Goal: Task Accomplishment & Management: Complete application form

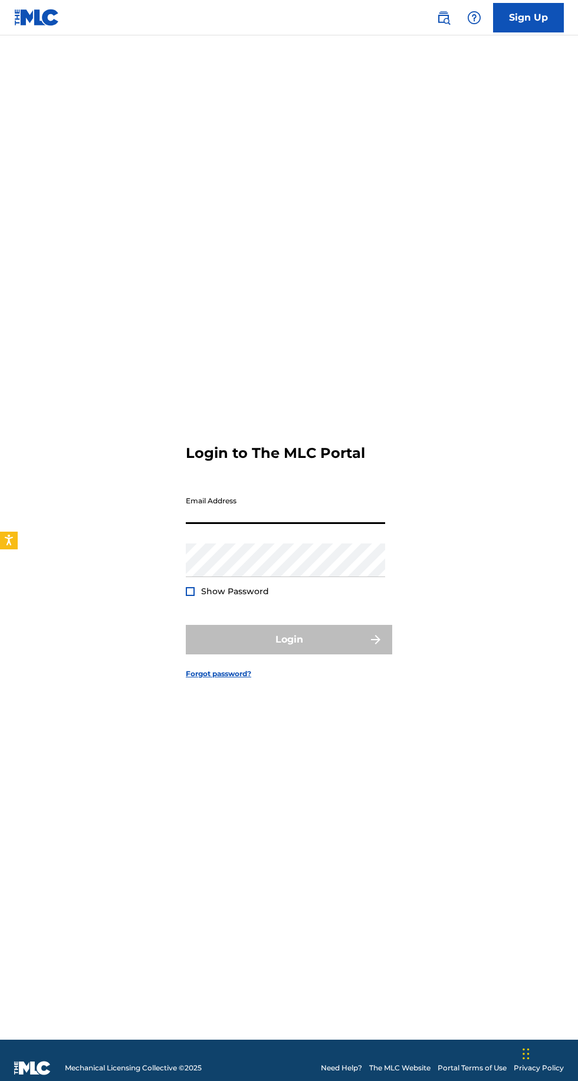
type input "[EMAIL_ADDRESS][DOMAIN_NAME]"
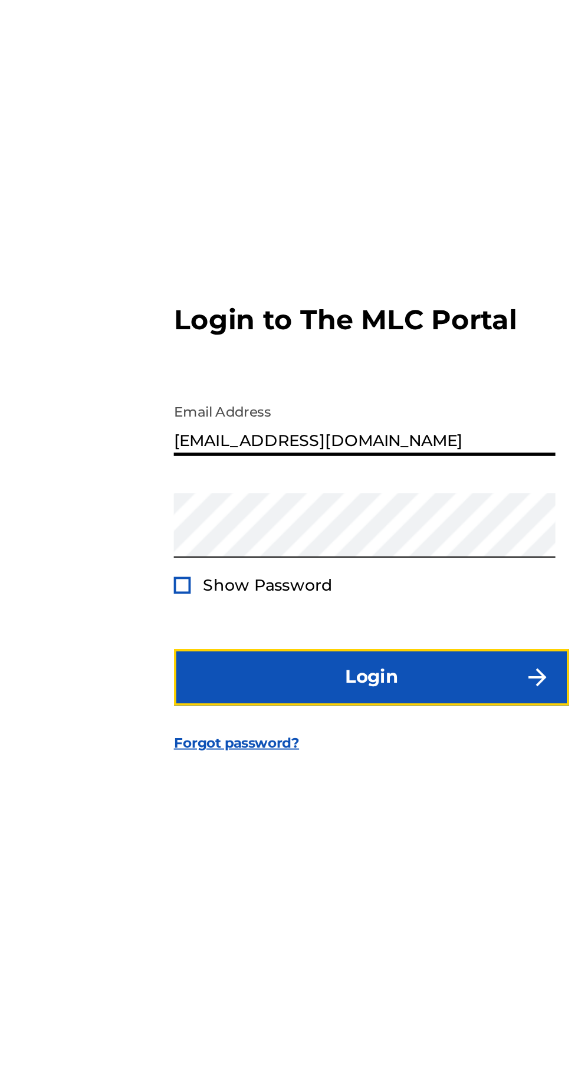
click at [262, 655] on button "Login" at bounding box center [289, 640] width 207 height 30
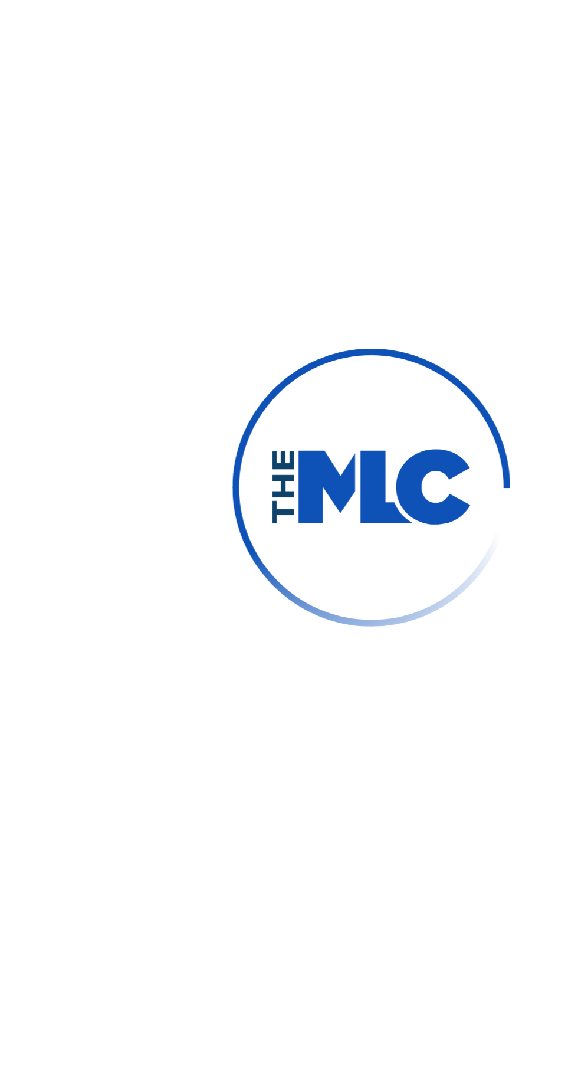
scroll to position [5, 0]
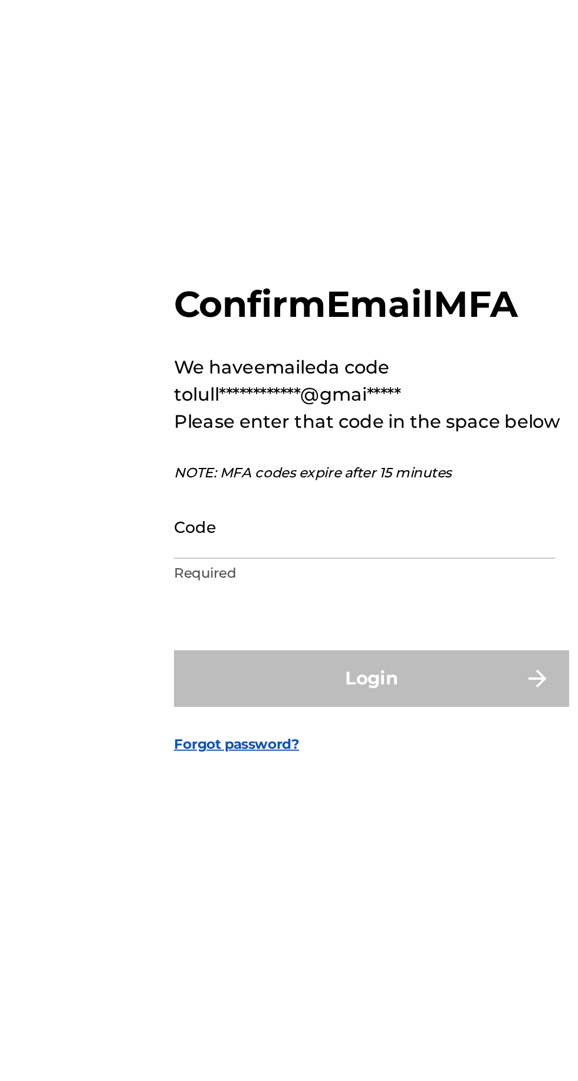
click at [281, 578] on input "Code" at bounding box center [286, 561] width 200 height 34
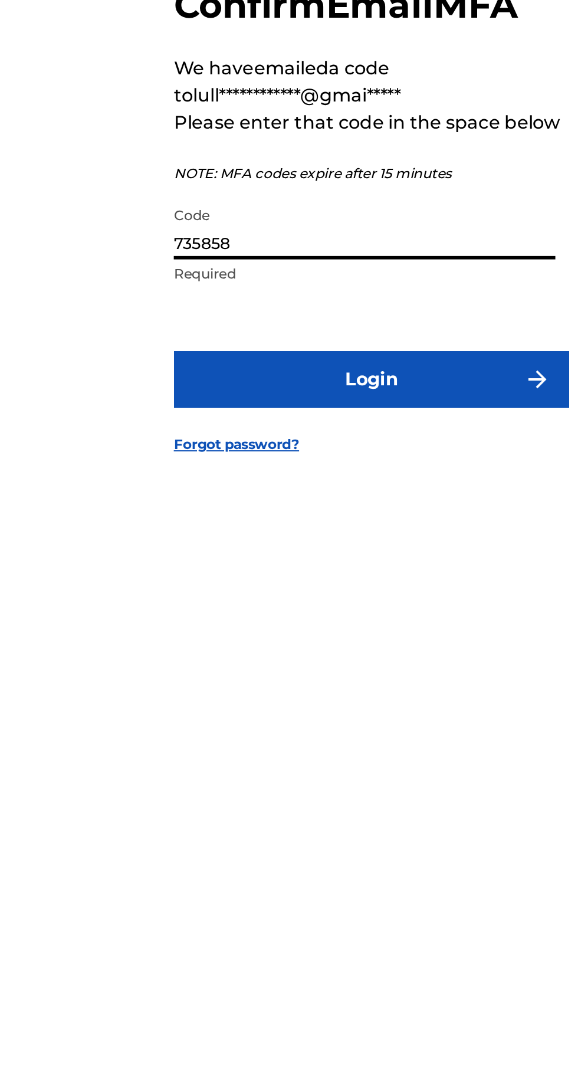
type input "735858"
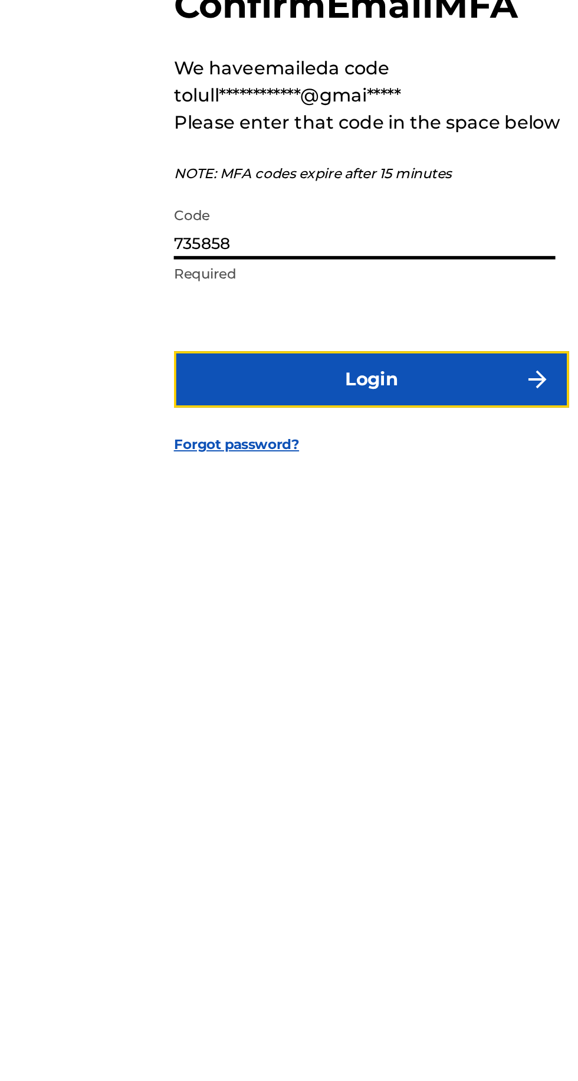
click at [319, 655] on button "Login" at bounding box center [289, 641] width 207 height 30
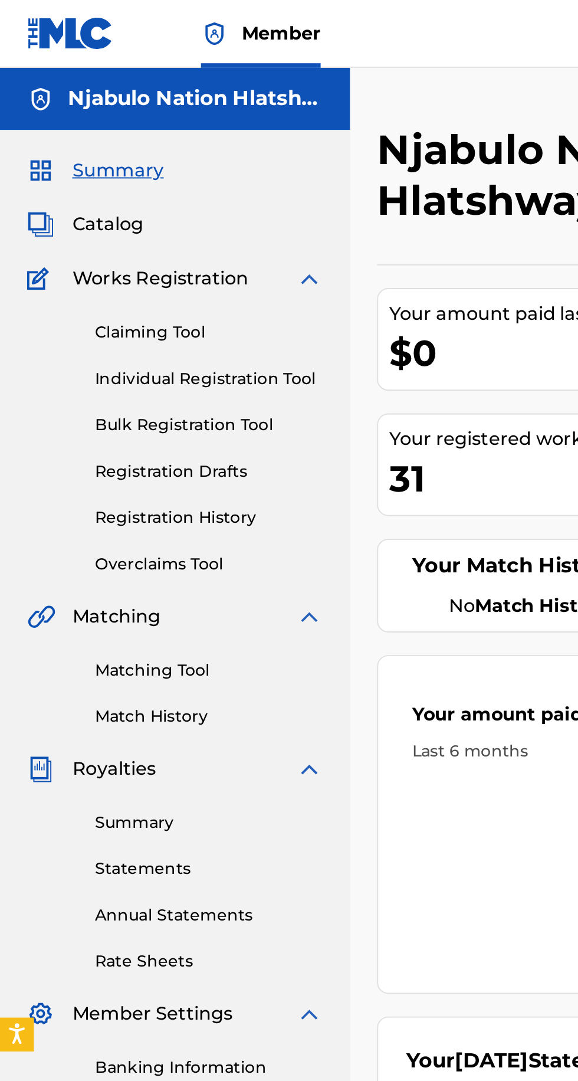
click at [90, 175] on link "Claiming Tool" at bounding box center [109, 174] width 119 height 12
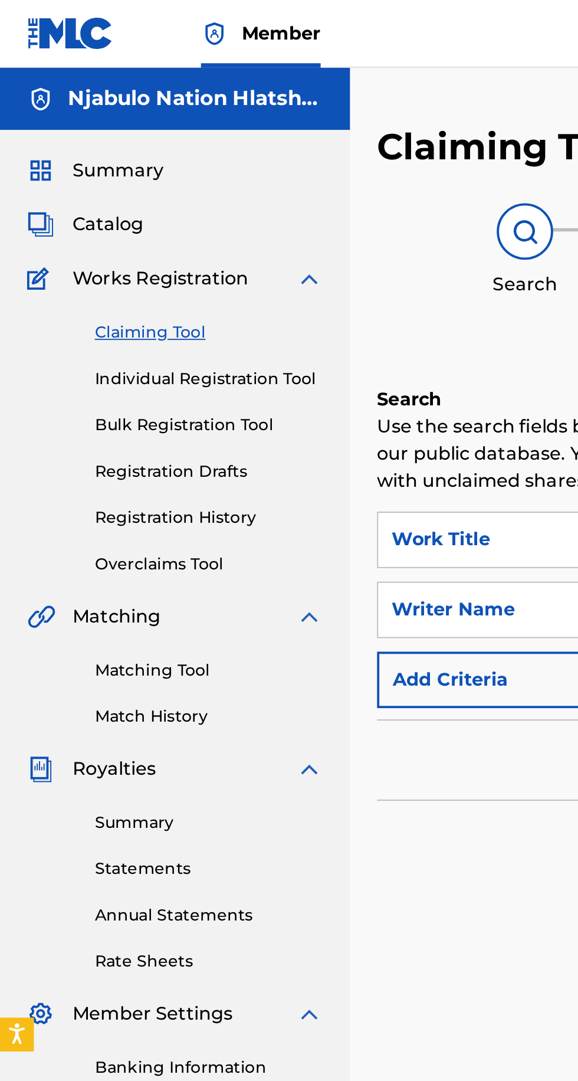
click at [133, 195] on link "Individual Registration Tool" at bounding box center [109, 198] width 119 height 12
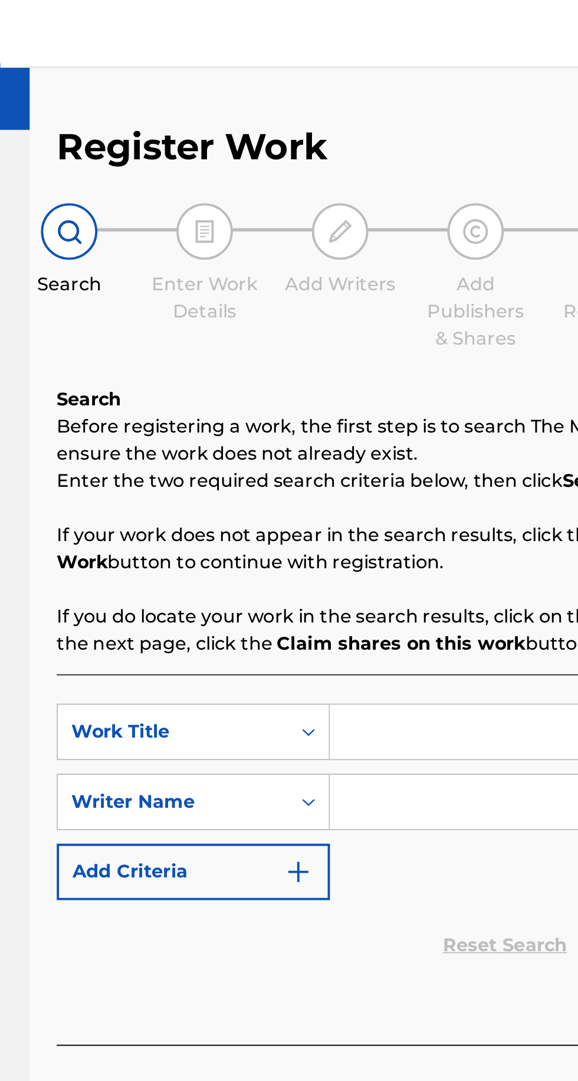
click at [384, 385] on input "Search Form" at bounding box center [452, 382] width 224 height 28
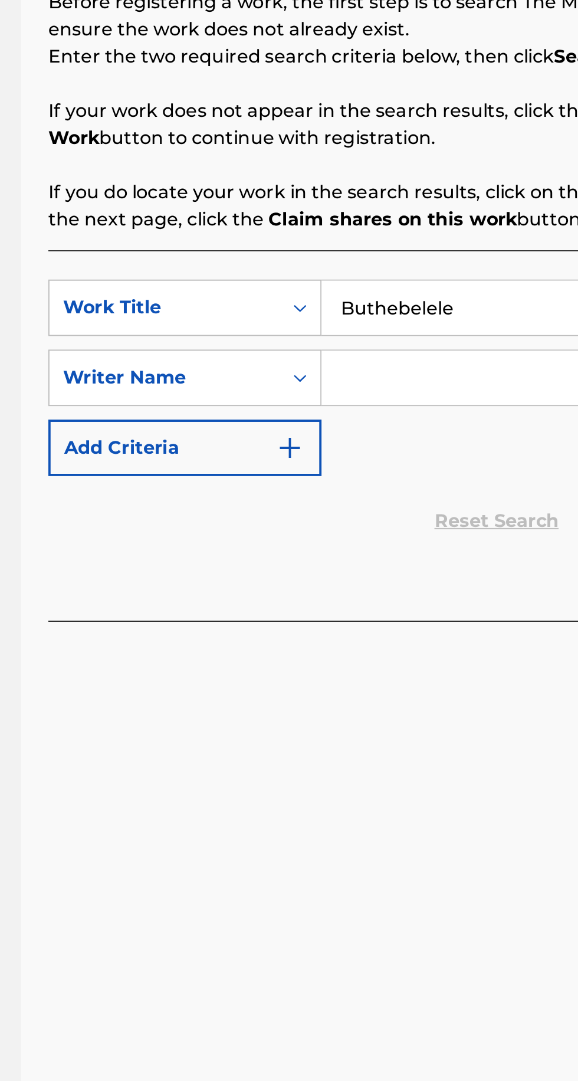
type input "Buthebelele"
click at [384, 416] on input "Search Form" at bounding box center [452, 419] width 224 height 28
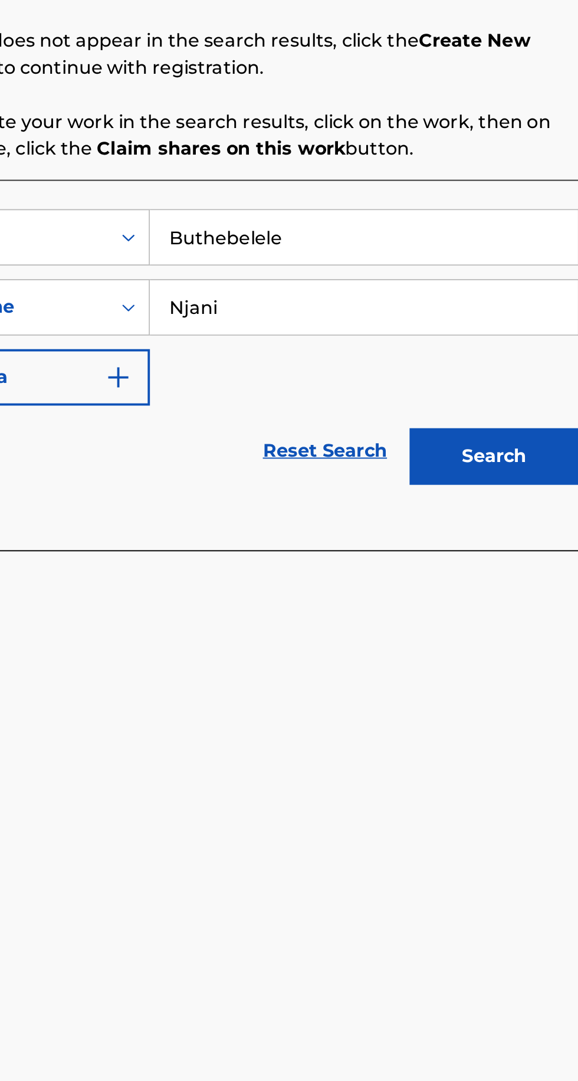
type input "Njan"
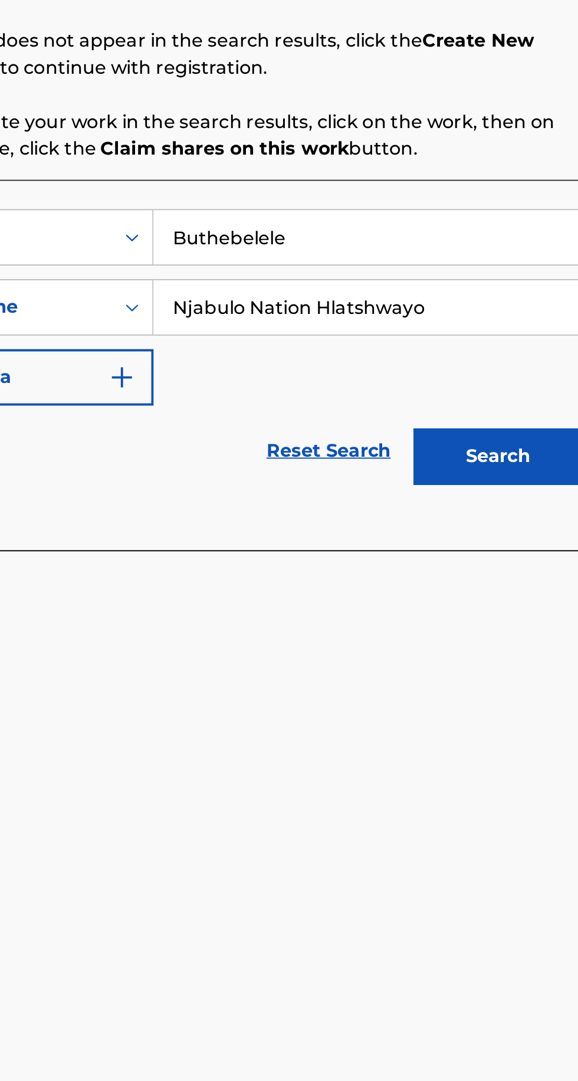
type input "Njabulo Nation Hlatshwayo"
click at [522, 496] on button "Search" at bounding box center [520, 497] width 89 height 30
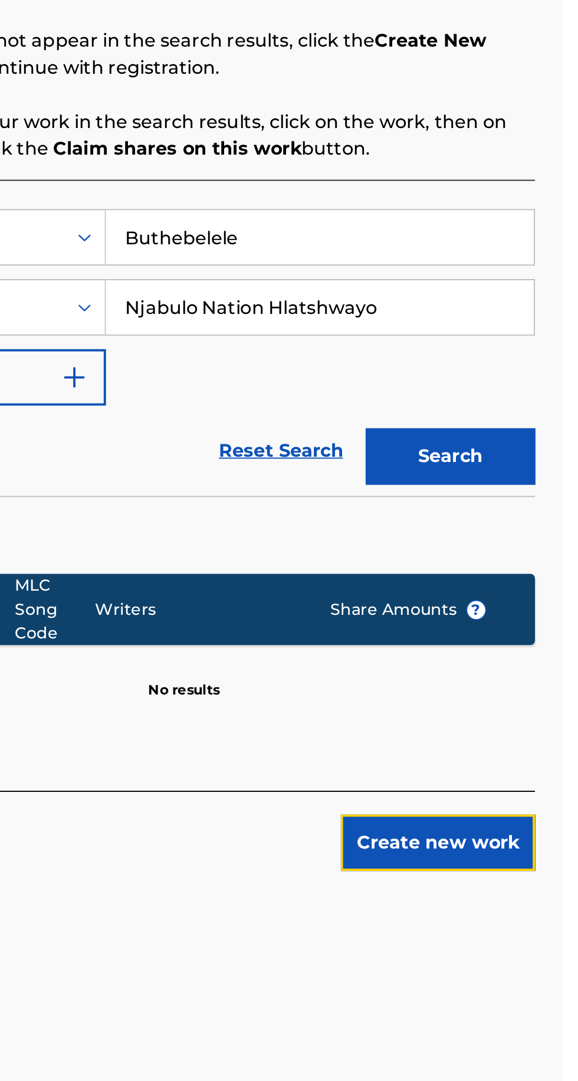
click at [512, 701] on button "Create new work" at bounding box center [514, 699] width 102 height 30
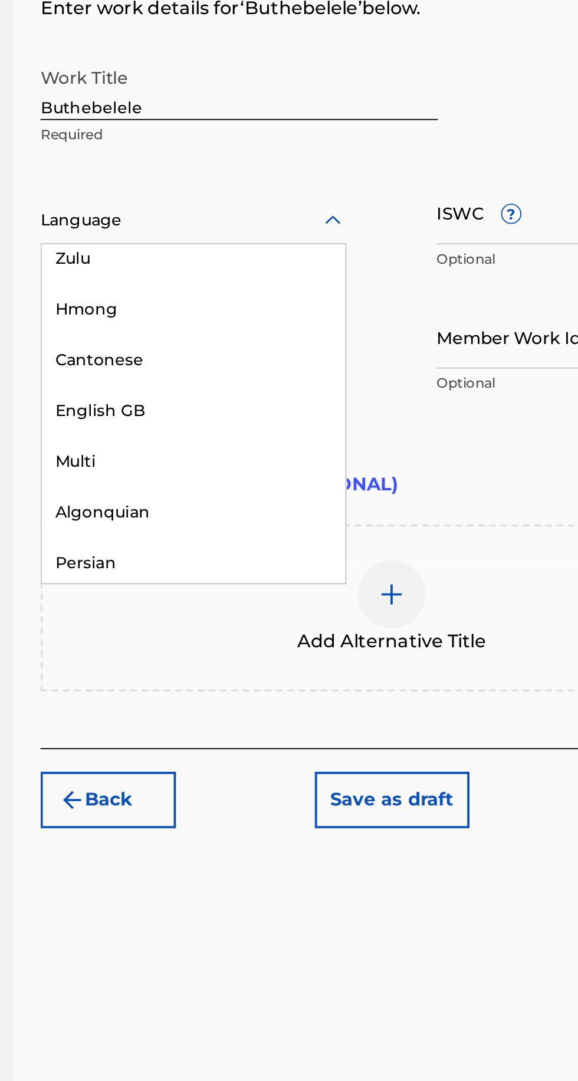
scroll to position [3886, 0]
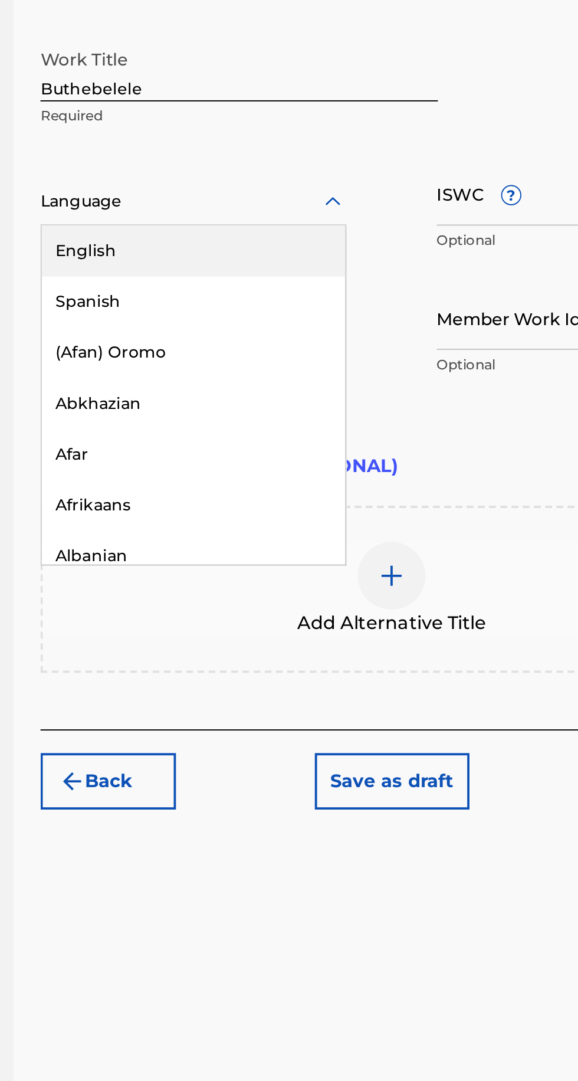
click at [316, 392] on div "English" at bounding box center [277, 388] width 159 height 27
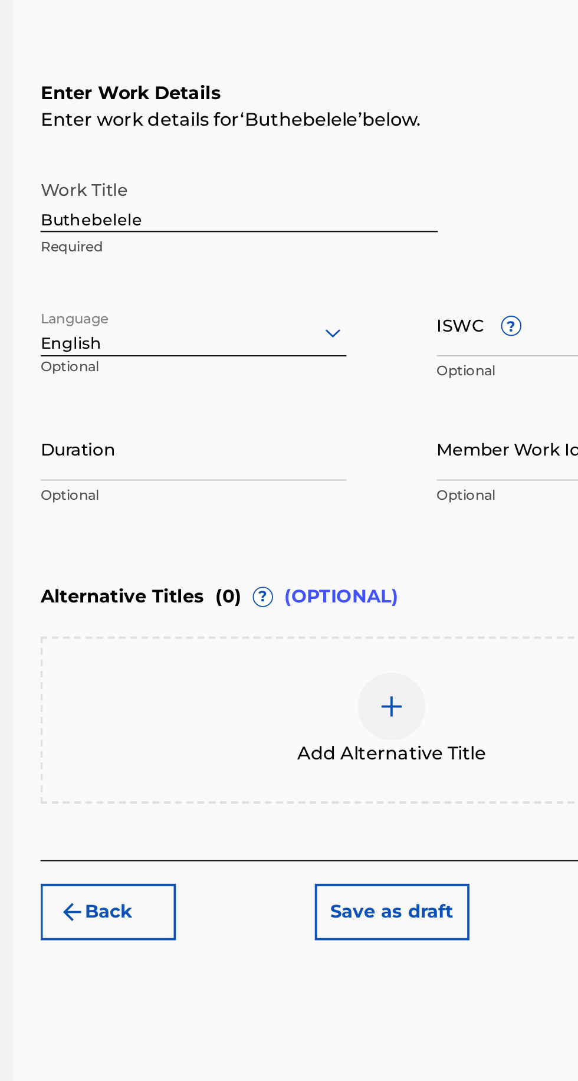
click at [444, 360] on span "?" at bounding box center [443, 358] width 9 height 9
click at [444, 360] on input "ISWC ?" at bounding box center [484, 358] width 160 height 34
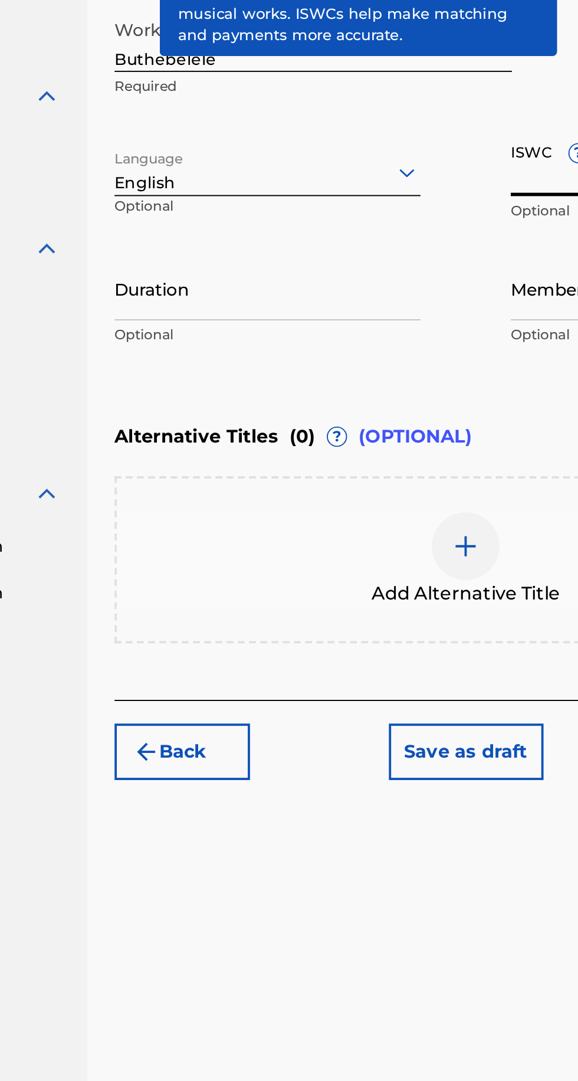
click at [308, 428] on input "Duration" at bounding box center [277, 423] width 160 height 34
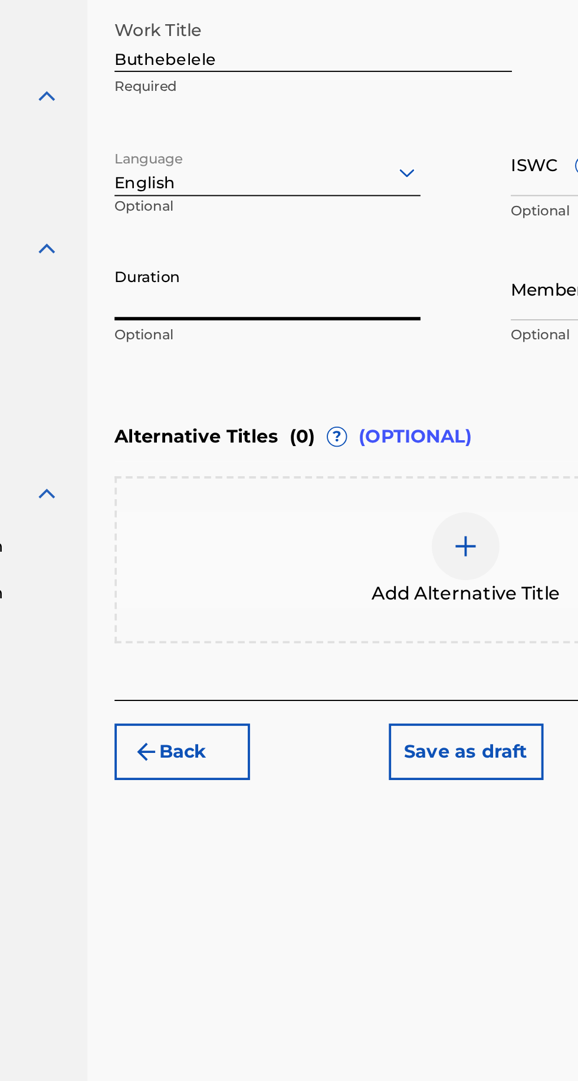
click at [316, 429] on input "Duration" at bounding box center [277, 423] width 160 height 34
type input "3"
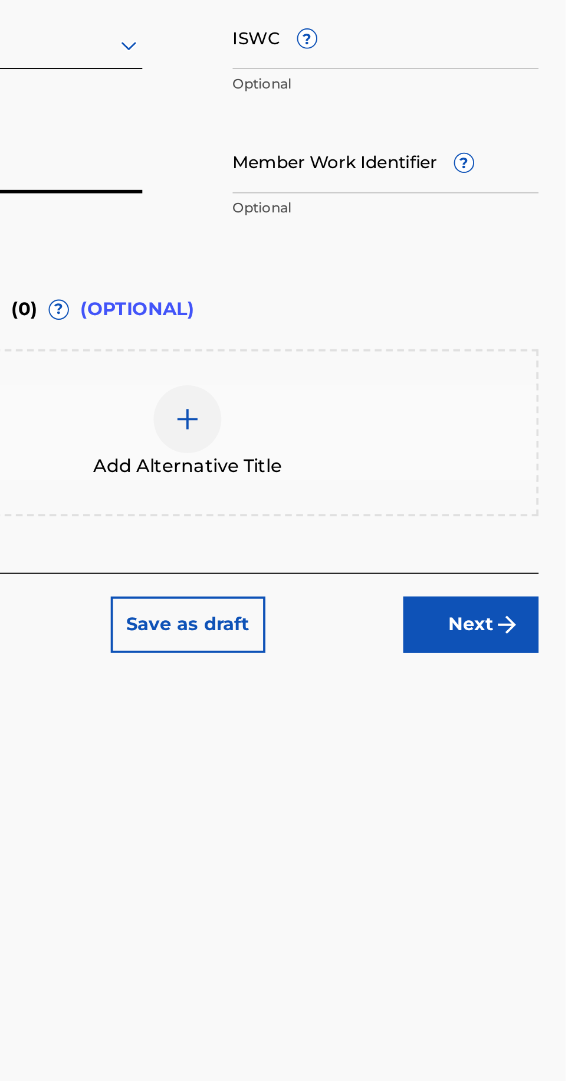
type input "03:21"
click at [469, 431] on input "Member Work Identifier ?" at bounding box center [484, 423] width 160 height 34
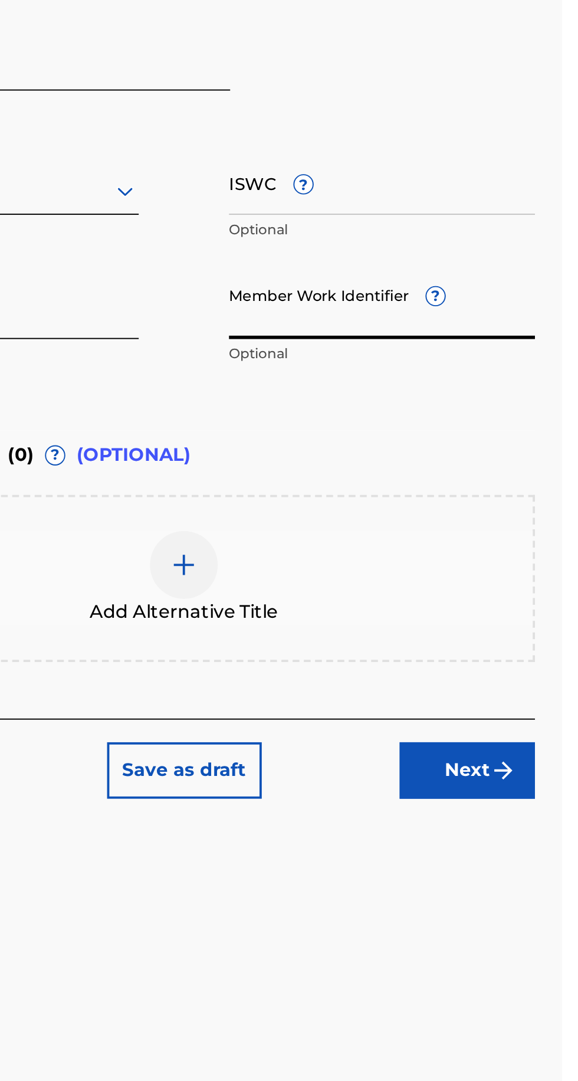
click at [510, 414] on span "?" at bounding box center [512, 417] width 9 height 9
click at [510, 414] on input "Member Work Identifier ?" at bounding box center [484, 423] width 160 height 34
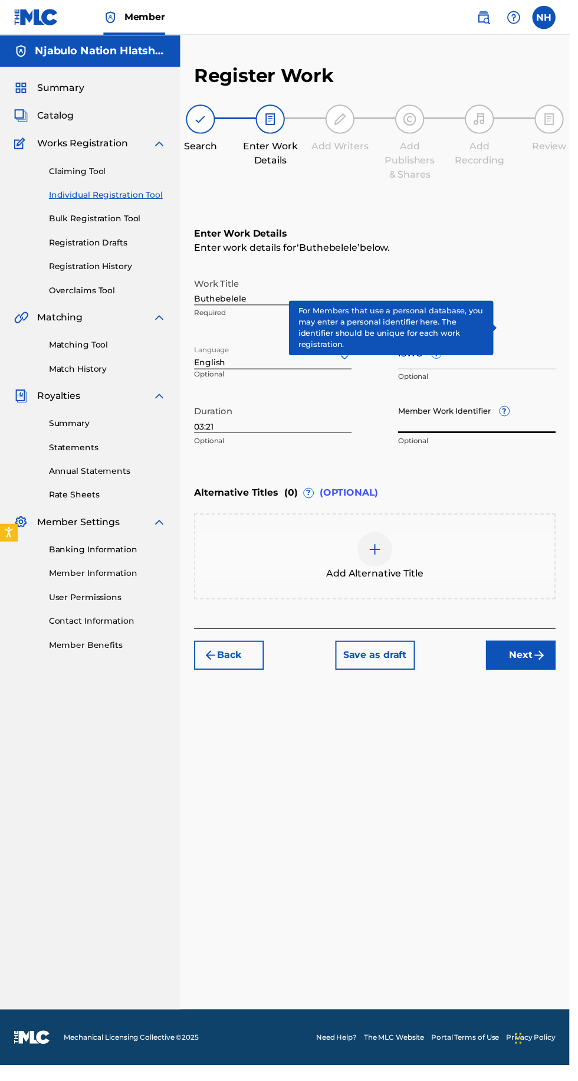
scroll to position [0, 0]
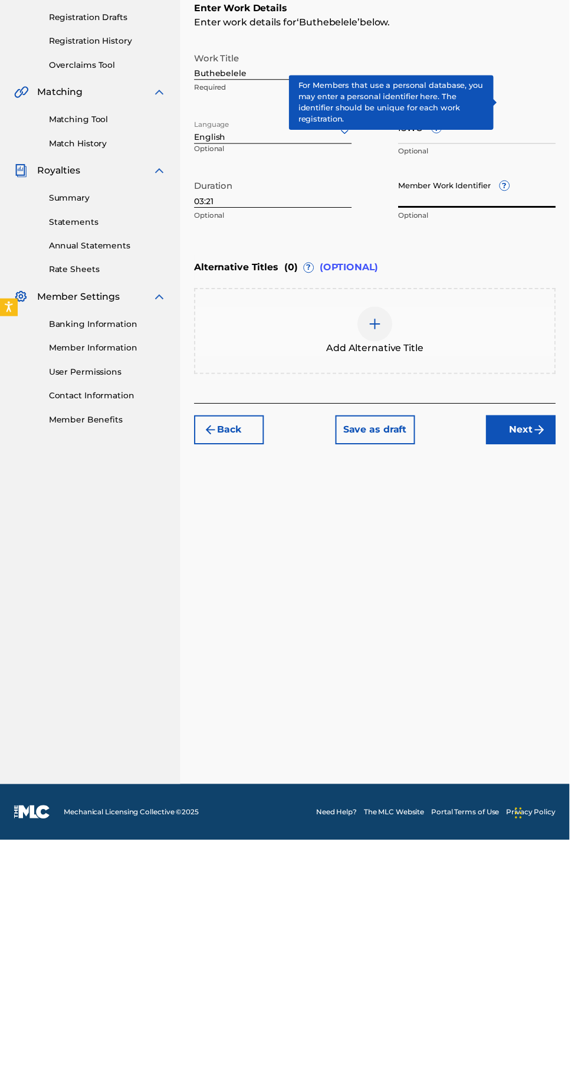
click at [543, 343] on input "ISWC ?" at bounding box center [484, 358] width 160 height 34
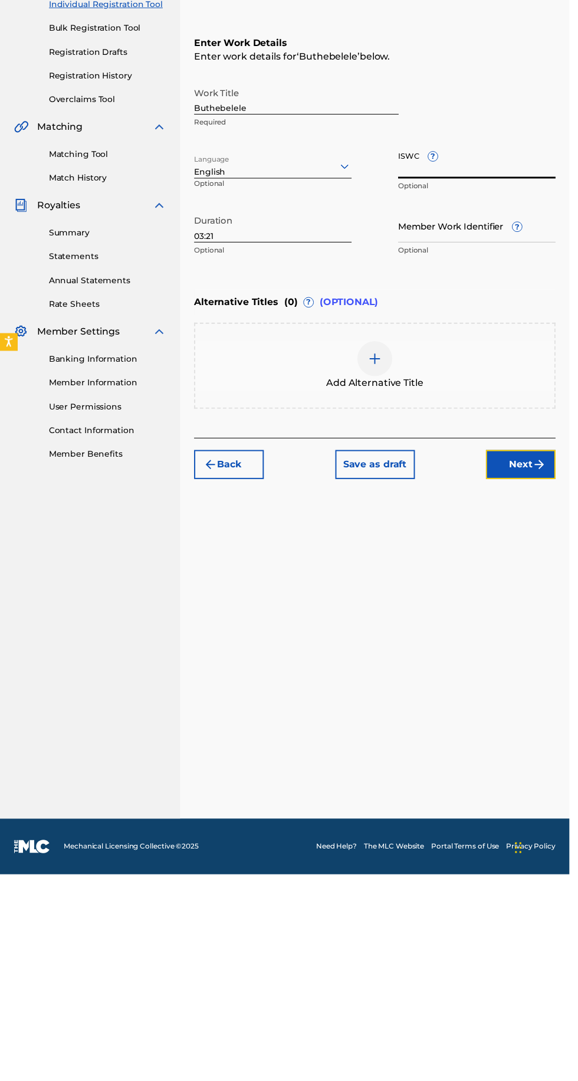
click at [522, 661] on button "Next" at bounding box center [528, 666] width 71 height 30
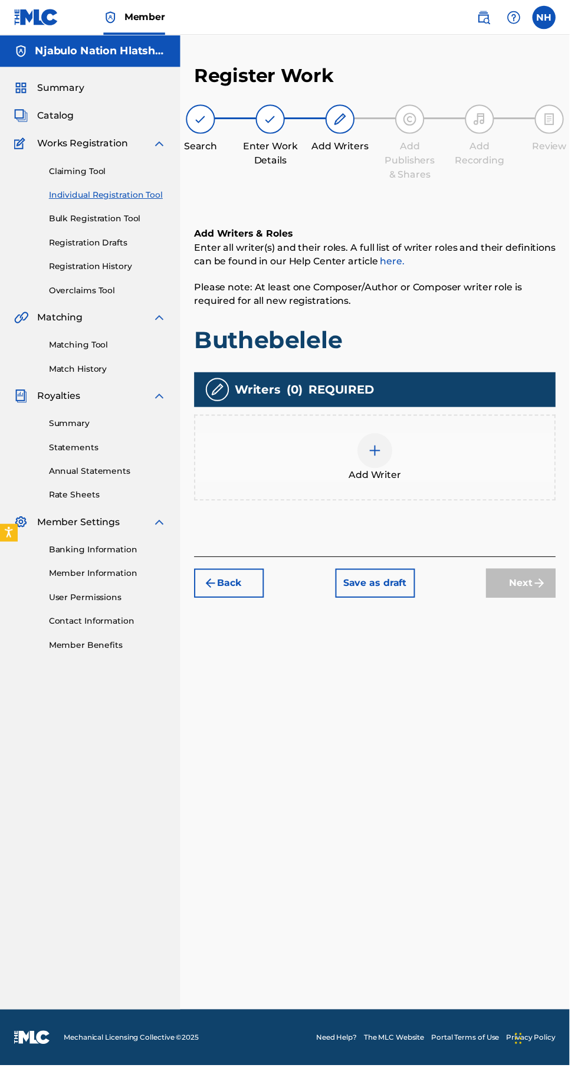
scroll to position [53, 0]
click at [387, 440] on div at bounding box center [380, 457] width 35 height 35
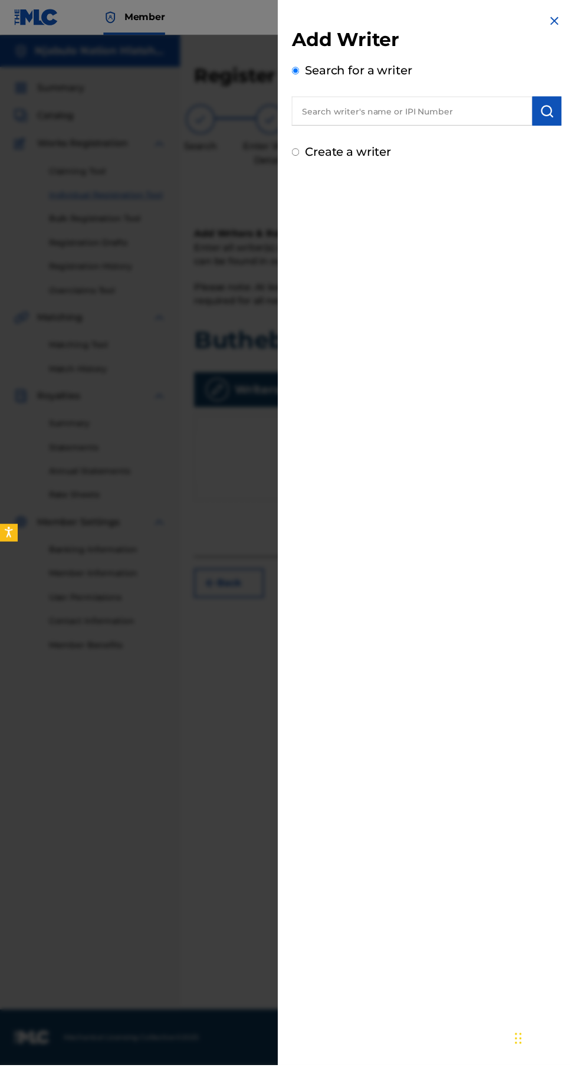
click at [462, 108] on input "text" at bounding box center [418, 113] width 244 height 30
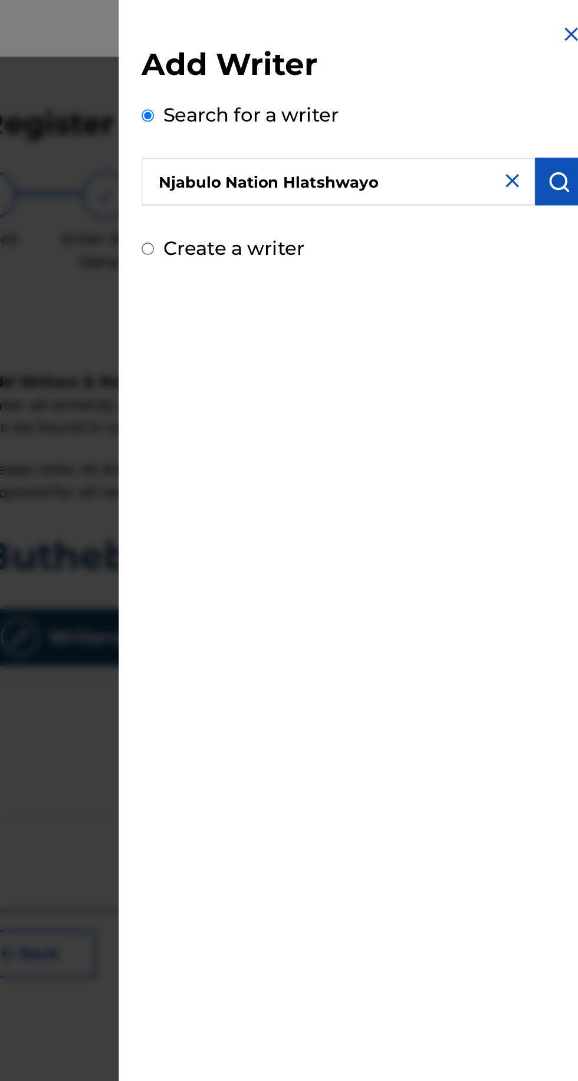
scroll to position [0, 0]
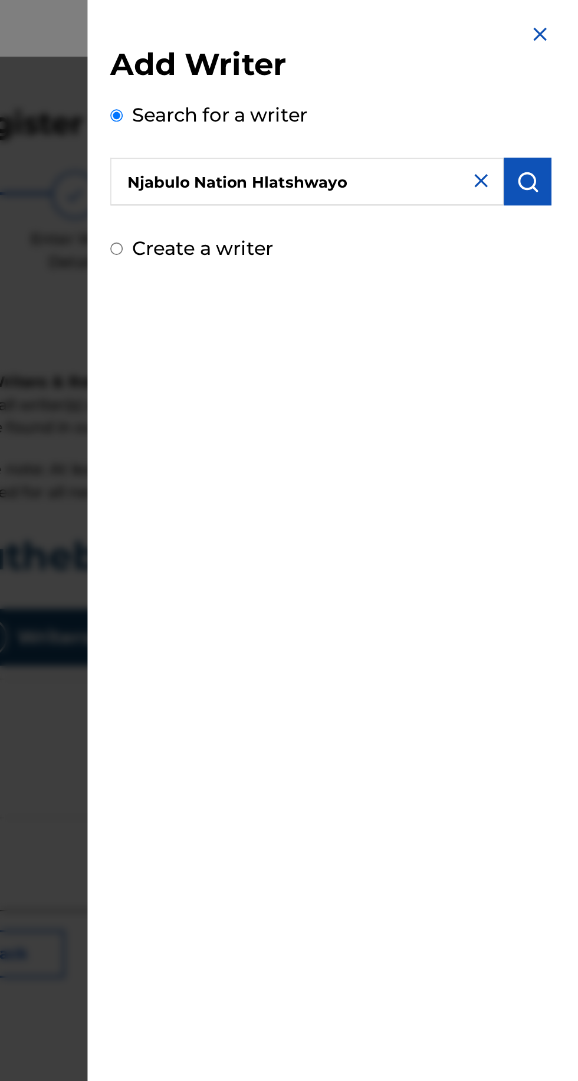
type input "Njabulo Nation Hlatshwayo"
click at [563, 107] on img "submit" at bounding box center [555, 113] width 14 height 14
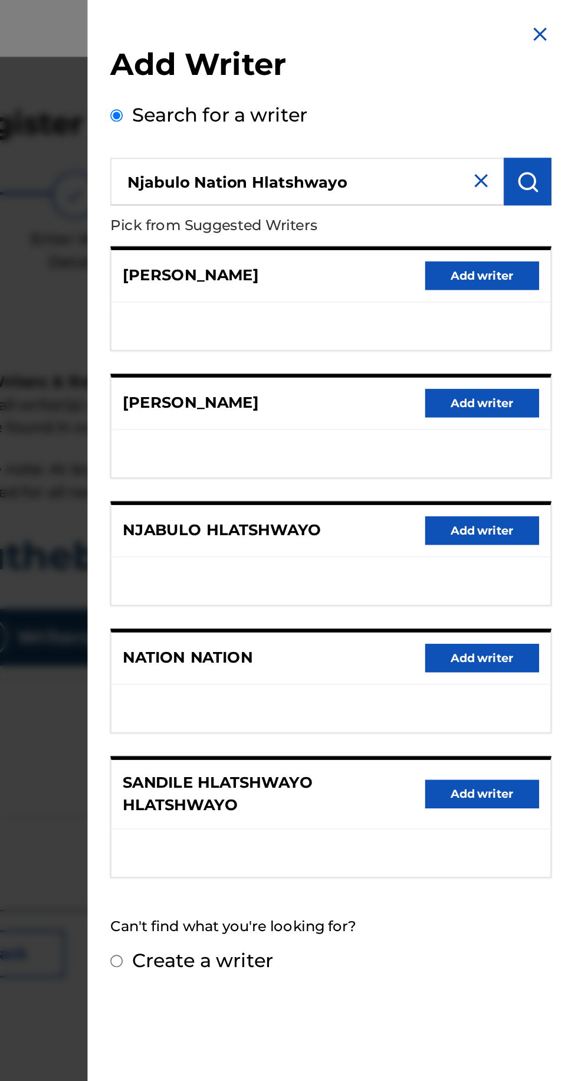
click at [515, 123] on input "Njabulo Nation Hlatshwayo" at bounding box center [418, 113] width 244 height 30
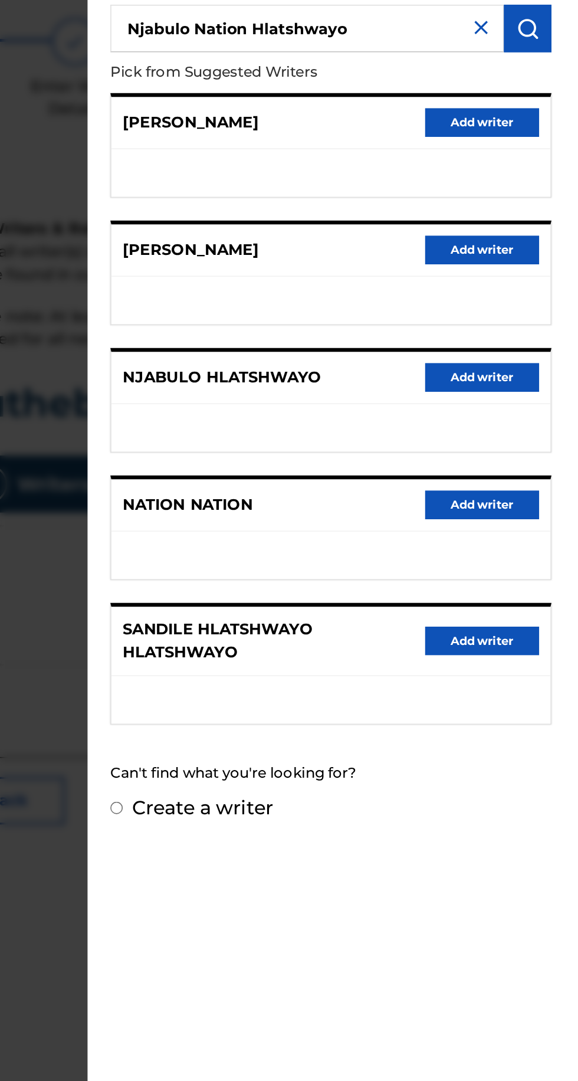
click at [524, 118] on img at bounding box center [526, 112] width 14 height 14
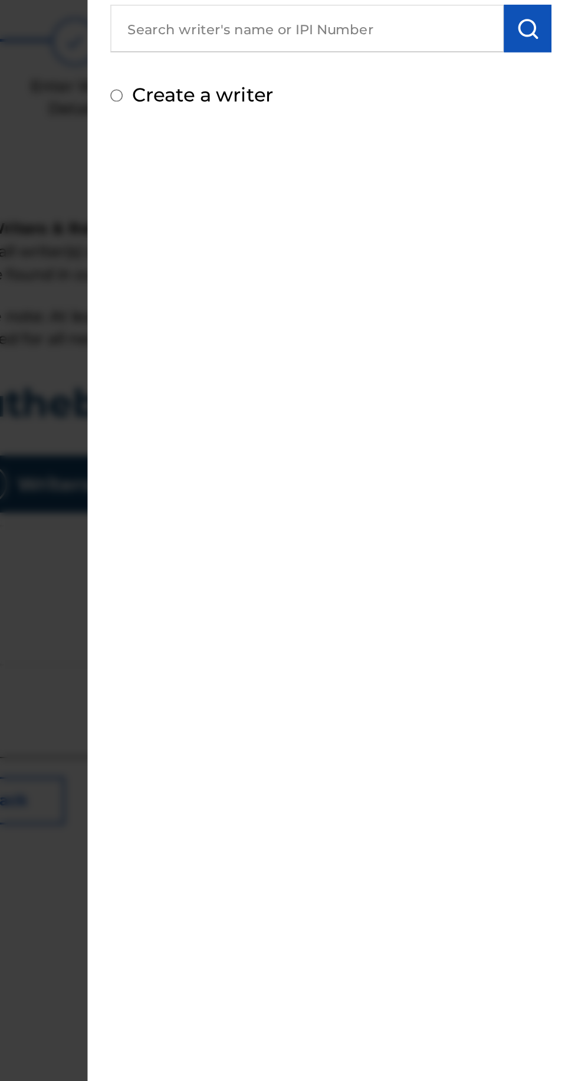
click at [461, 111] on input "text" at bounding box center [418, 113] width 244 height 30
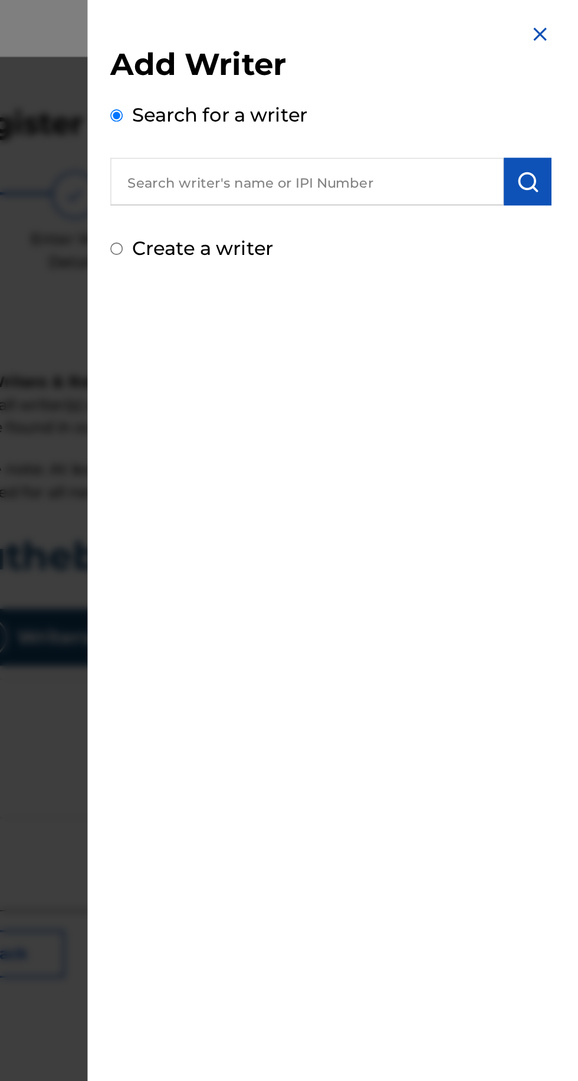
click at [394, 149] on label "Create a writer" at bounding box center [353, 154] width 87 height 14
radio input "true"
click at [304, 151] on input "Create a writer" at bounding box center [300, 155] width 8 height 8
radio input "false"
radio input "true"
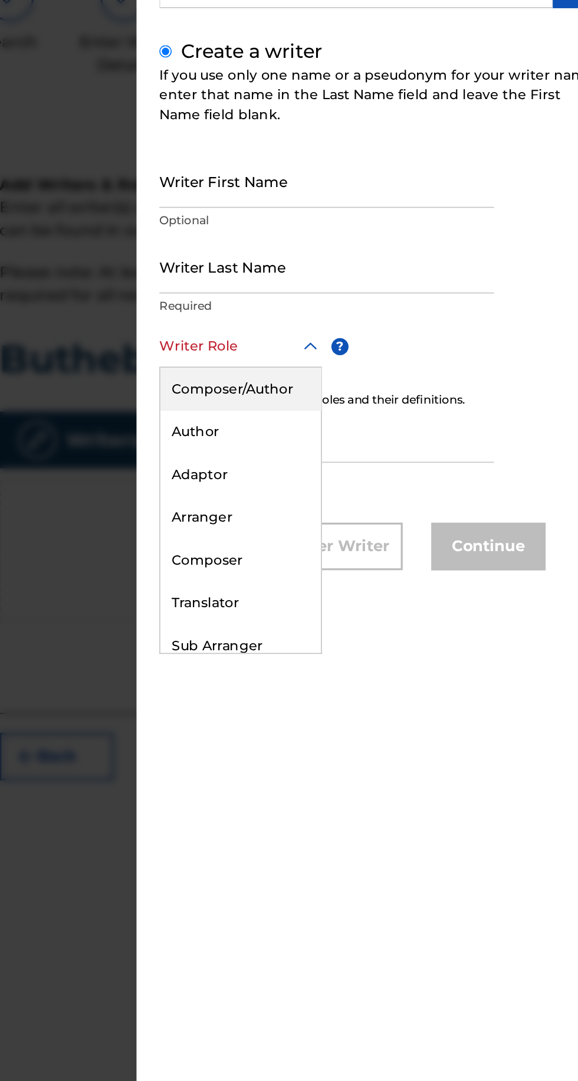
click at [443, 251] on input "Writer First Name" at bounding box center [400, 235] width 208 height 34
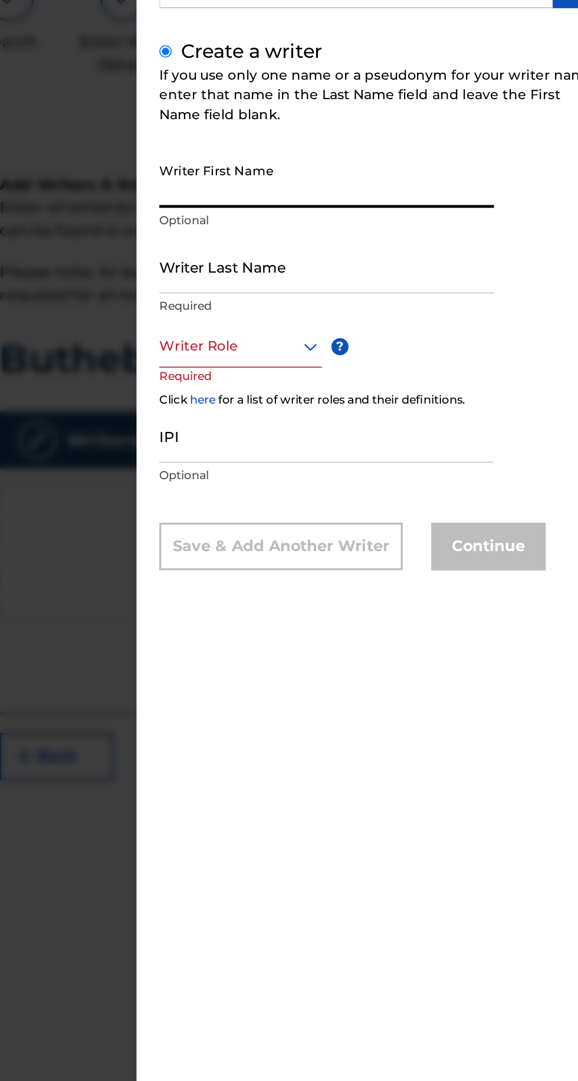
type input "Njabulo"
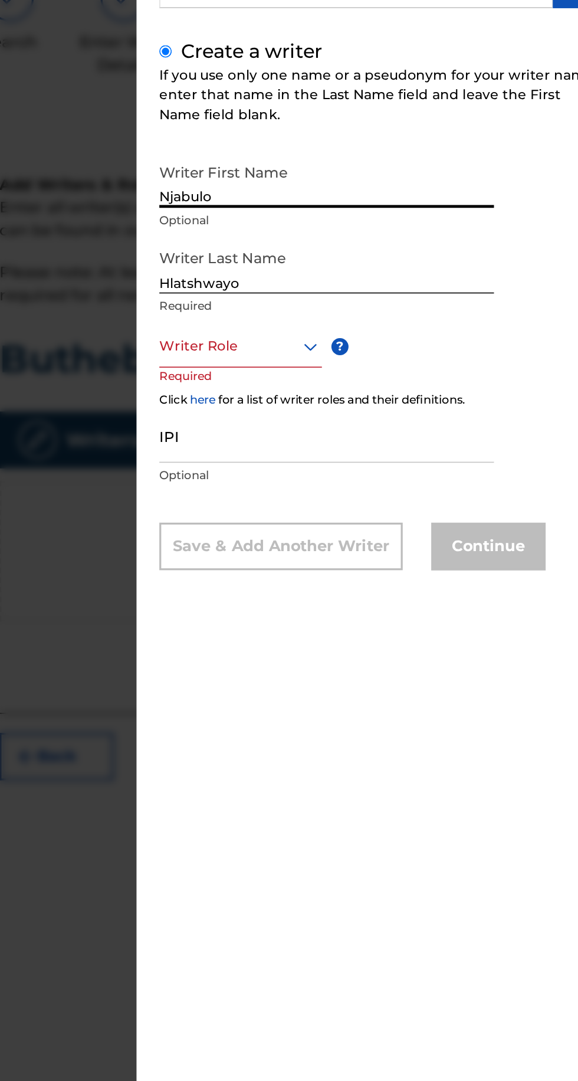
click at [430, 305] on input "Hlatshwayo" at bounding box center [400, 288] width 208 height 34
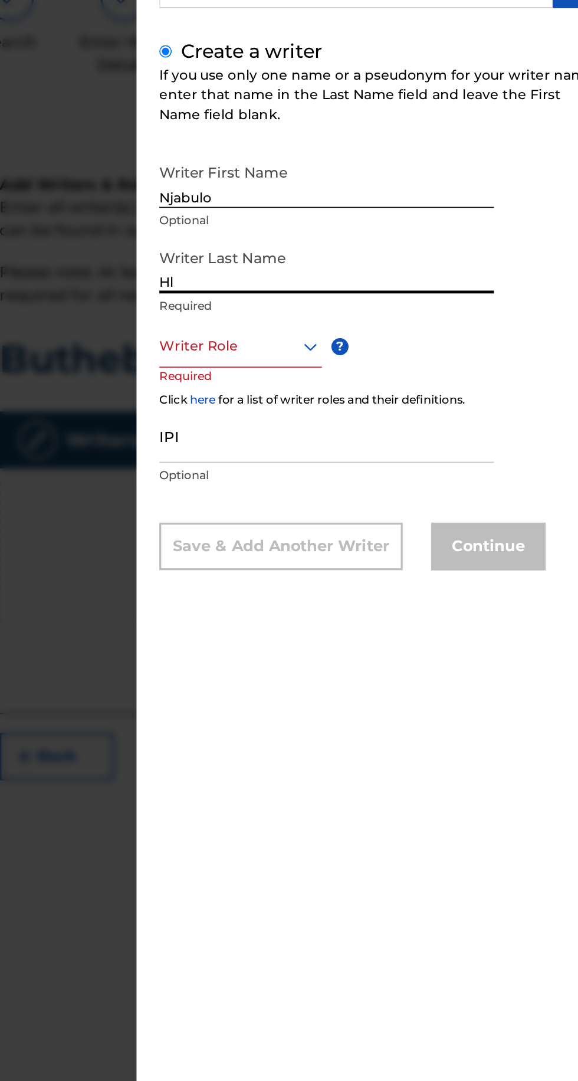
type input "H"
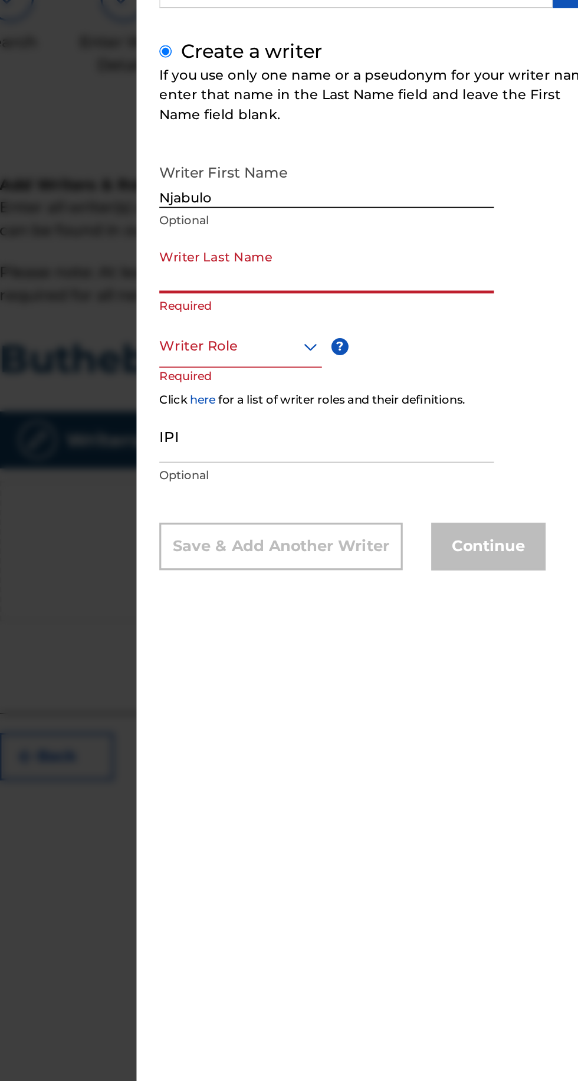
type input "Hlatshwayo"
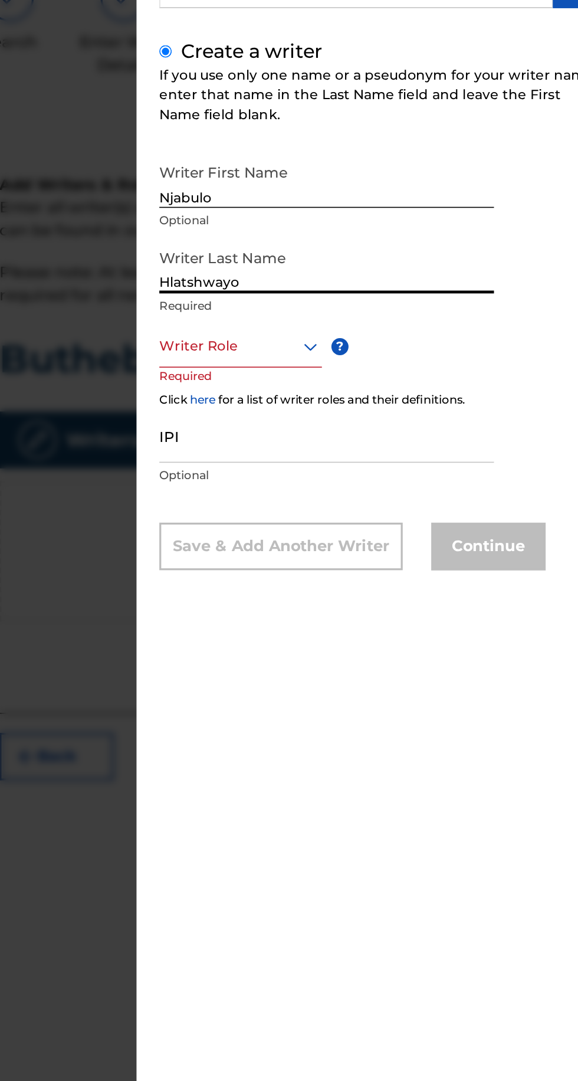
click at [450, 305] on input "Hlatshwayo" at bounding box center [400, 288] width 208 height 34
click at [446, 238] on input "Njabulo" at bounding box center [400, 235] width 208 height 34
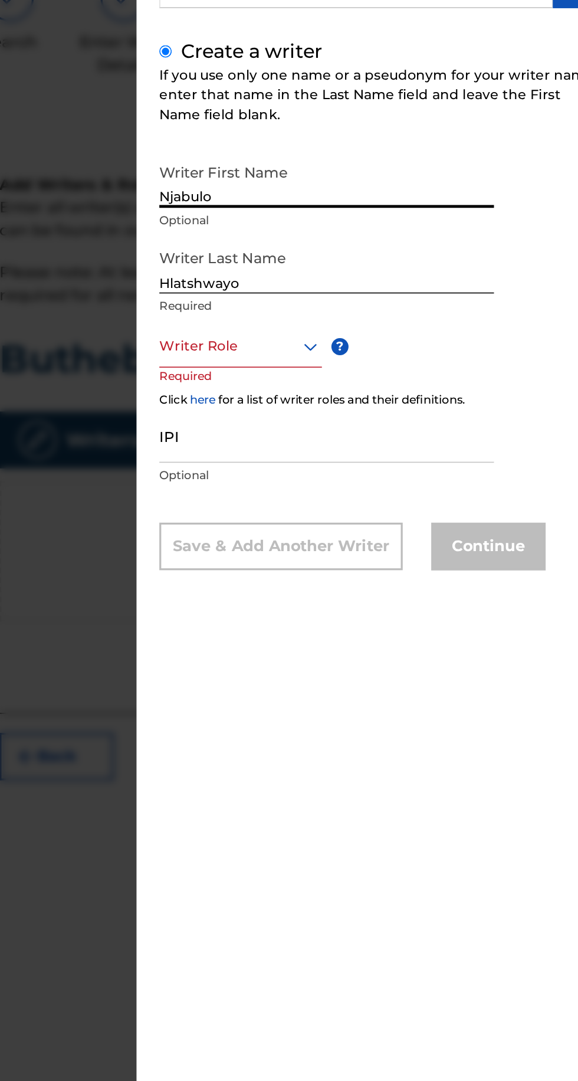
type input "Njabulo"
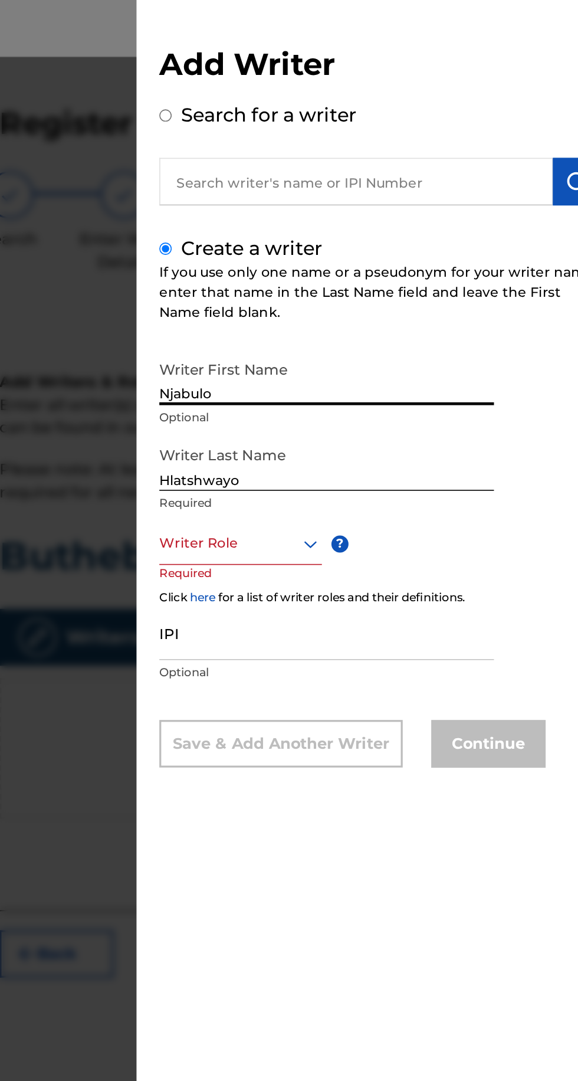
click at [304, 70] on input "Search for a writer" at bounding box center [300, 72] width 8 height 8
radio input "true"
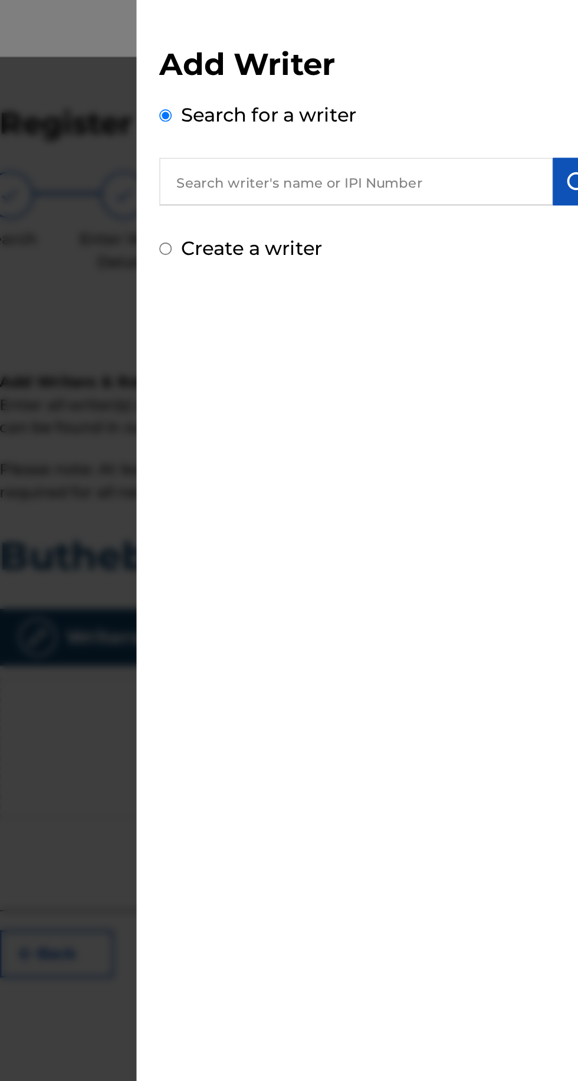
click at [422, 110] on input "text" at bounding box center [418, 113] width 244 height 30
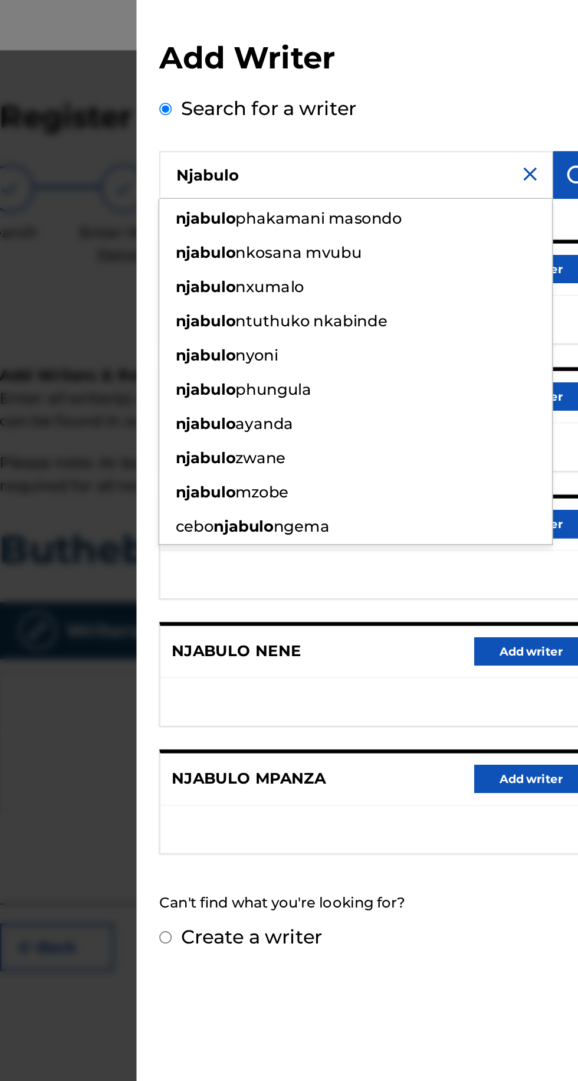
click at [430, 110] on input "Njabulo" at bounding box center [418, 113] width 244 height 30
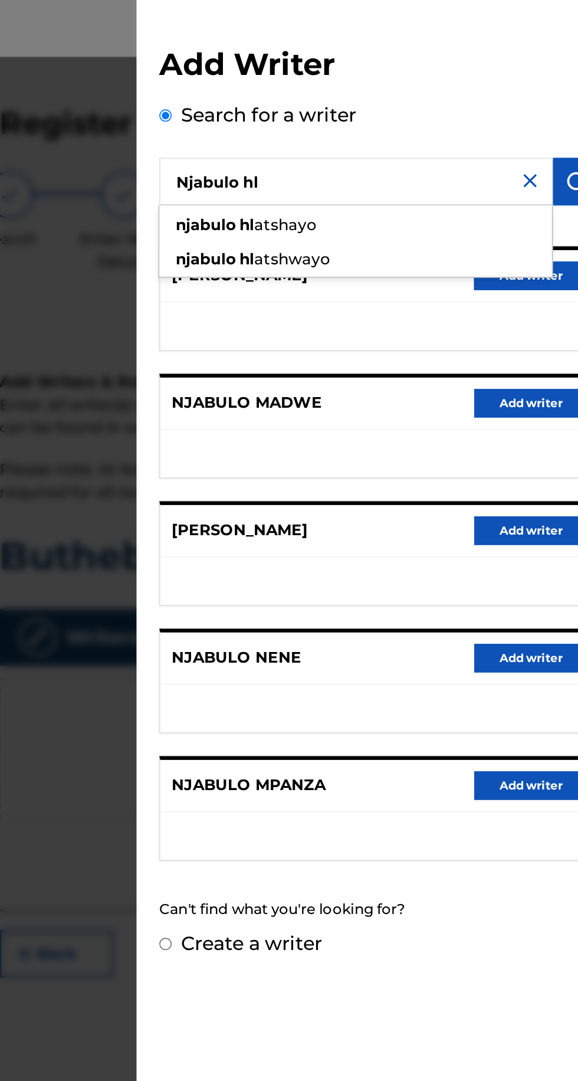
click at [446, 110] on input "Njabulo hl" at bounding box center [418, 113] width 244 height 30
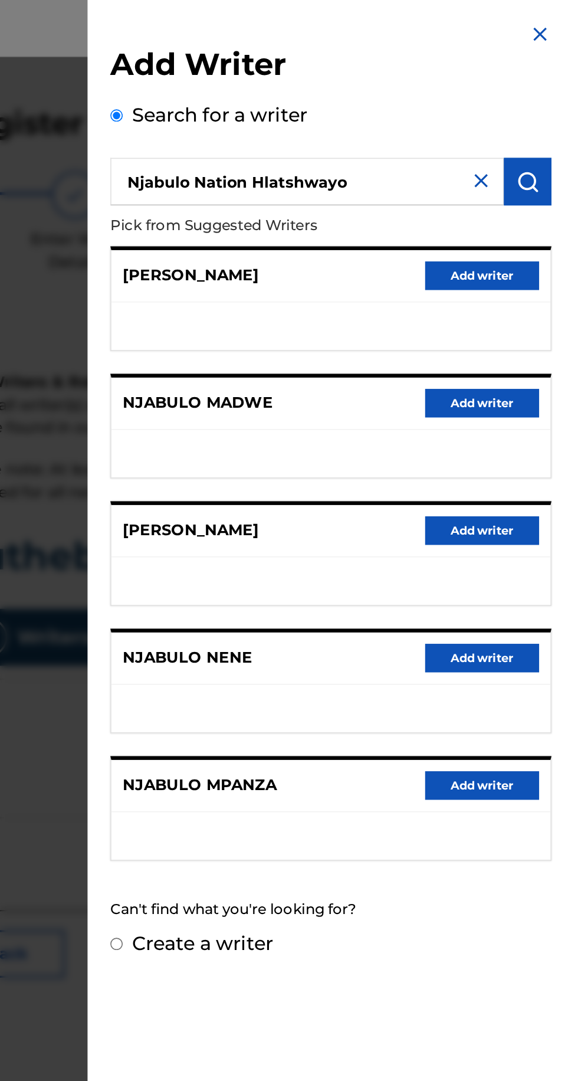
type input "Njabulo Nation Hlatshwayo"
click at [563, 111] on img "submit" at bounding box center [555, 113] width 14 height 14
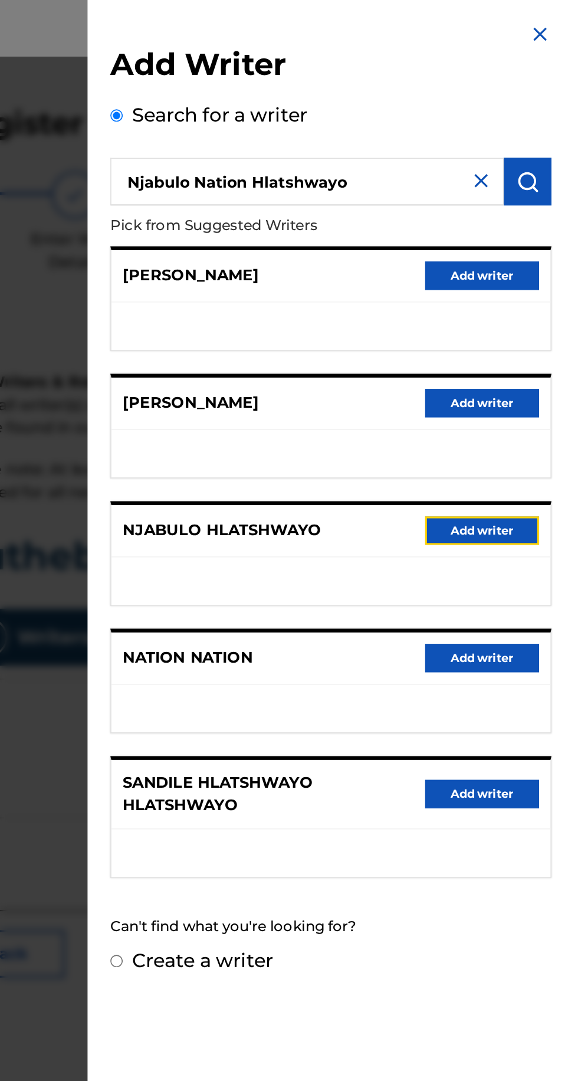
click at [535, 326] on button "Add writer" at bounding box center [527, 330] width 71 height 18
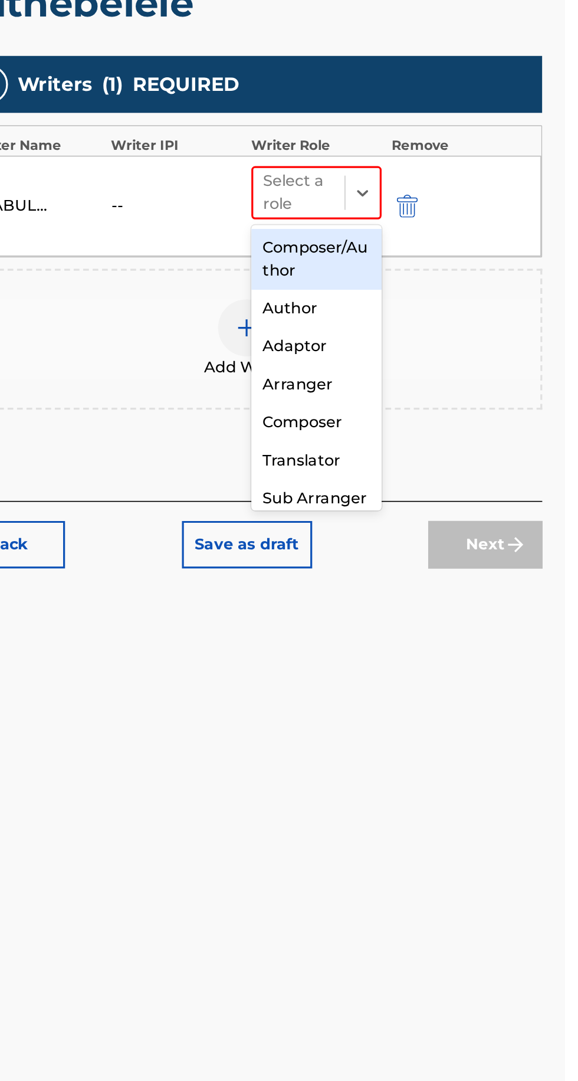
click at [438, 499] on div "Composer/Author" at bounding box center [424, 504] width 81 height 38
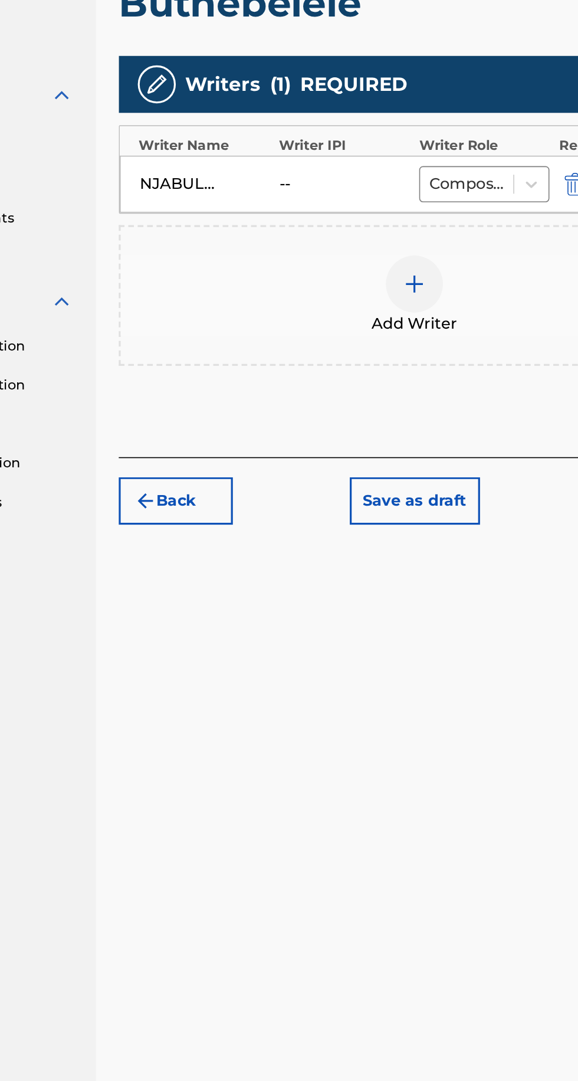
click at [308, 468] on div "[PERSON_NAME] -- Composer/Author" at bounding box center [381, 457] width 366 height 35
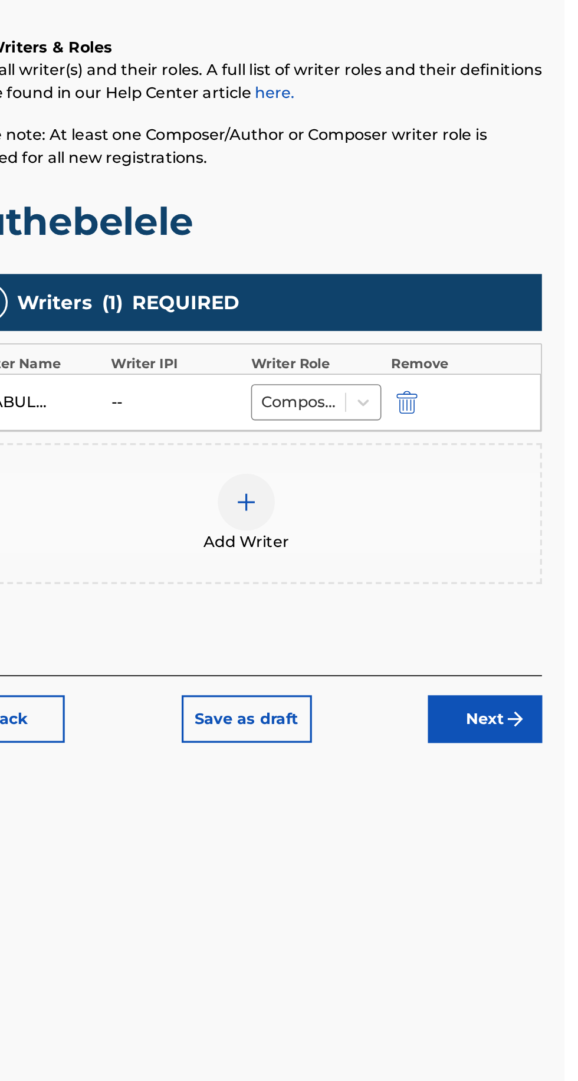
scroll to position [53, 0]
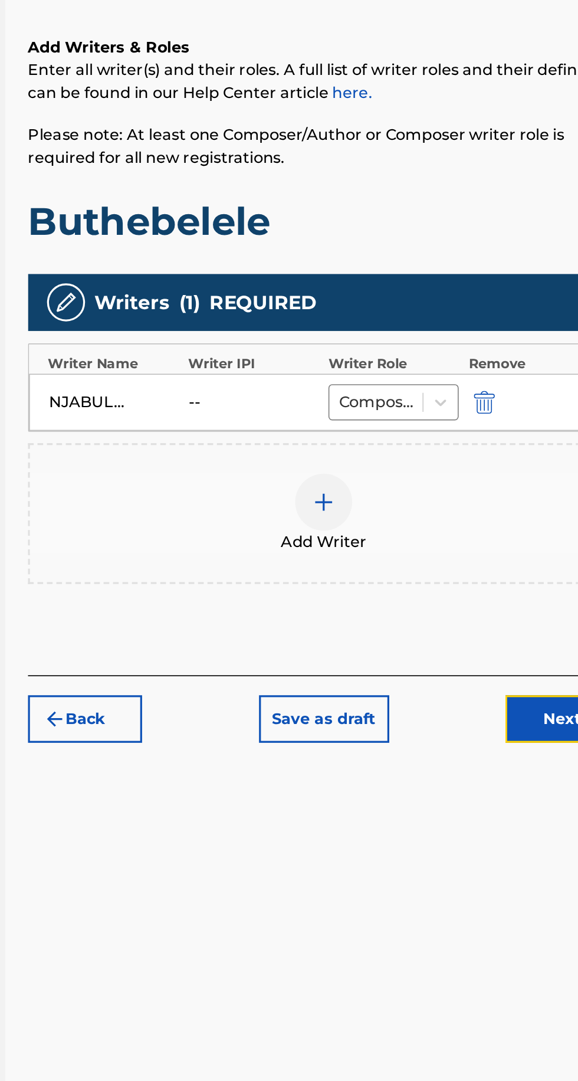
click at [507, 639] on button "Next" at bounding box center [528, 654] width 71 height 30
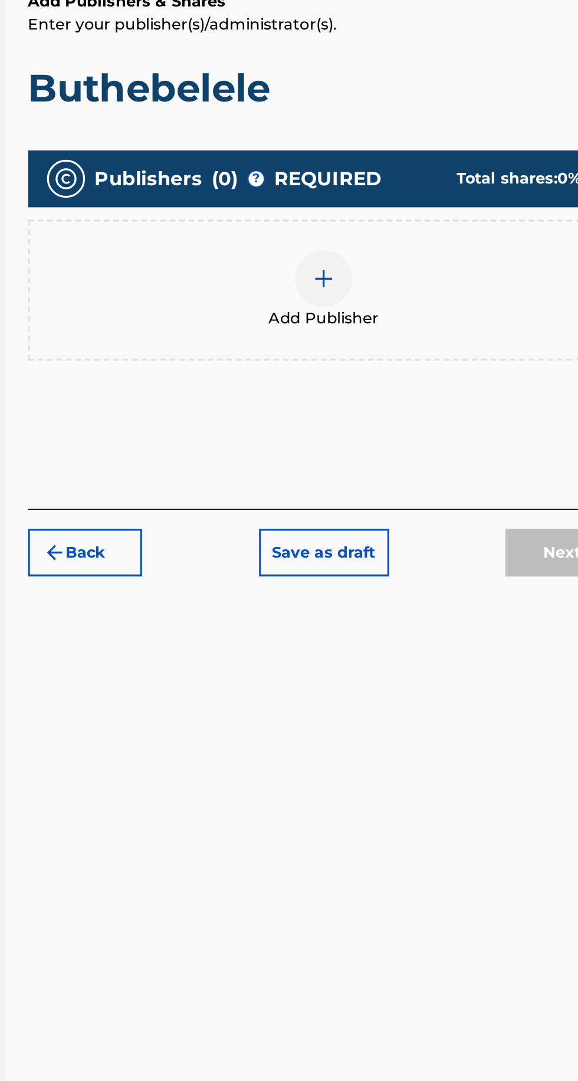
scroll to position [53, 0]
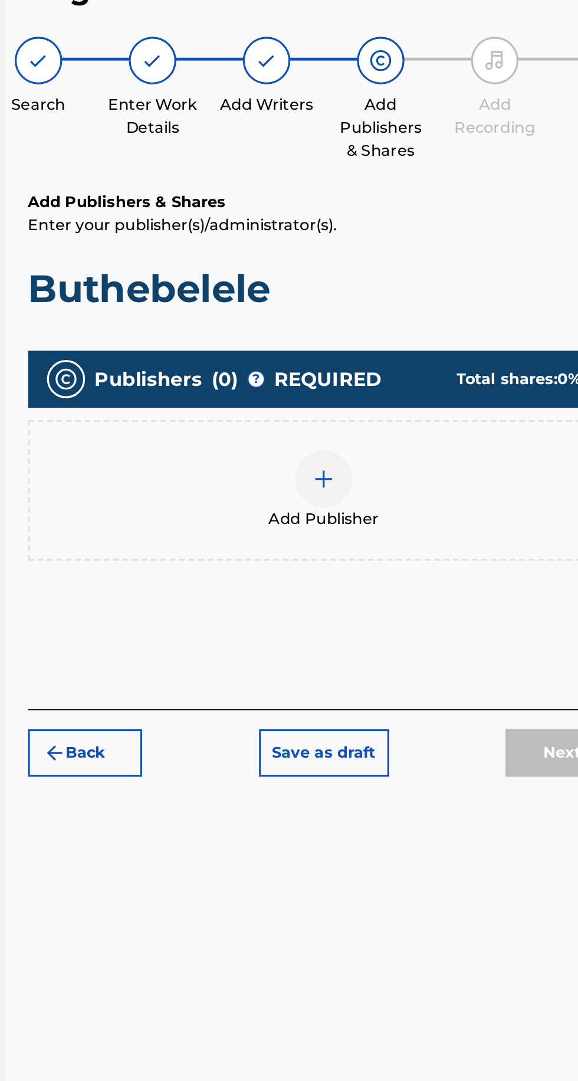
click at [387, 374] on img at bounding box center [381, 381] width 14 height 14
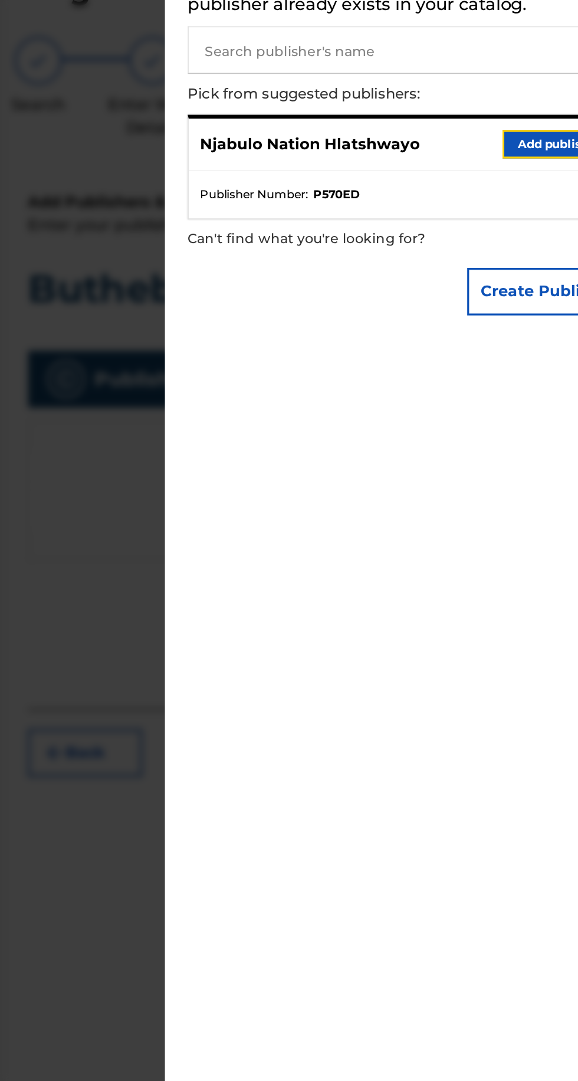
click at [518, 182] on button "Add publisher" at bounding box center [527, 173] width 71 height 18
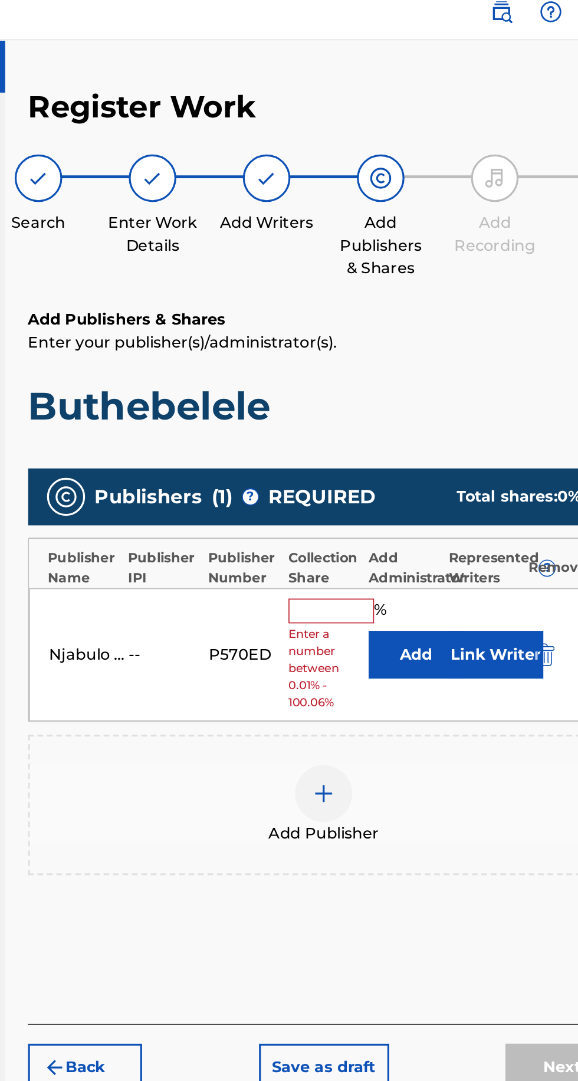
scroll to position [0, 0]
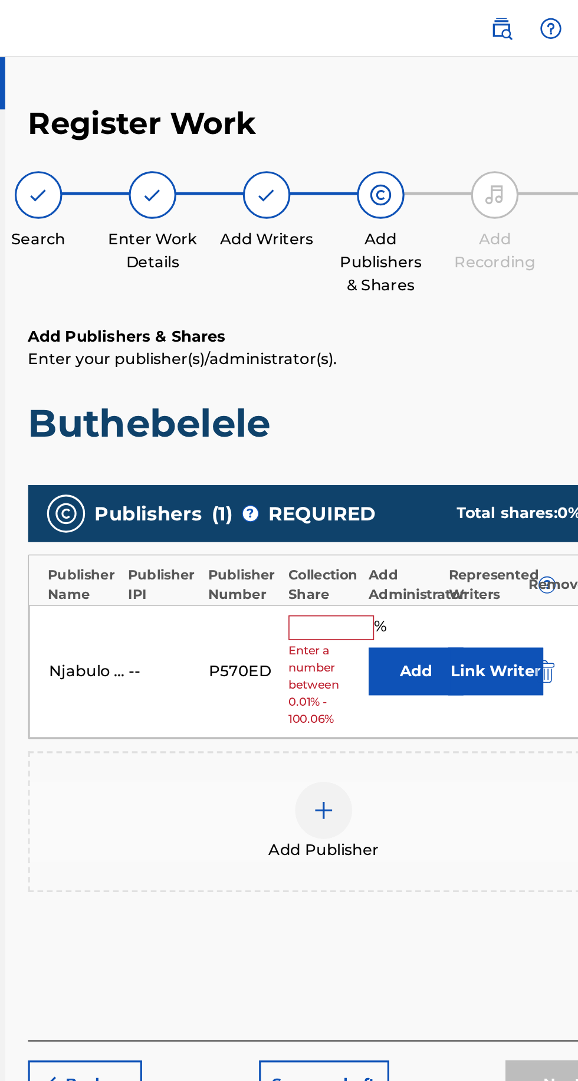
click at [390, 385] on input "text" at bounding box center [385, 389] width 53 height 15
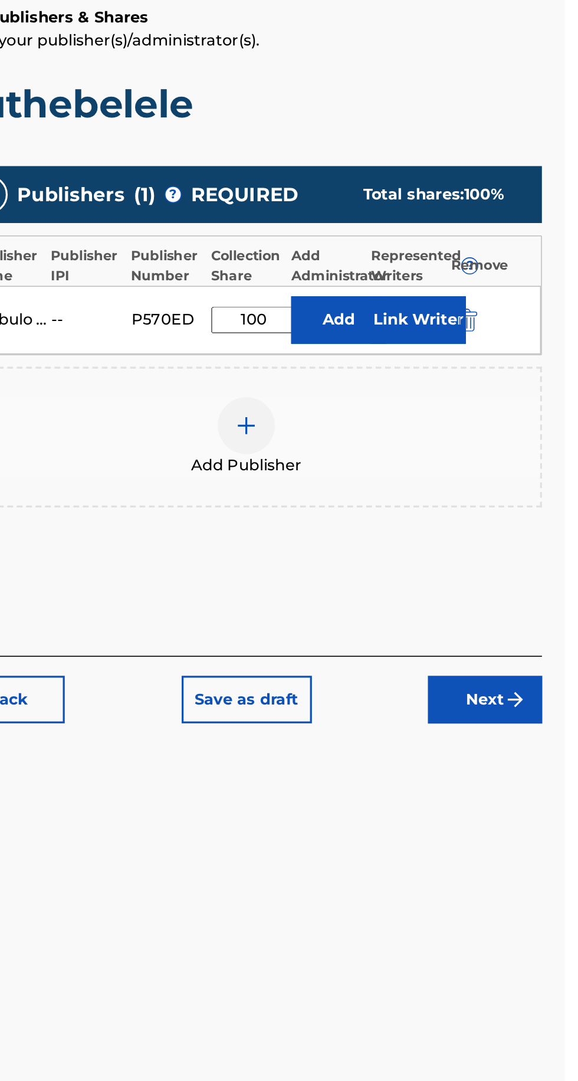
type input "100"
click at [460, 388] on button "Link Writer" at bounding box center [487, 397] width 59 height 30
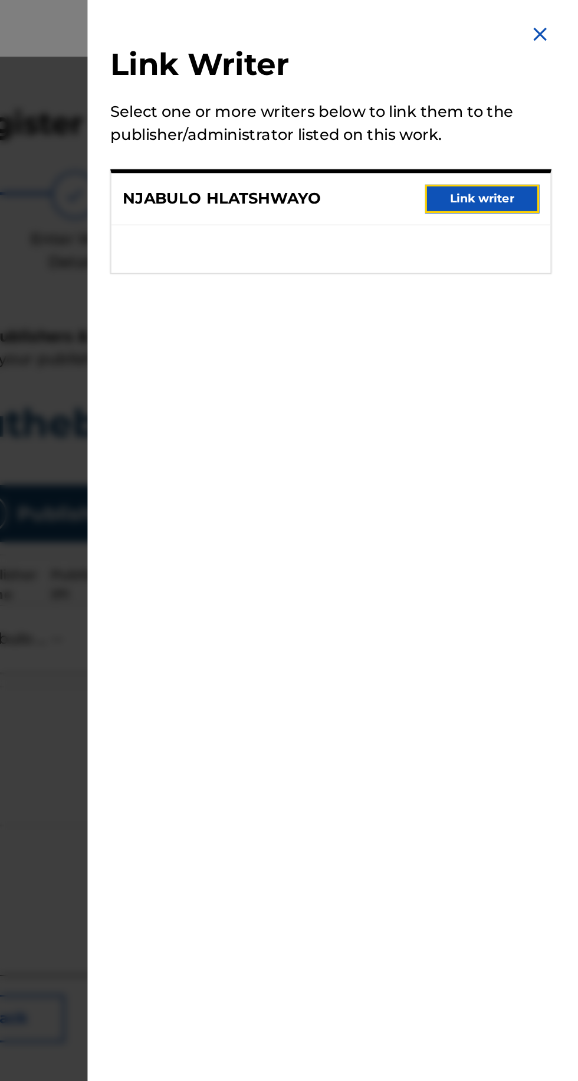
click at [540, 132] on button "Link writer" at bounding box center [527, 124] width 71 height 18
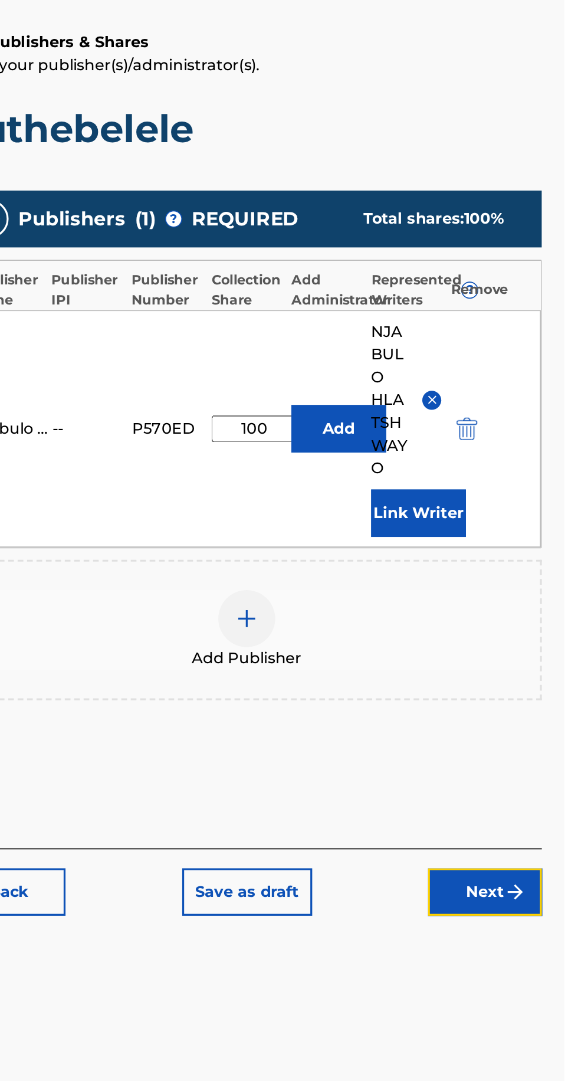
click at [528, 738] on button "Next" at bounding box center [528, 738] width 71 height 30
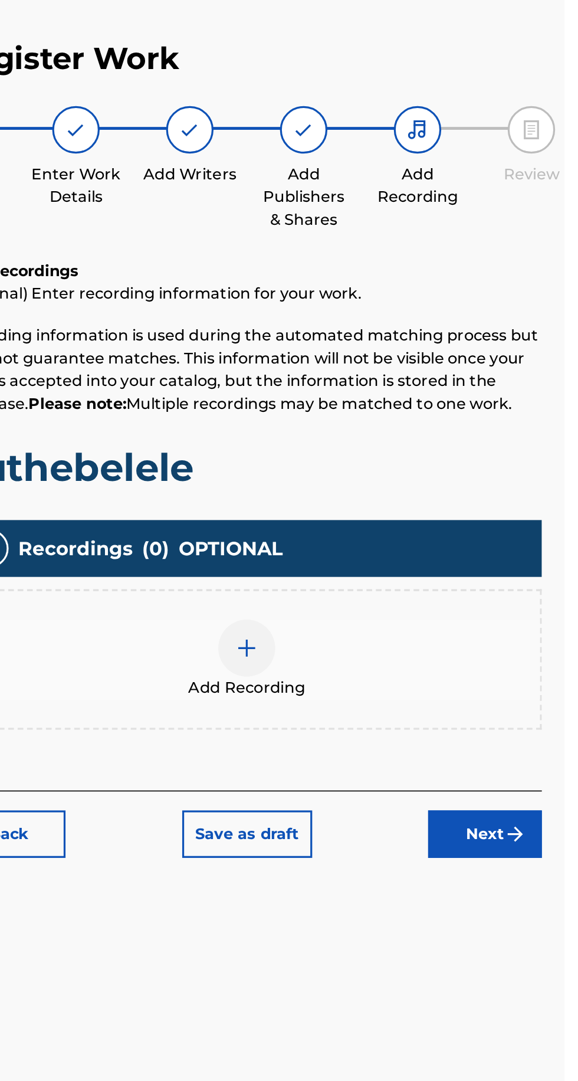
click at [397, 449] on div at bounding box center [380, 443] width 35 height 35
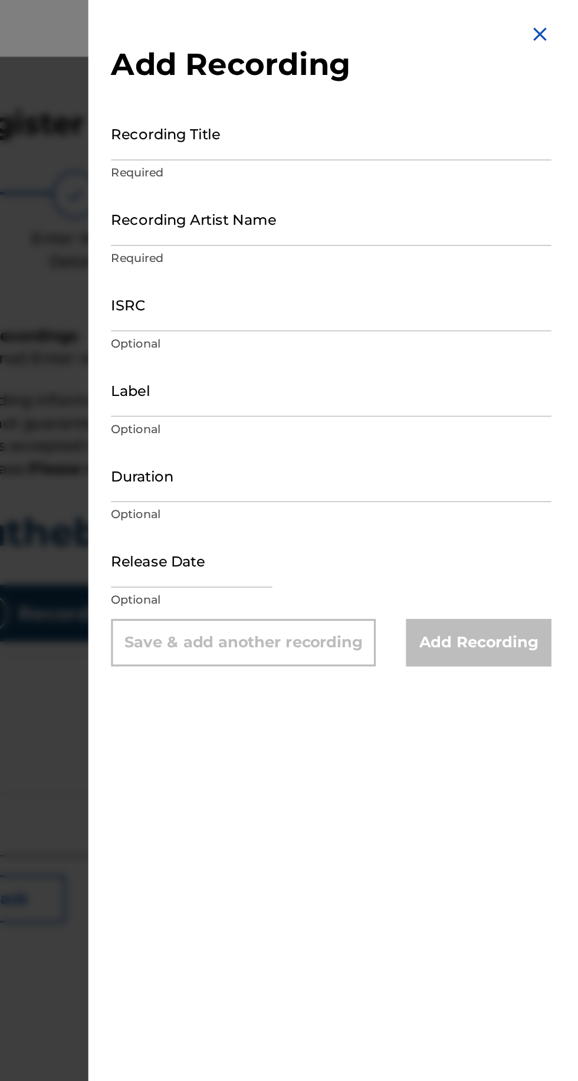
click at [443, 72] on input "Recording Title" at bounding box center [433, 83] width 274 height 34
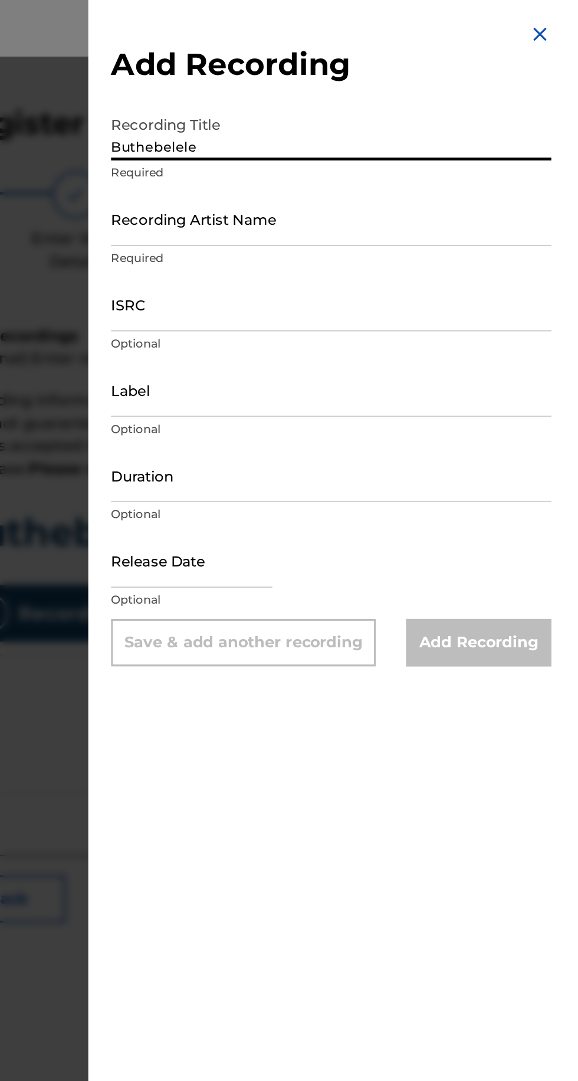
type input "Buthebelele"
click at [449, 143] on input "Recording Artist Name" at bounding box center [433, 136] width 274 height 34
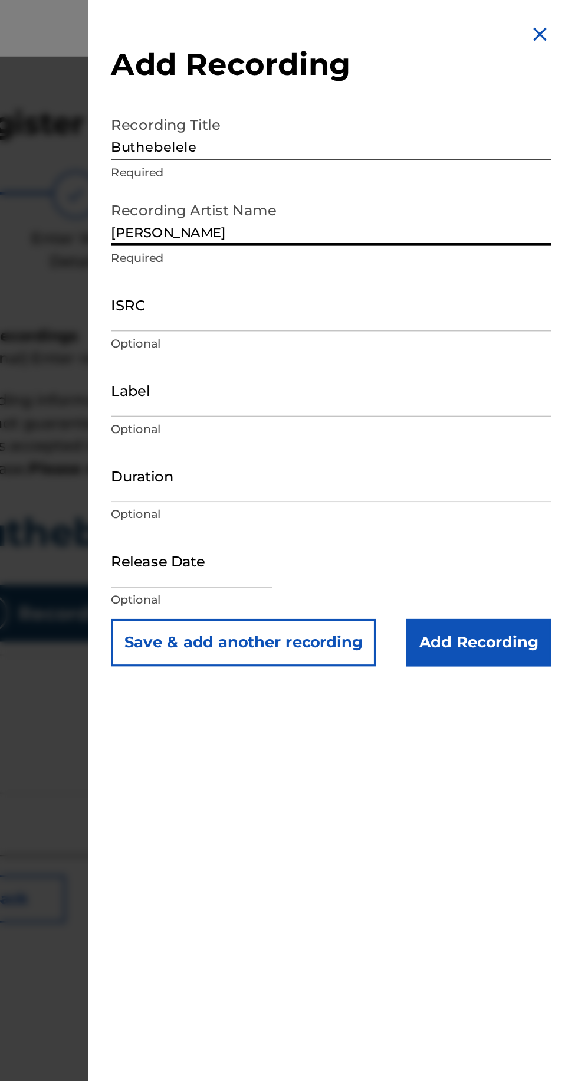
type input "[PERSON_NAME]"
click at [443, 177] on input "ISRC" at bounding box center [433, 189] width 274 height 34
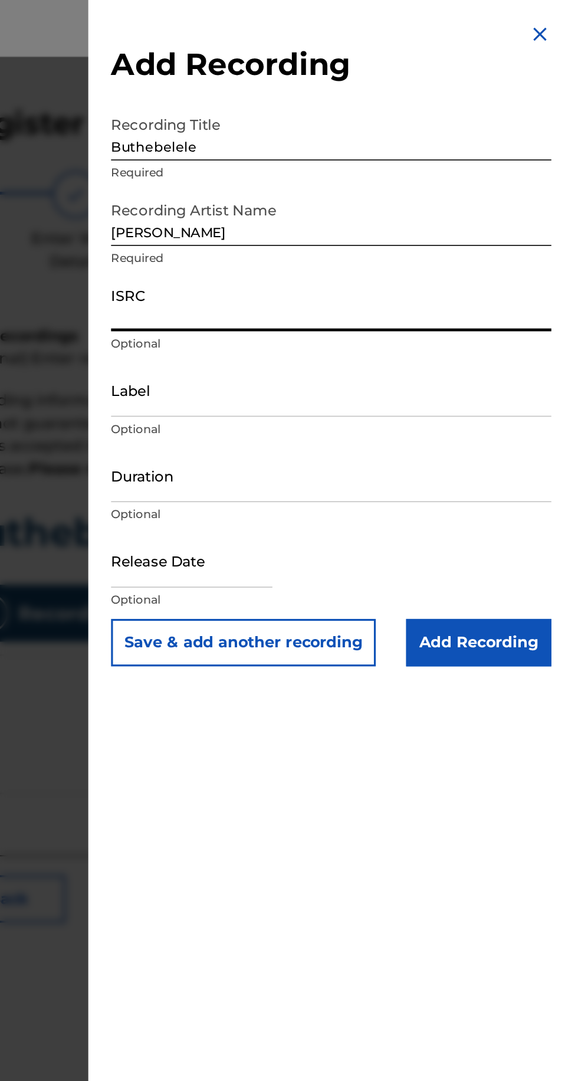
paste input "GXF972581553"
type input "GXF972581553"
click at [419, 256] on input "Label" at bounding box center [433, 242] width 274 height 34
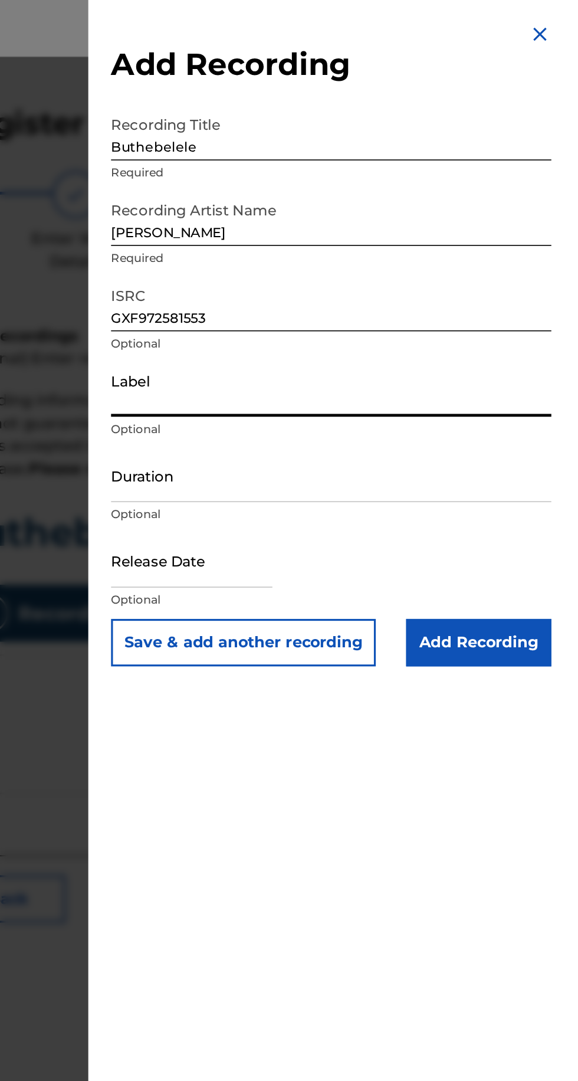
type input "J"
click at [474, 281] on input "Duration" at bounding box center [433, 296] width 274 height 34
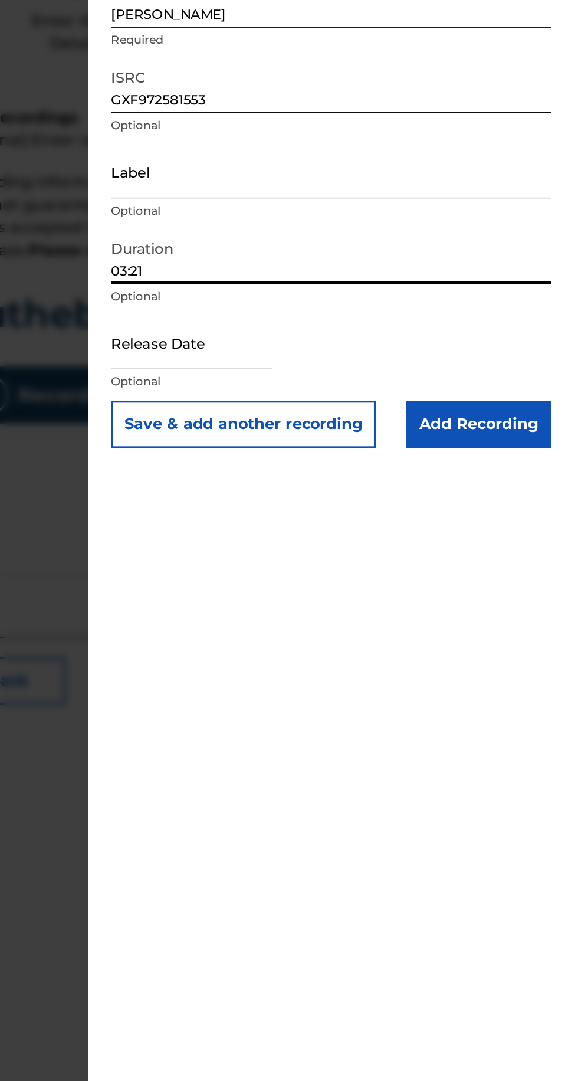
type input "03:21"
click at [397, 355] on input "text" at bounding box center [346, 349] width 100 height 34
select select "8"
select select "2025"
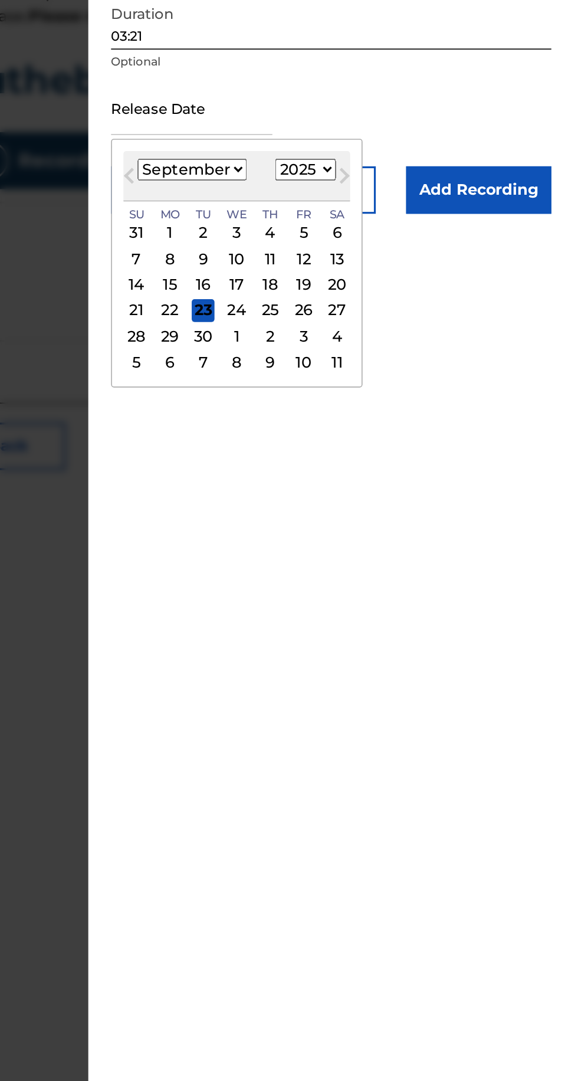
click at [422, 490] on div "3" at bounding box center [416, 490] width 14 height 14
type input "[DATE]"
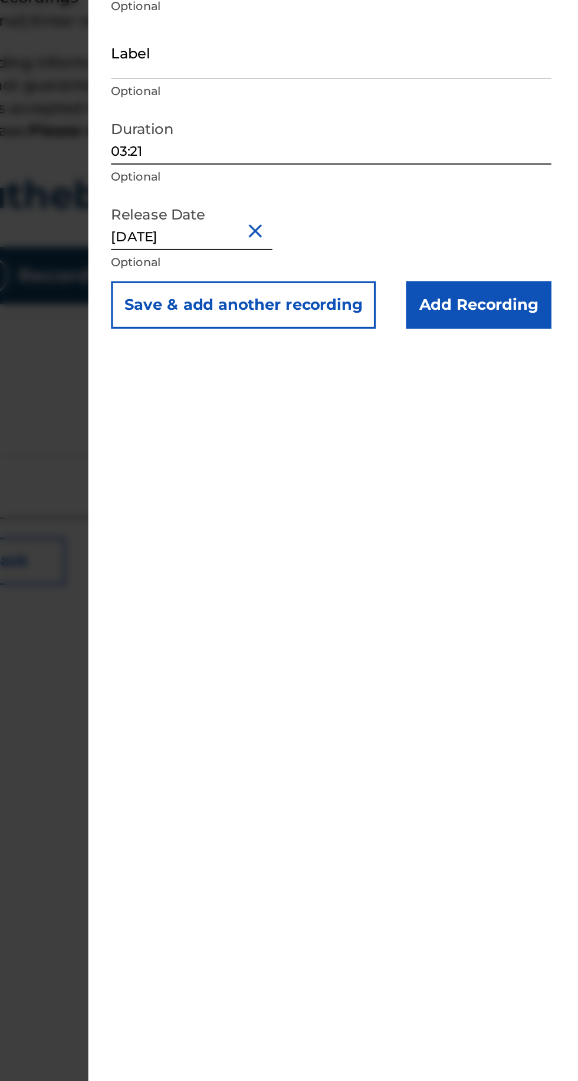
click at [374, 361] on input "[DATE]" at bounding box center [346, 349] width 100 height 34
select select "9"
select select "2025"
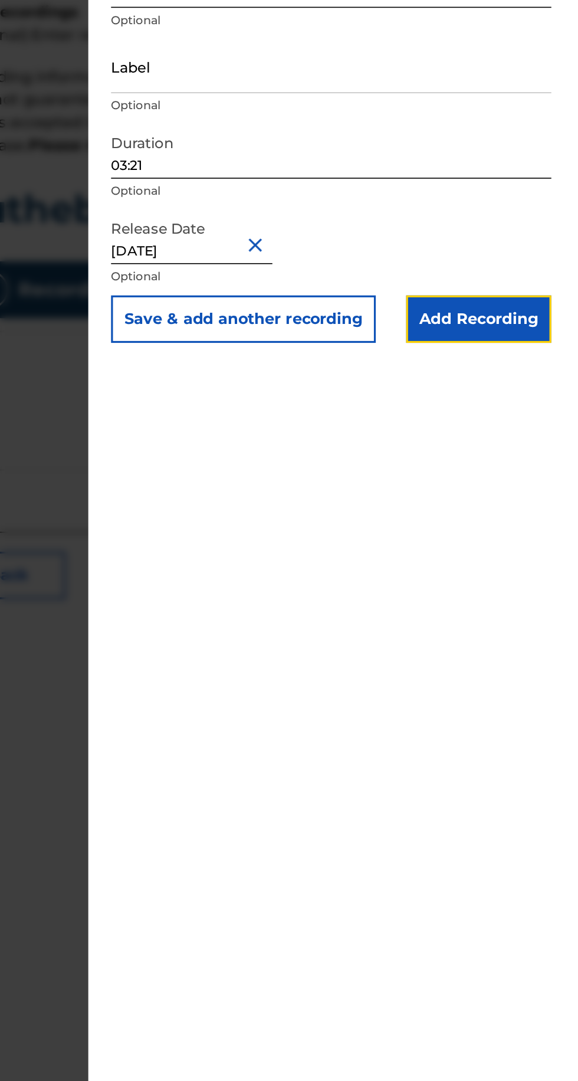
click at [525, 404] on input "Add Recording" at bounding box center [525, 400] width 90 height 30
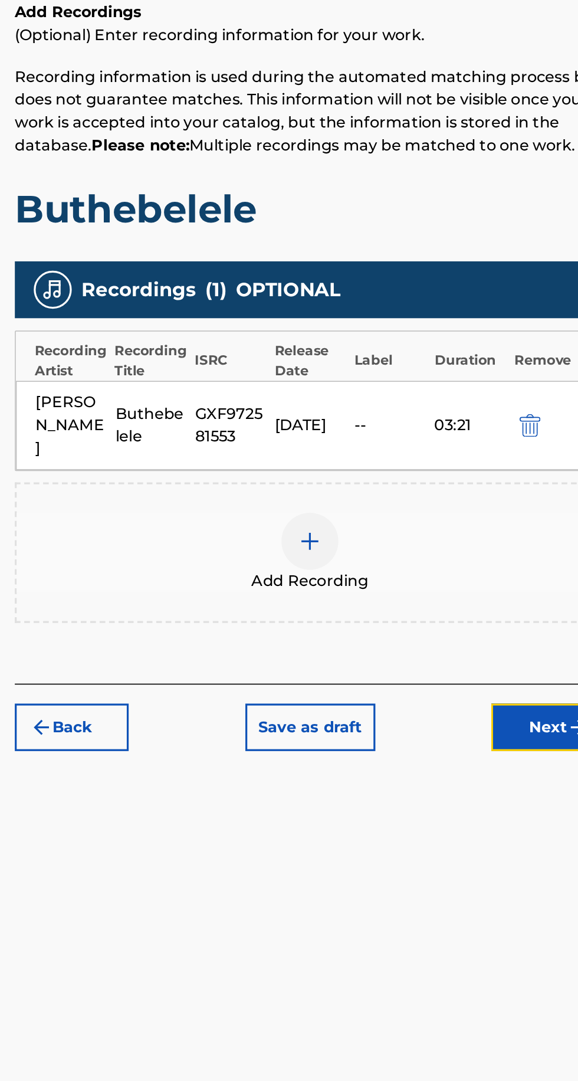
click at [510, 640] on button "Next" at bounding box center [528, 654] width 71 height 30
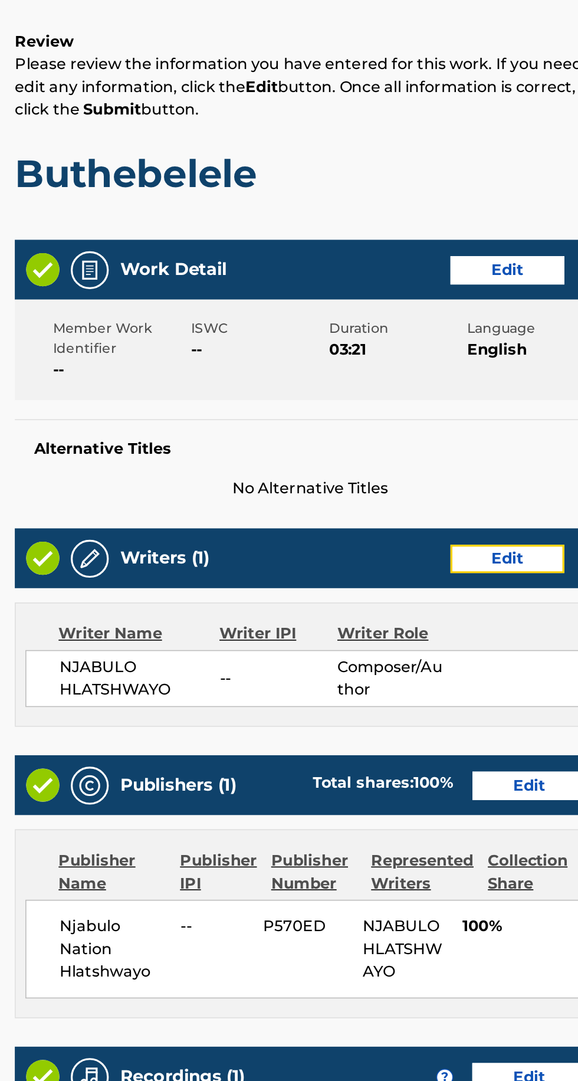
click at [507, 534] on button "Edit" at bounding box center [503, 531] width 71 height 18
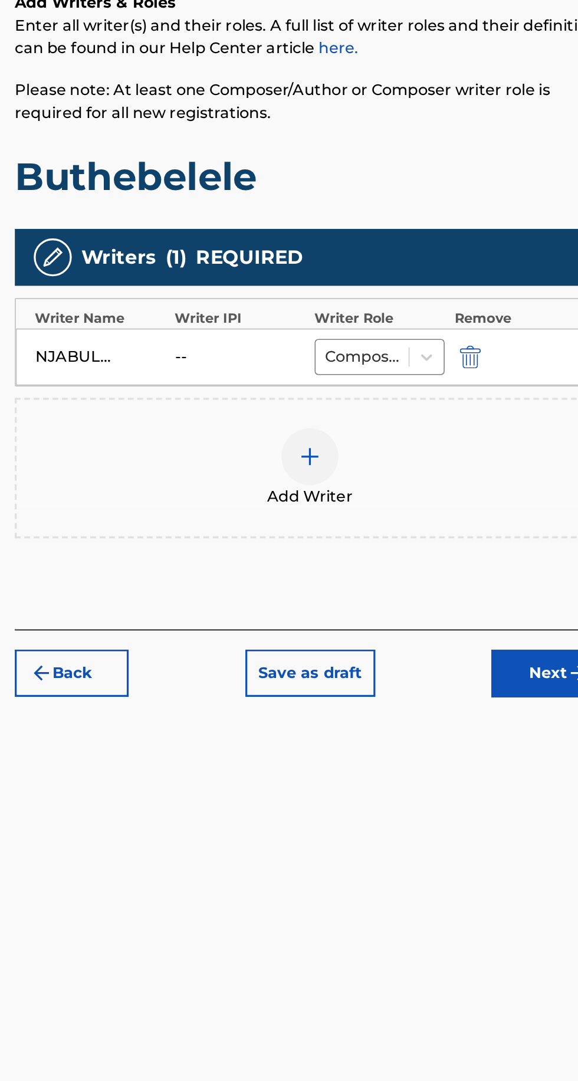
click at [312, 515] on div "Add Writer" at bounding box center [380, 527] width 365 height 50
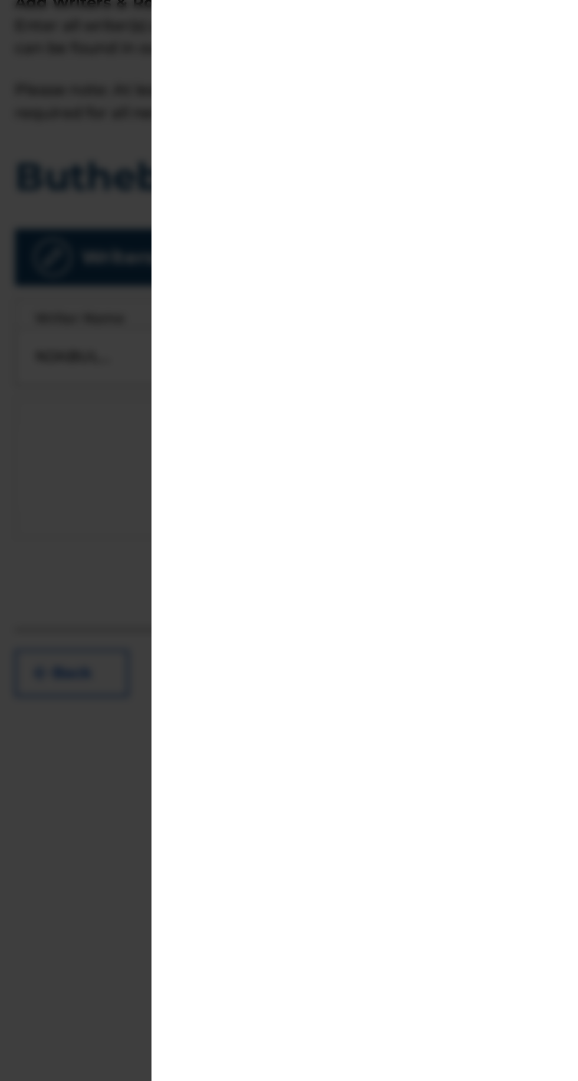
click at [249, 469] on div at bounding box center [289, 575] width 578 height 1081
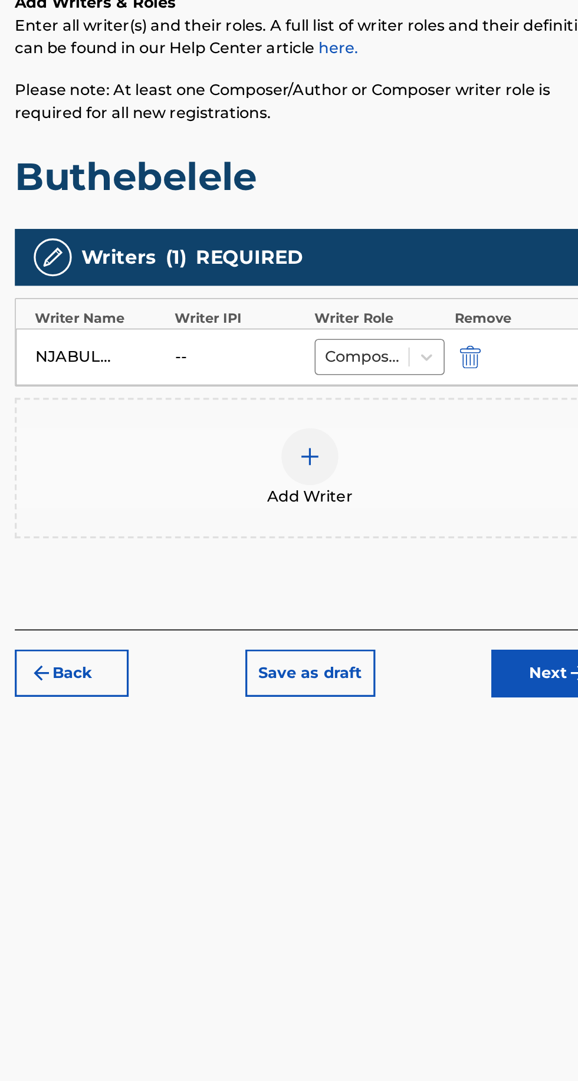
click at [289, 453] on div "NJABULO HLATSHWAYO" at bounding box center [250, 457] width 81 height 14
click at [390, 520] on div at bounding box center [380, 519] width 35 height 35
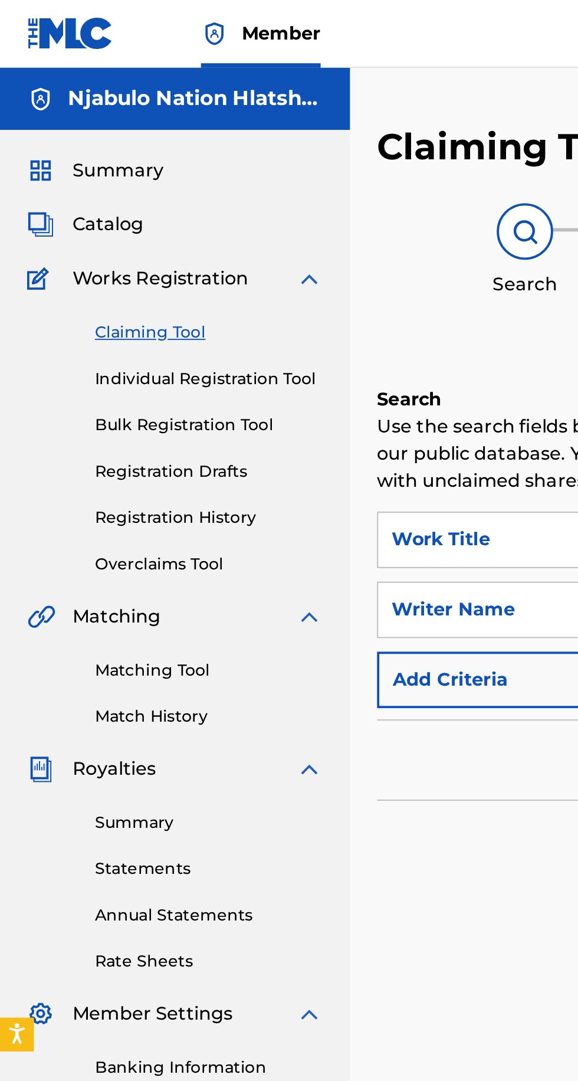
click at [74, 118] on span "Catalog" at bounding box center [56, 117] width 37 height 14
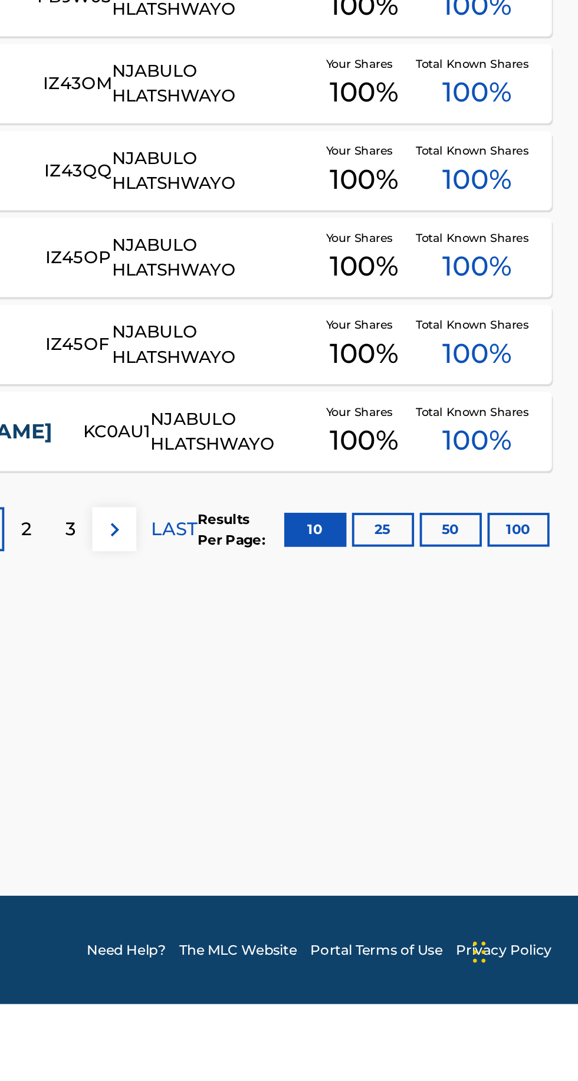
scroll to position [68, 0]
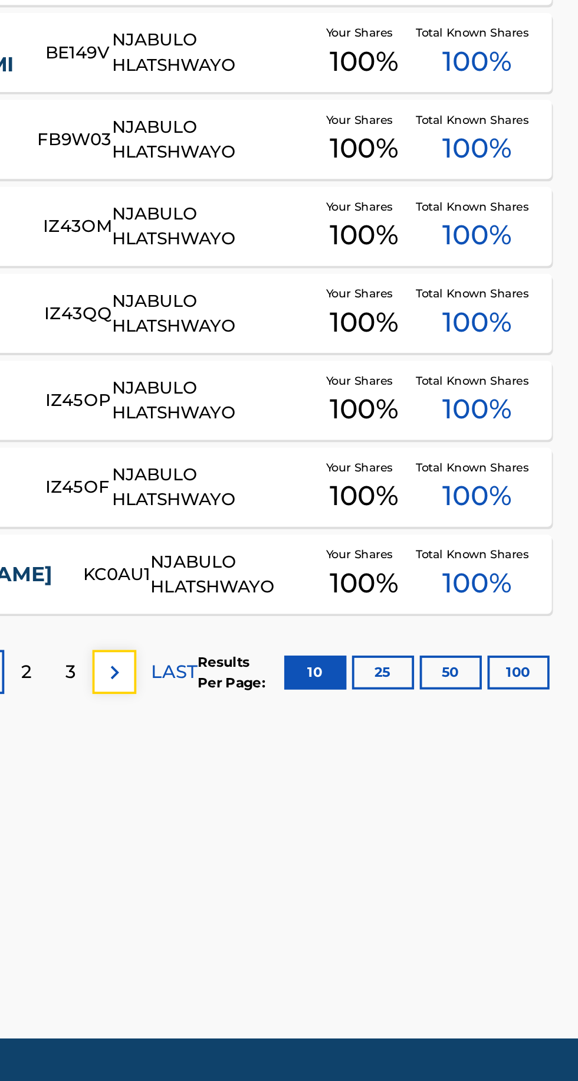
click at [339, 826] on img at bounding box center [336, 833] width 14 height 14
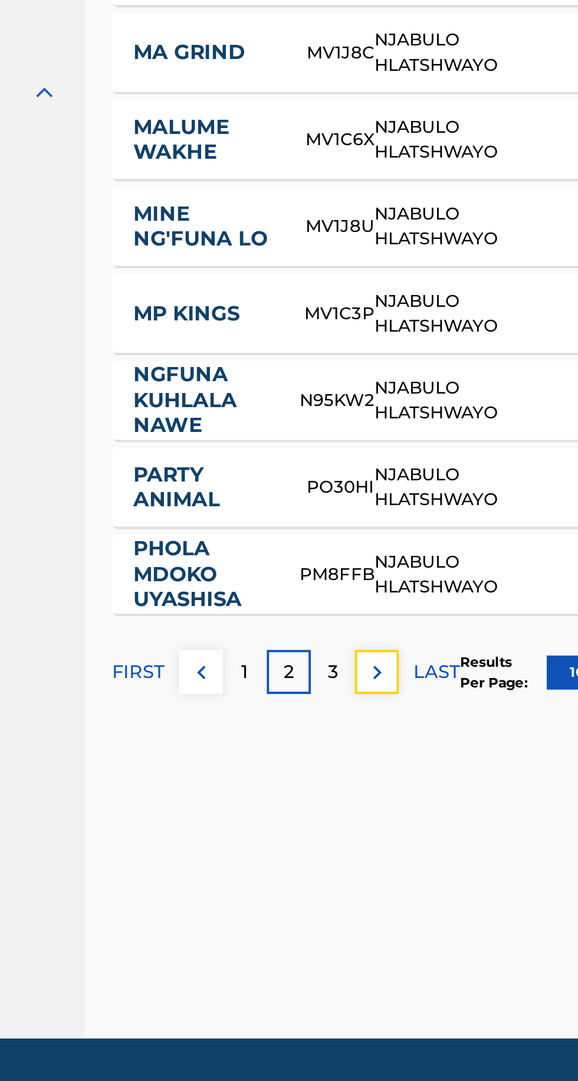
click at [336, 826] on img at bounding box center [336, 833] width 14 height 14
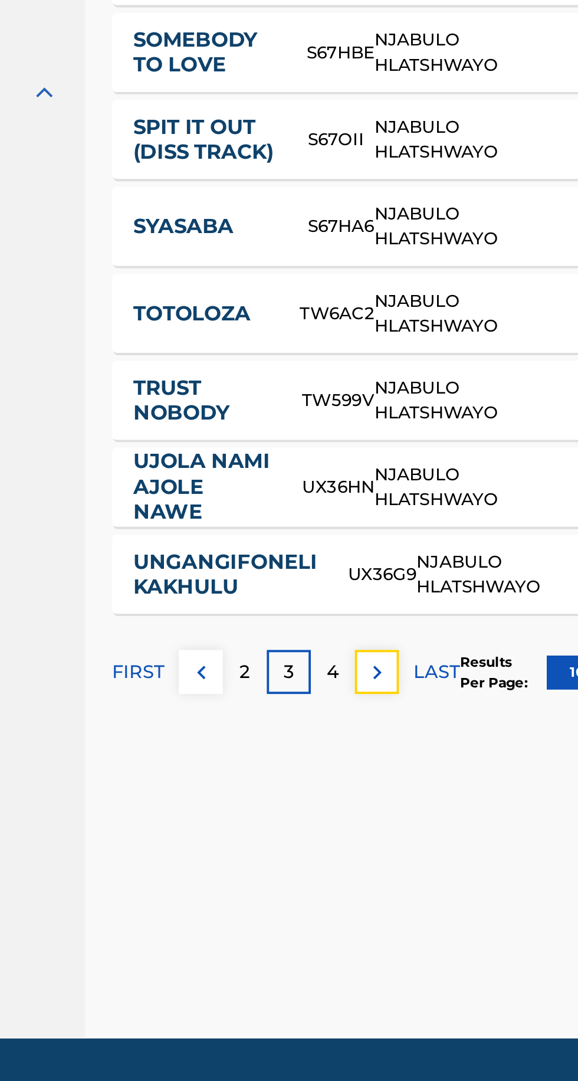
click at [334, 826] on img at bounding box center [336, 833] width 14 height 14
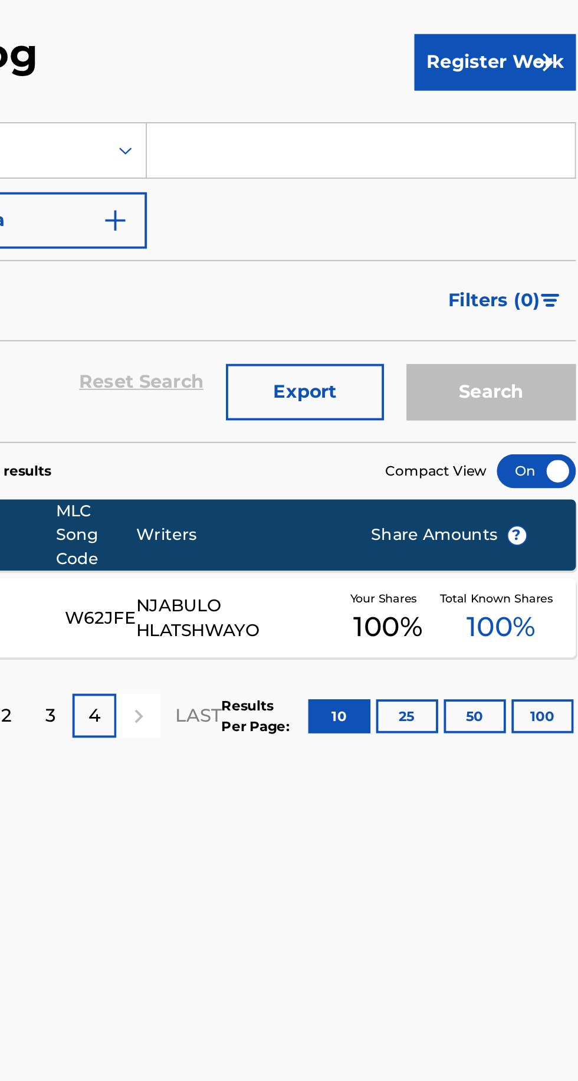
scroll to position [0, 0]
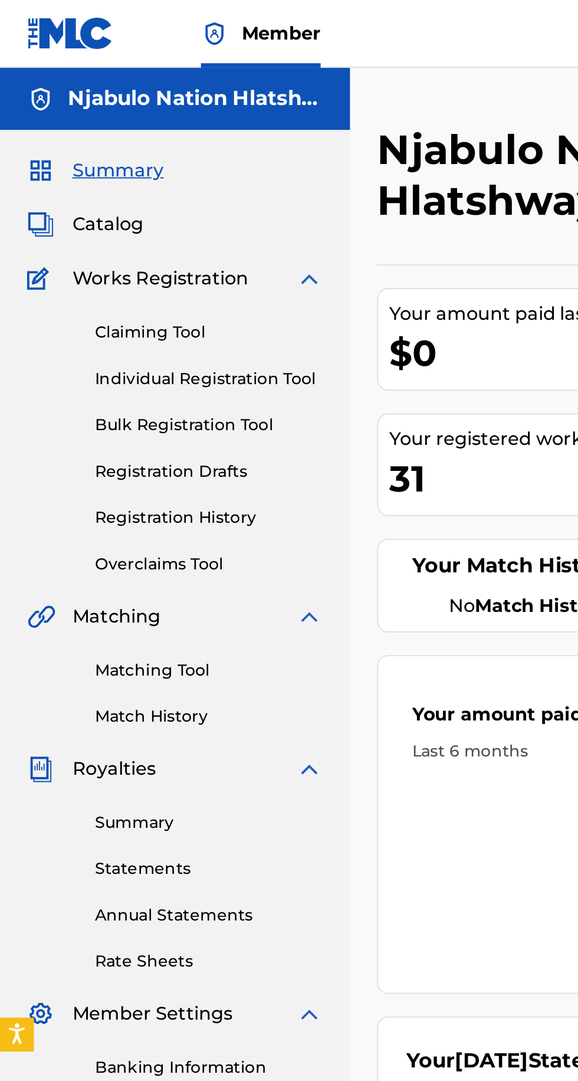
click at [60, 117] on span "Catalog" at bounding box center [56, 117] width 37 height 14
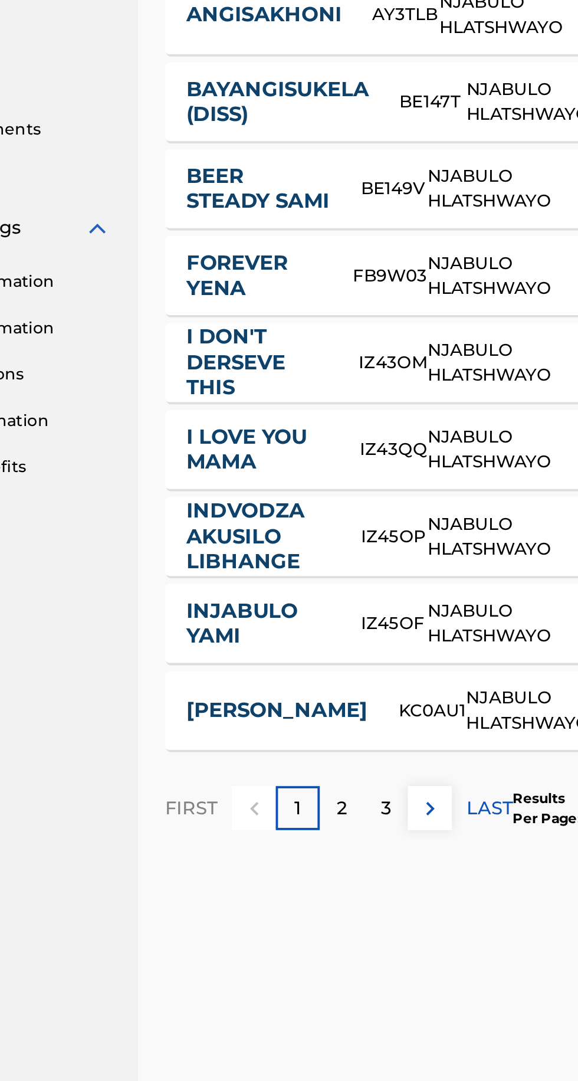
click at [365, 832] on p "LAST" at bounding box center [367, 833] width 24 height 14
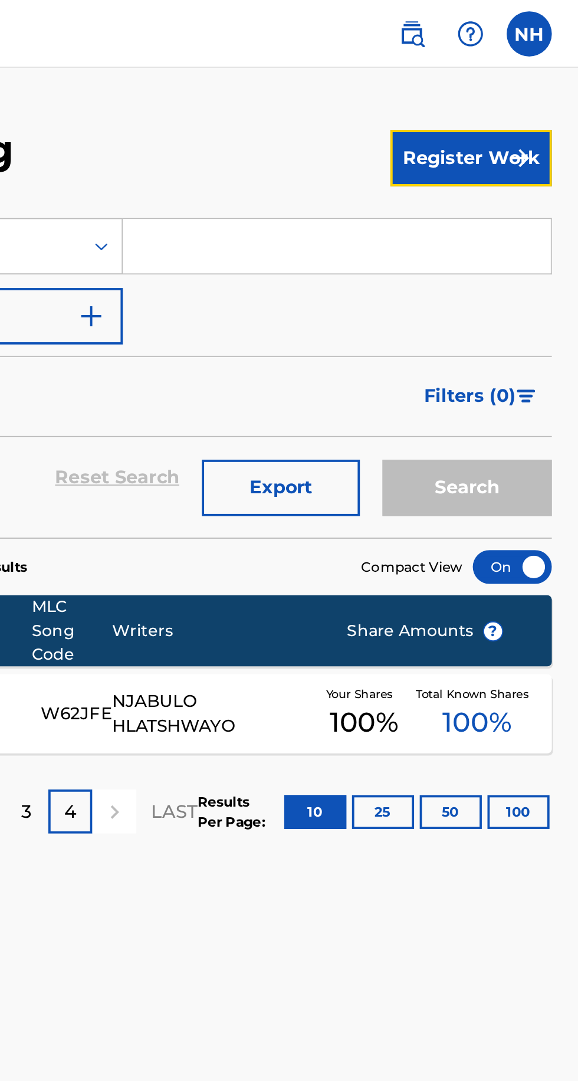
click at [528, 83] on button "Register Work" at bounding box center [522, 83] width 84 height 30
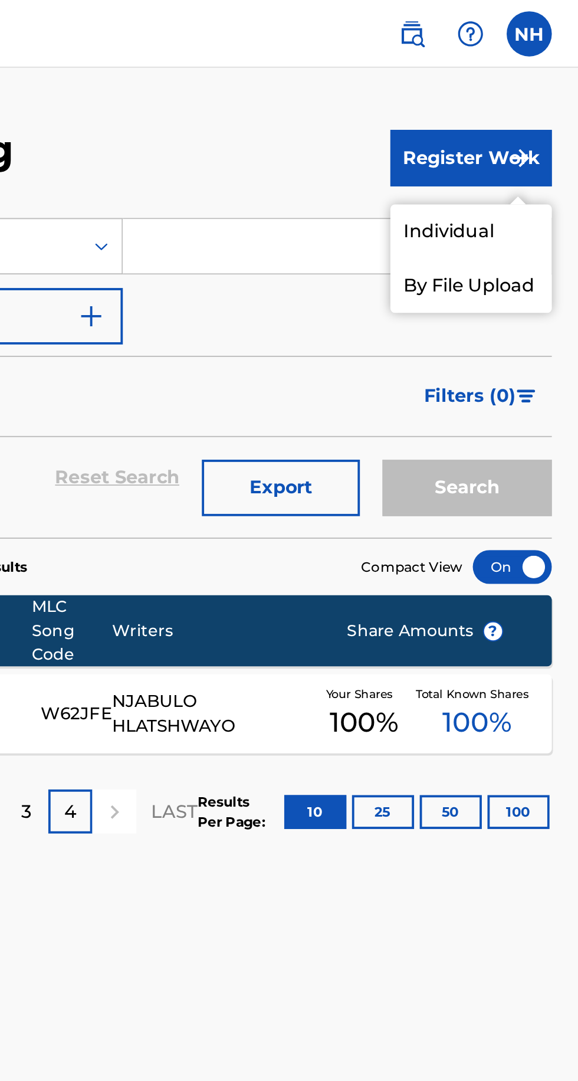
click at [537, 125] on link "Individual" at bounding box center [522, 121] width 84 height 28
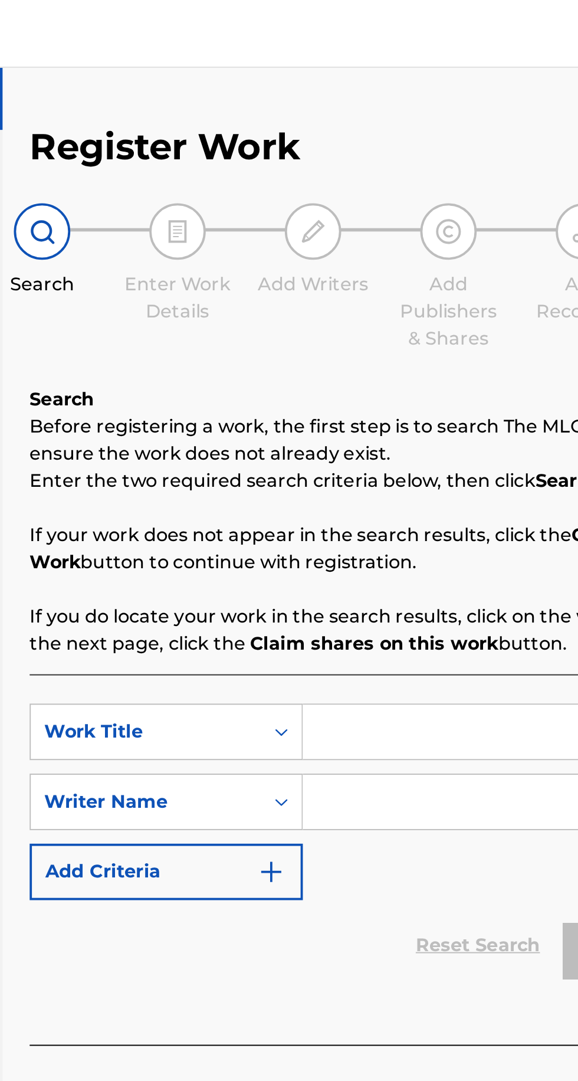
click at [398, 378] on input "Search Form" at bounding box center [452, 382] width 224 height 28
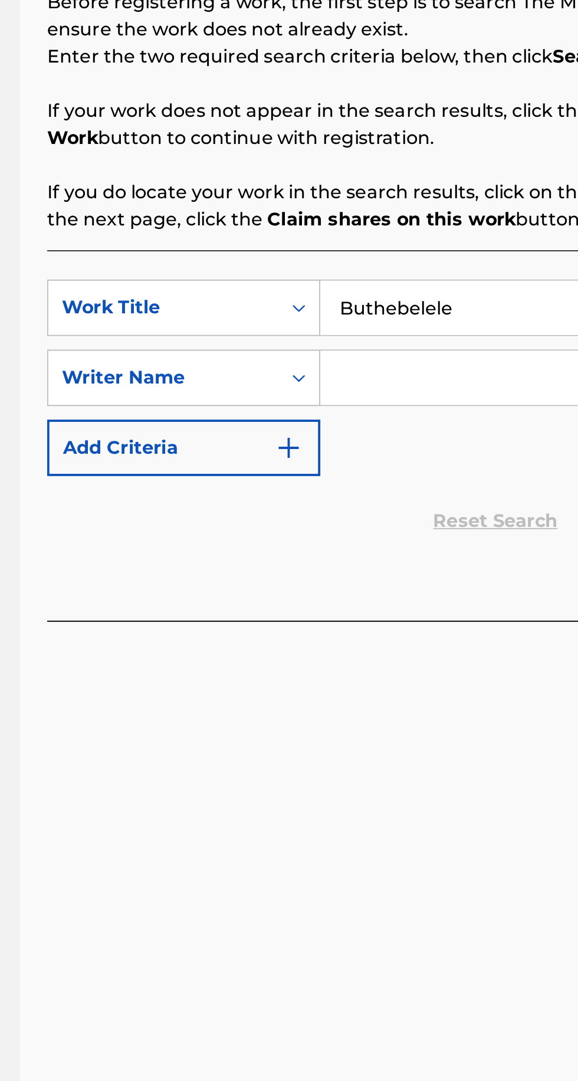
type input "Buthebelele"
click at [412, 414] on input "Search Form" at bounding box center [452, 419] width 224 height 28
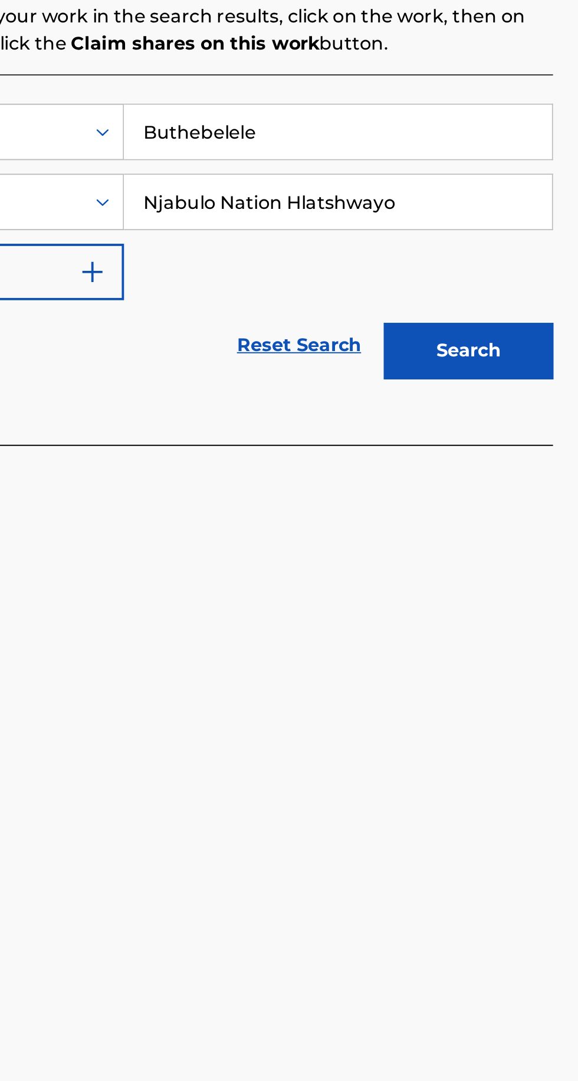
type input "Njabulo Nation Hlatshwayo"
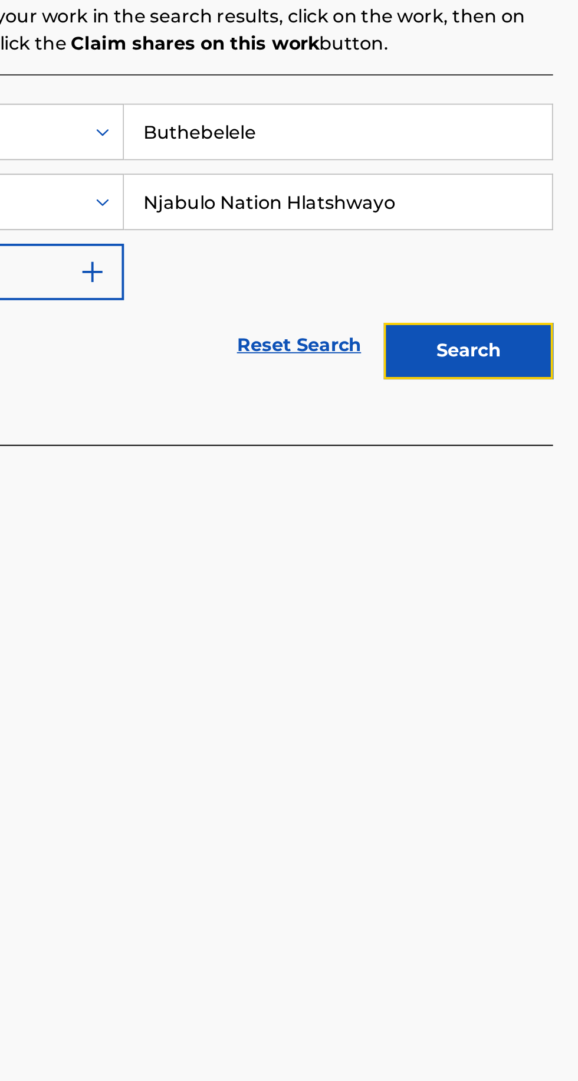
click at [515, 501] on button "Search" at bounding box center [520, 497] width 89 height 30
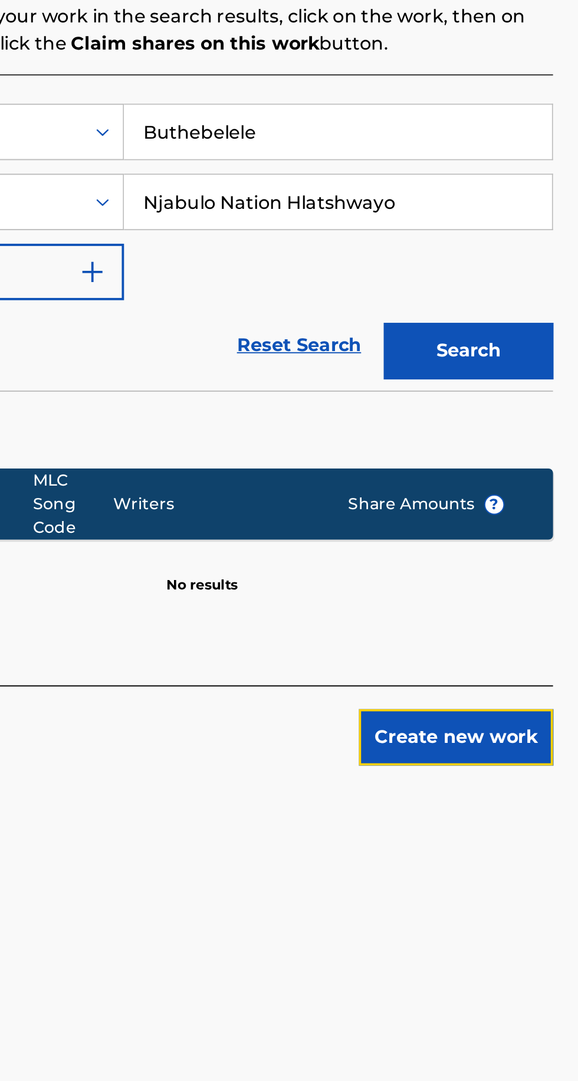
click at [528, 703] on button "Create new work" at bounding box center [514, 699] width 102 height 30
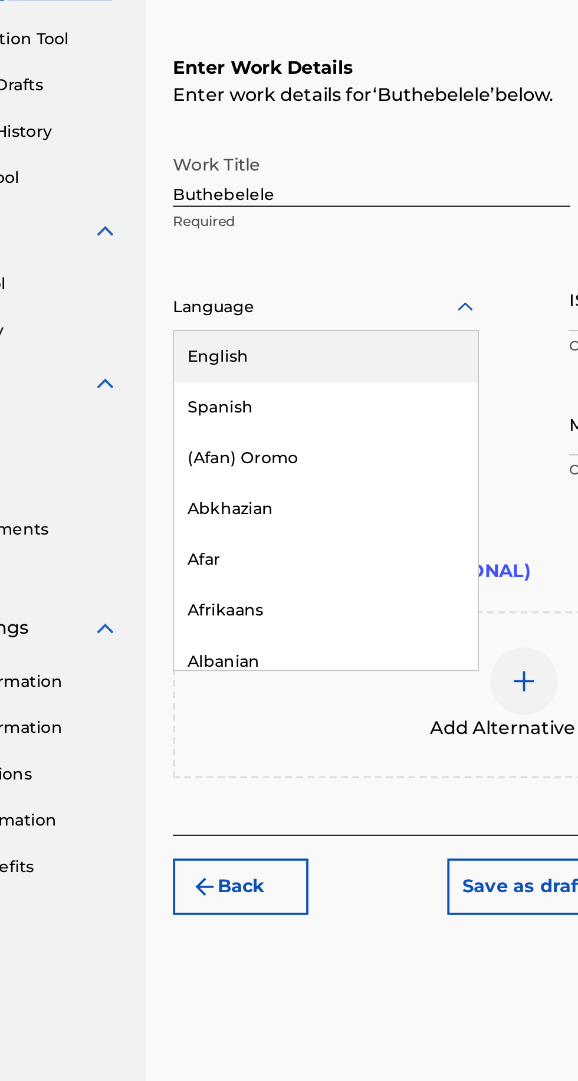
click at [293, 385] on div "English" at bounding box center [277, 388] width 159 height 27
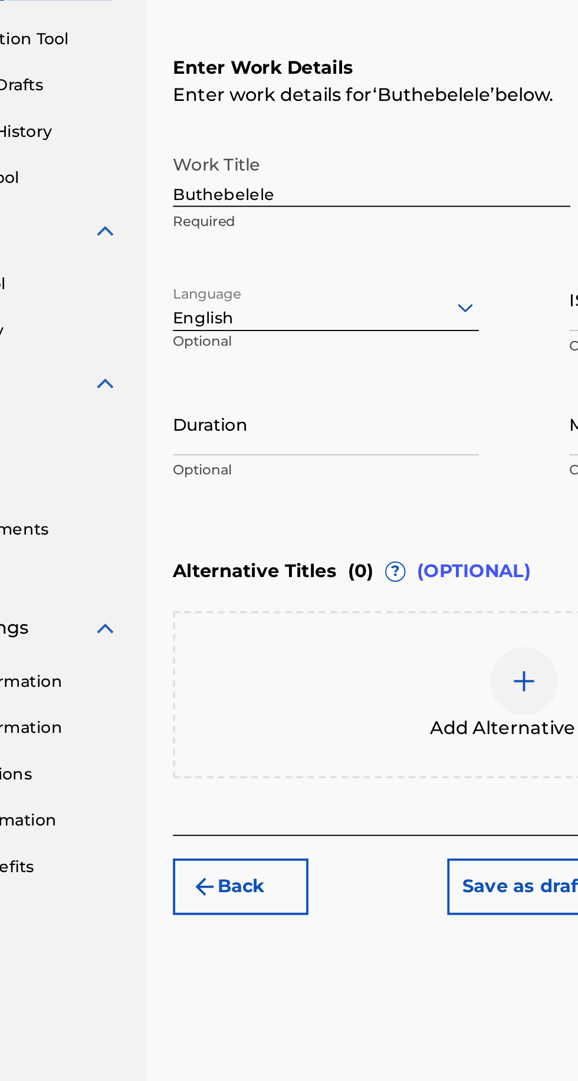
click at [301, 429] on input "Duration" at bounding box center [277, 423] width 160 height 34
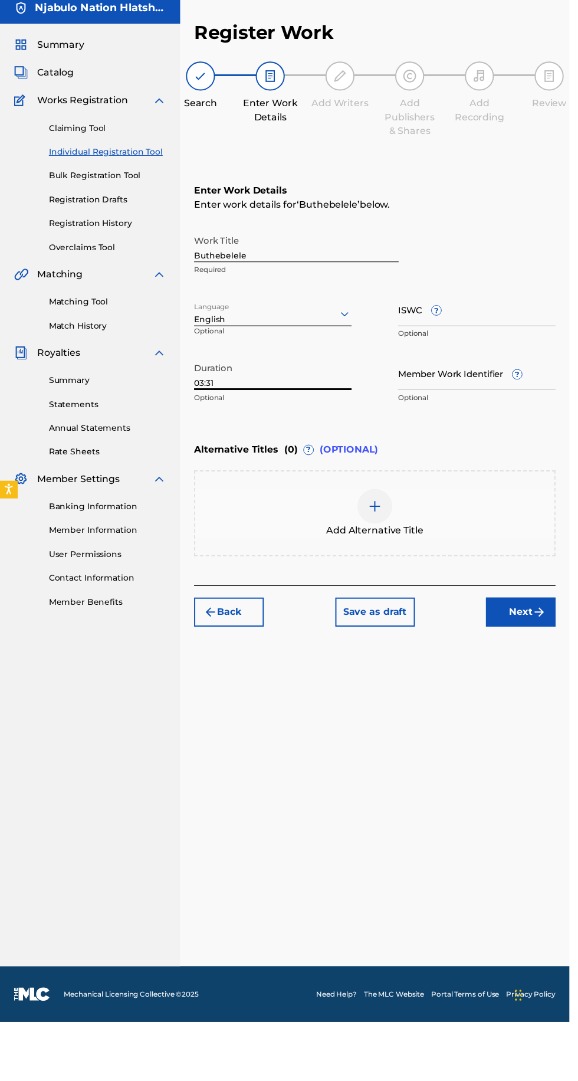
type input "03:31"
click at [470, 436] on input "Member Work Identifier ?" at bounding box center [484, 423] width 160 height 34
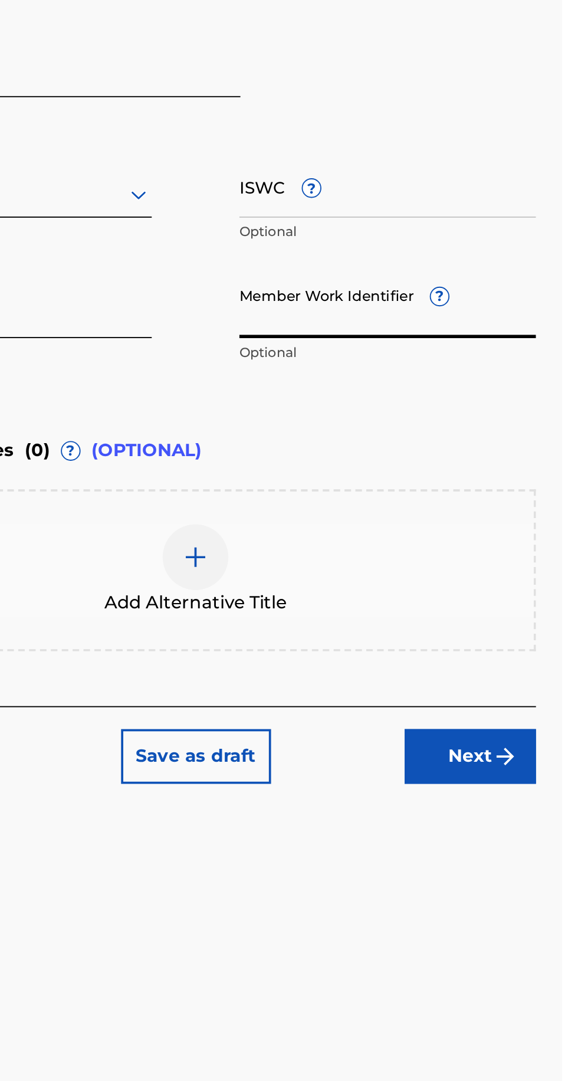
click at [511, 418] on span "?" at bounding box center [512, 417] width 9 height 9
click at [511, 418] on input "Member Work Identifier ?" at bounding box center [484, 423] width 160 height 34
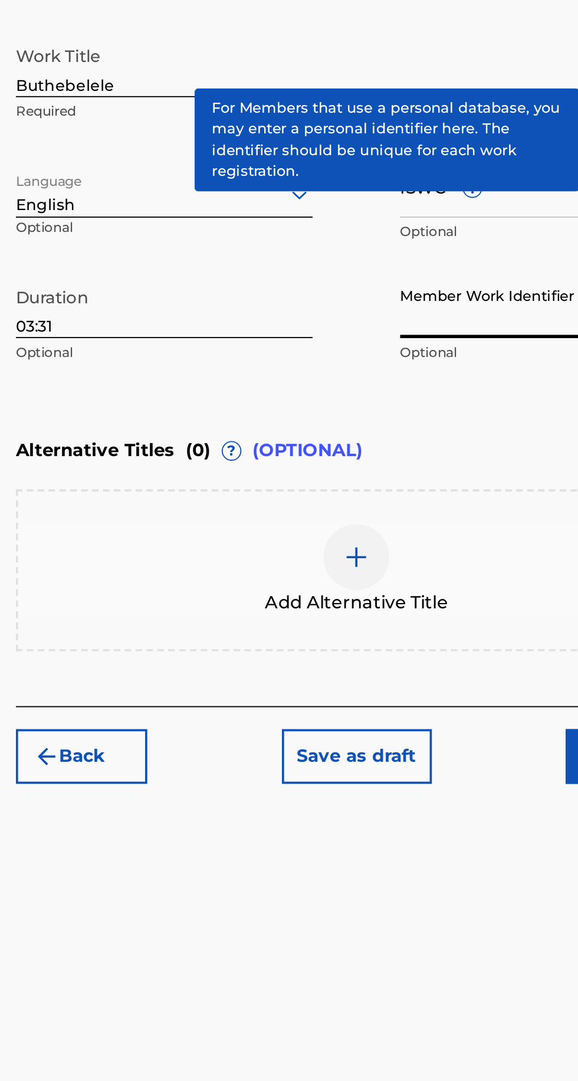
click at [454, 485] on div "Enter Work Details Enter work details for ‘ Buthebelele ’ below. Work Title But…" at bounding box center [380, 345] width 367 height 286
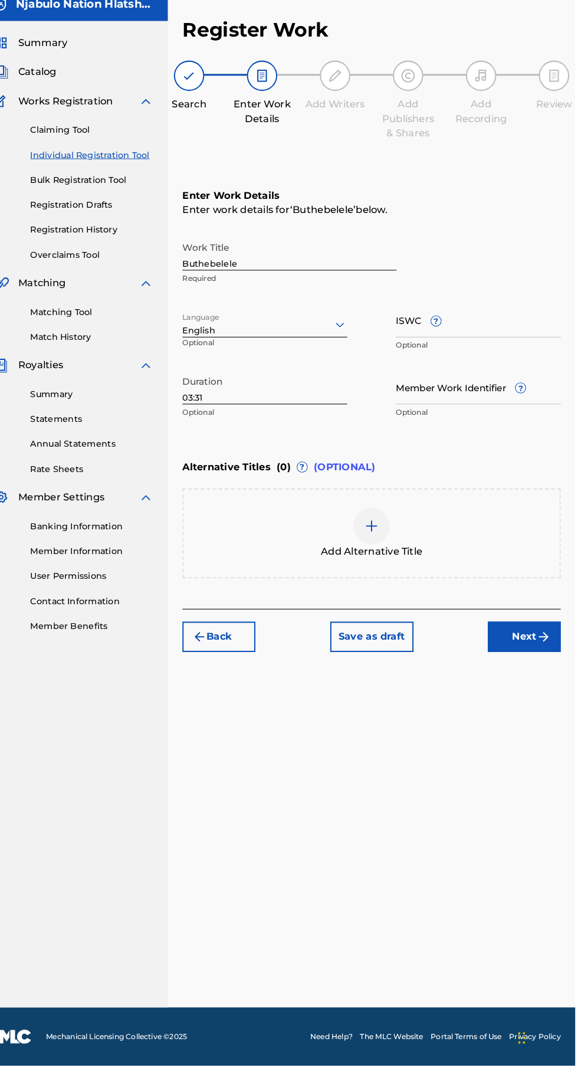
click at [479, 419] on input "Member Work Identifier ?" at bounding box center [484, 423] width 160 height 34
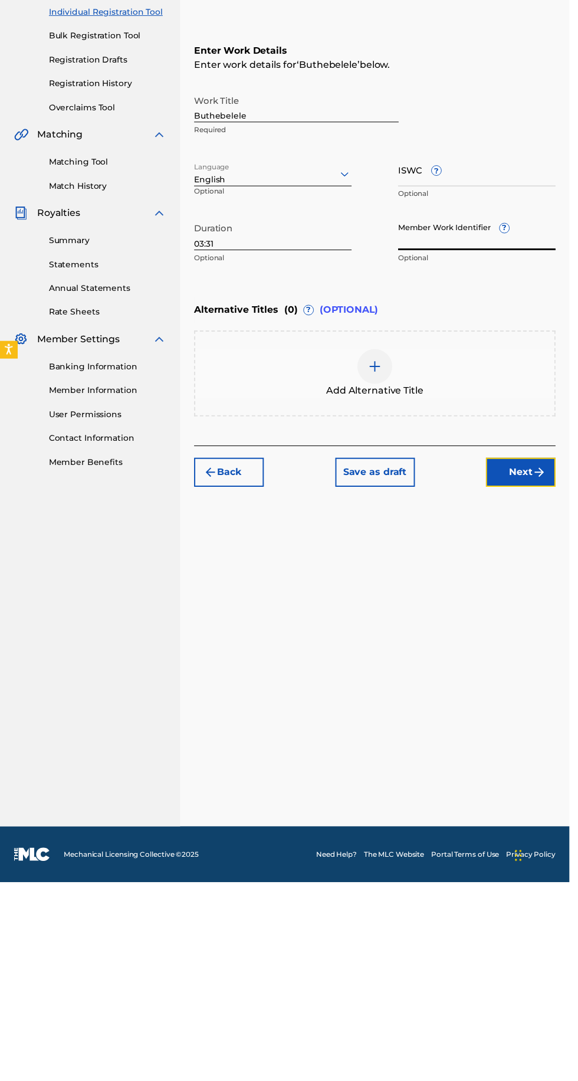
click at [527, 672] on button "Next" at bounding box center [528, 666] width 71 height 30
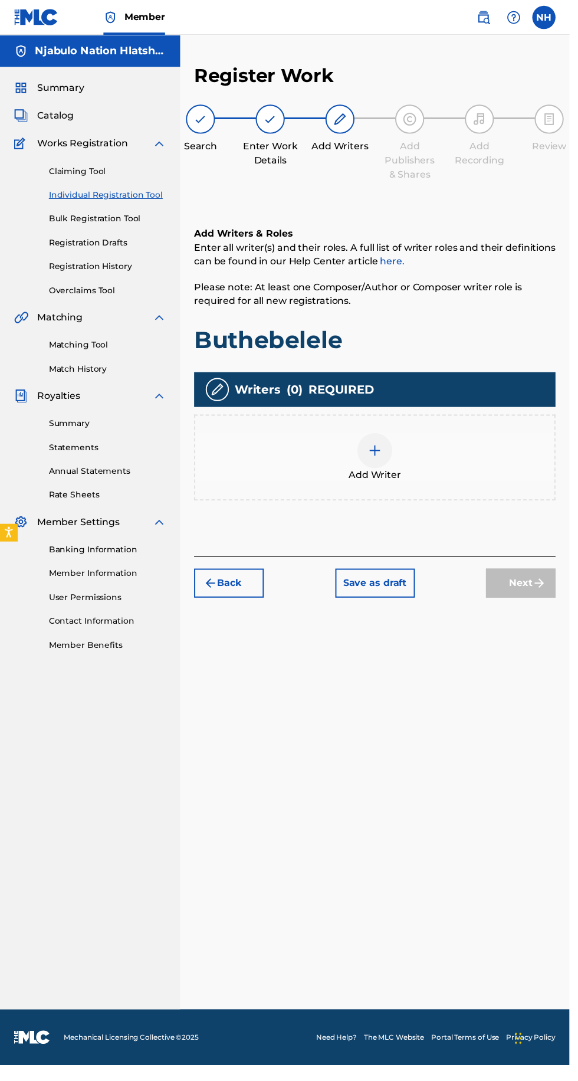
scroll to position [53, 0]
click at [379, 450] on img at bounding box center [381, 457] width 14 height 14
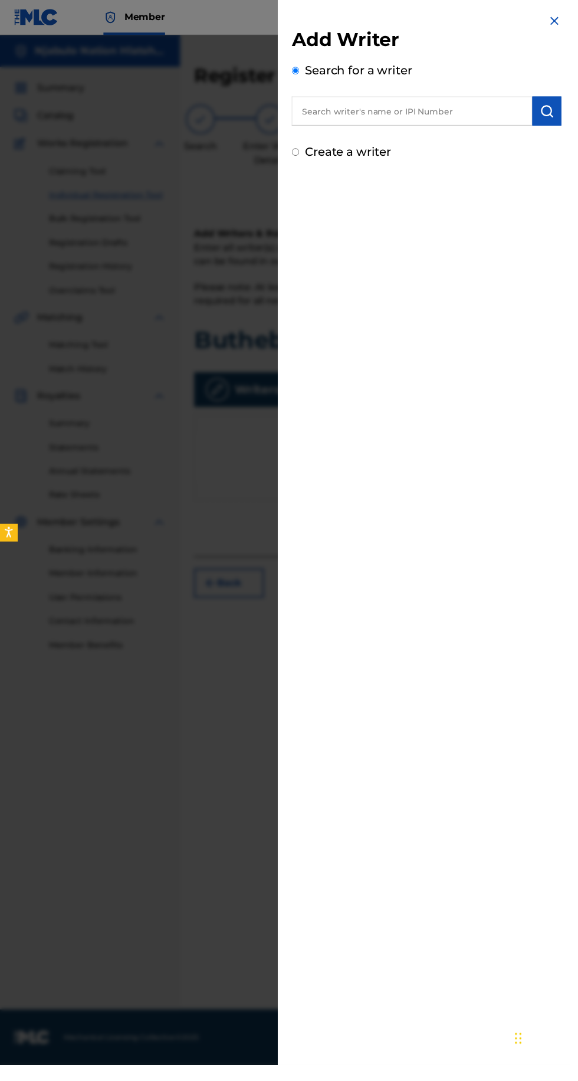
click at [457, 115] on input "text" at bounding box center [418, 113] width 244 height 30
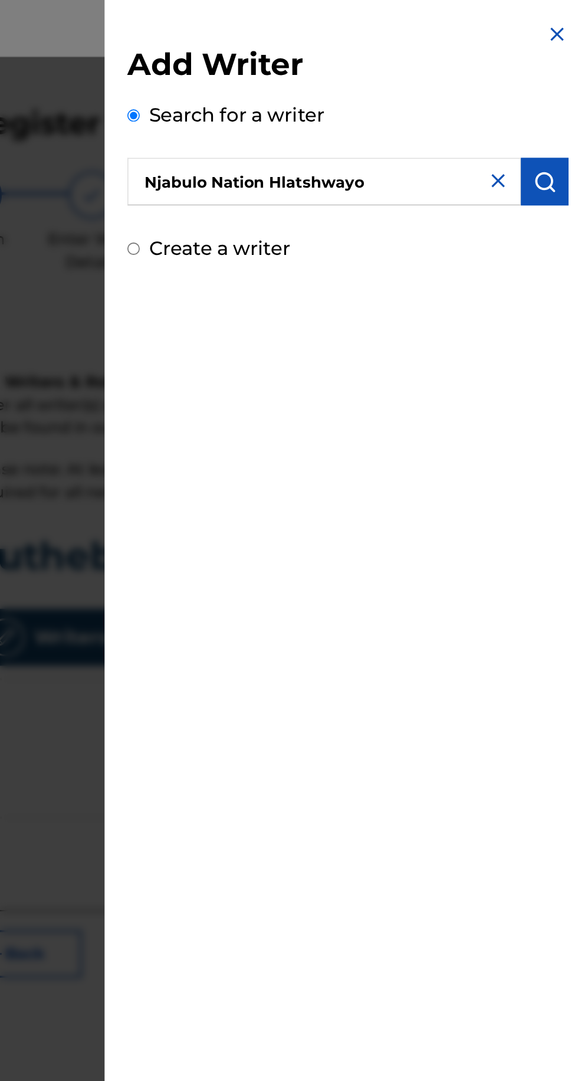
scroll to position [0, 0]
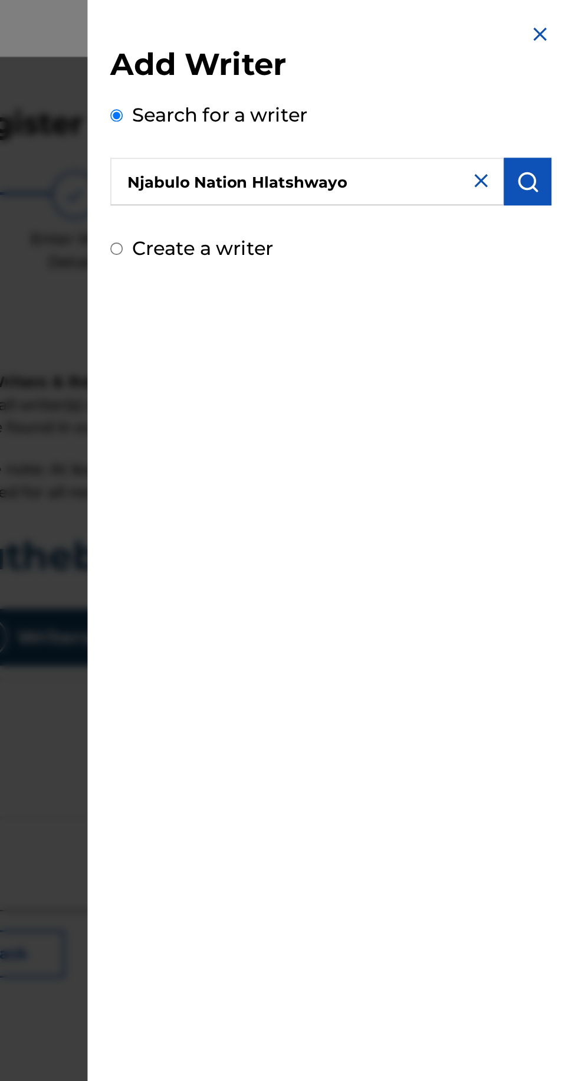
type input "Njabulo Nation Hlatshwayo"
click at [563, 117] on img "submit" at bounding box center [555, 113] width 14 height 14
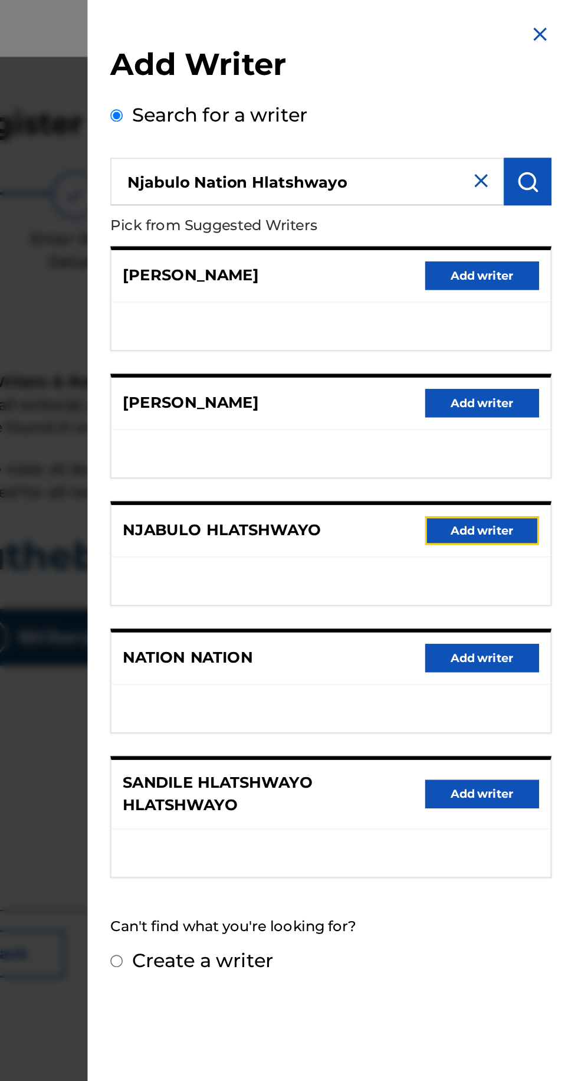
click at [542, 328] on button "Add writer" at bounding box center [527, 330] width 71 height 18
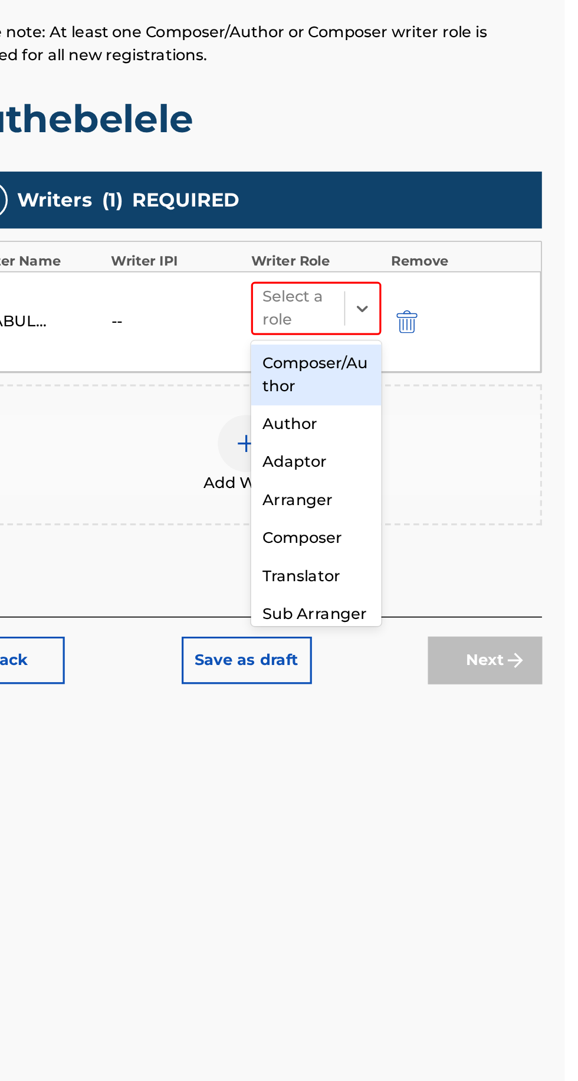
click at [437, 503] on div "Composer/Author" at bounding box center [424, 504] width 81 height 38
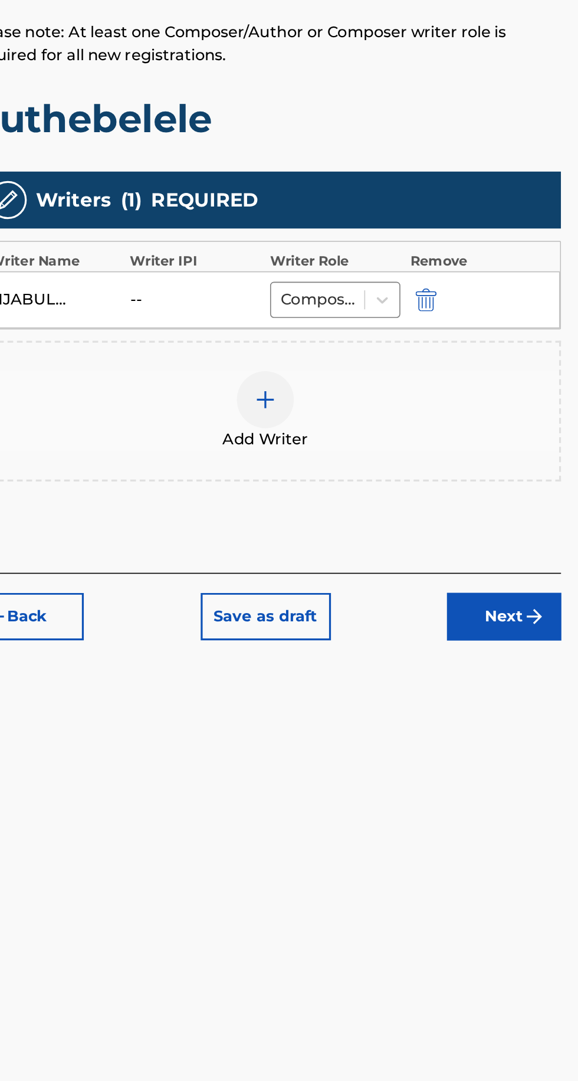
click at [331, 462] on div "--" at bounding box center [323, 457] width 53 height 14
click at [526, 653] on button "Next" at bounding box center [528, 654] width 71 height 30
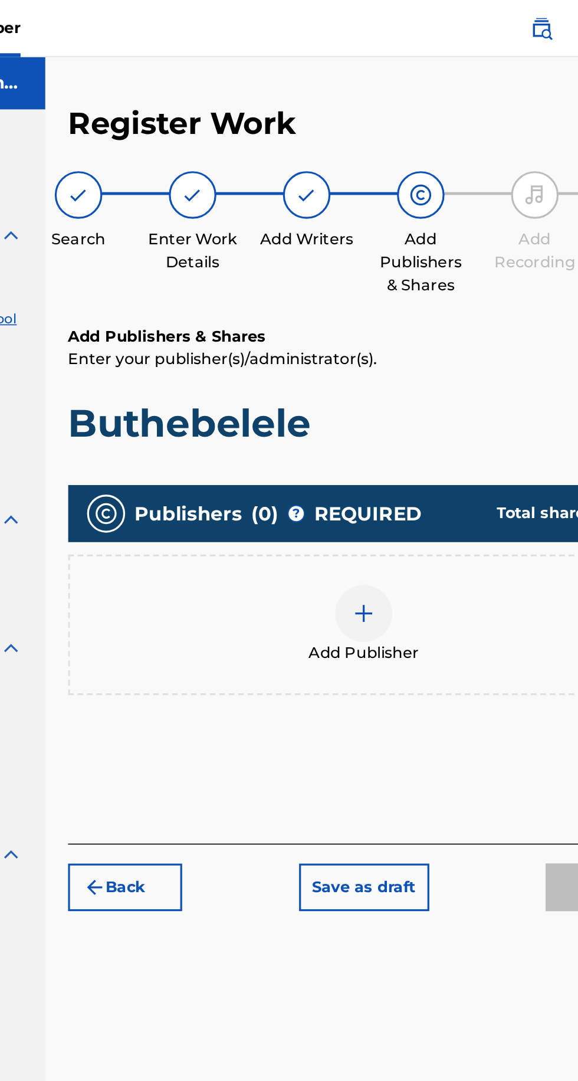
click at [381, 383] on img at bounding box center [381, 381] width 14 height 14
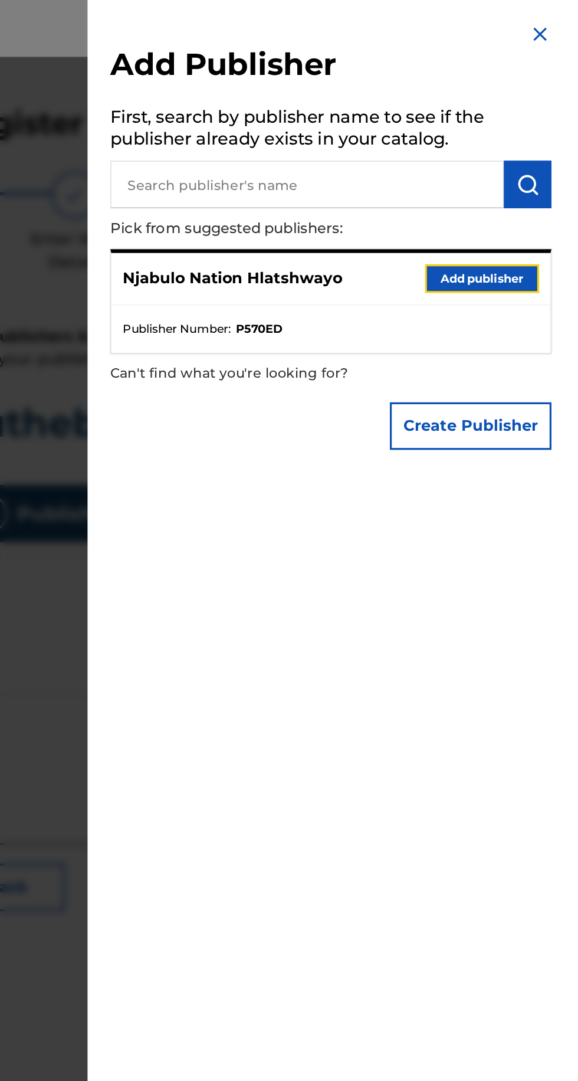
click at [535, 182] on button "Add publisher" at bounding box center [527, 173] width 71 height 18
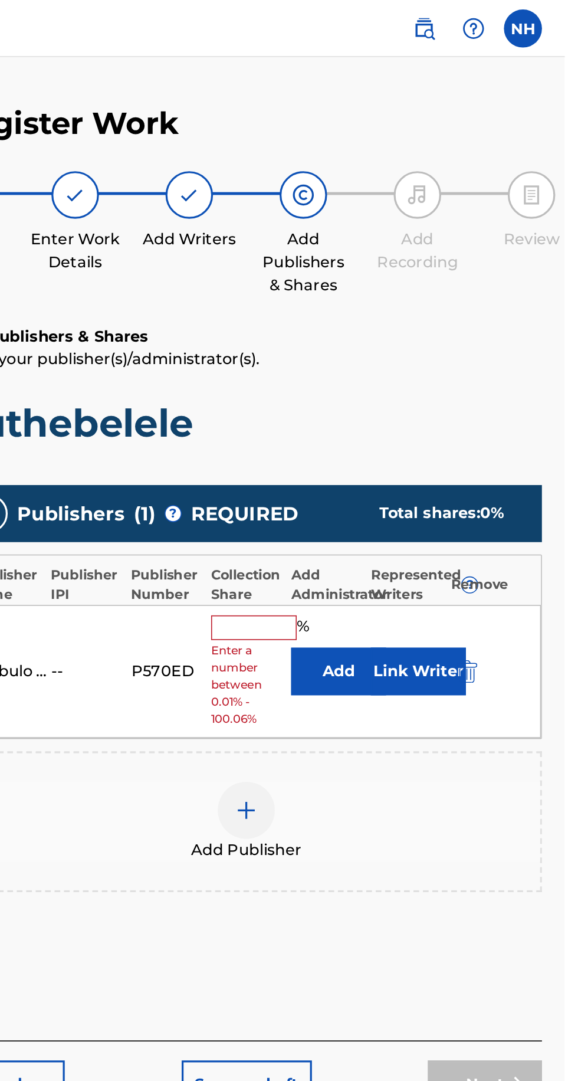
click at [388, 385] on input "text" at bounding box center [385, 389] width 53 height 15
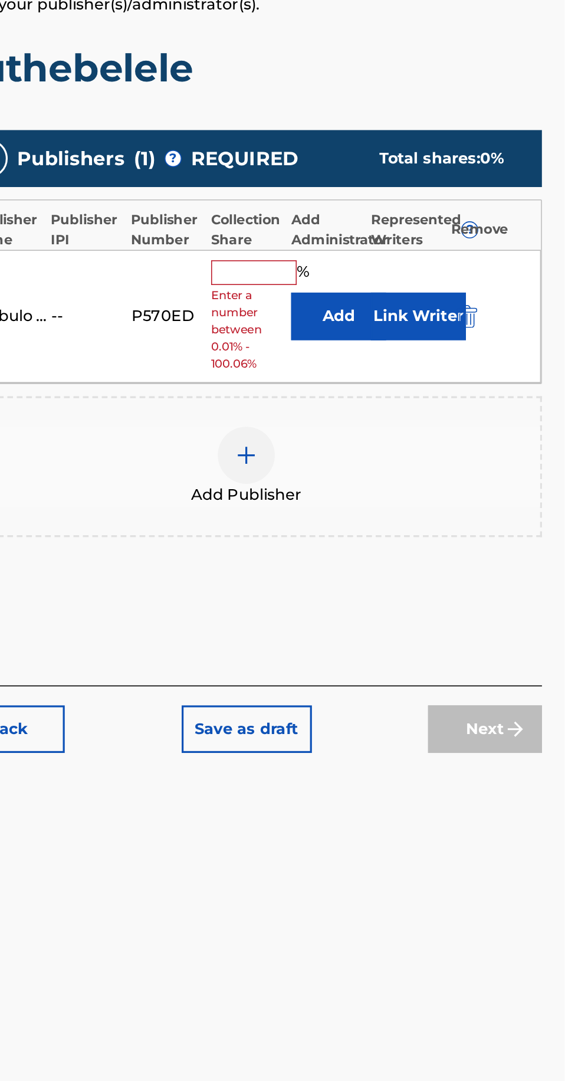
type input "100"
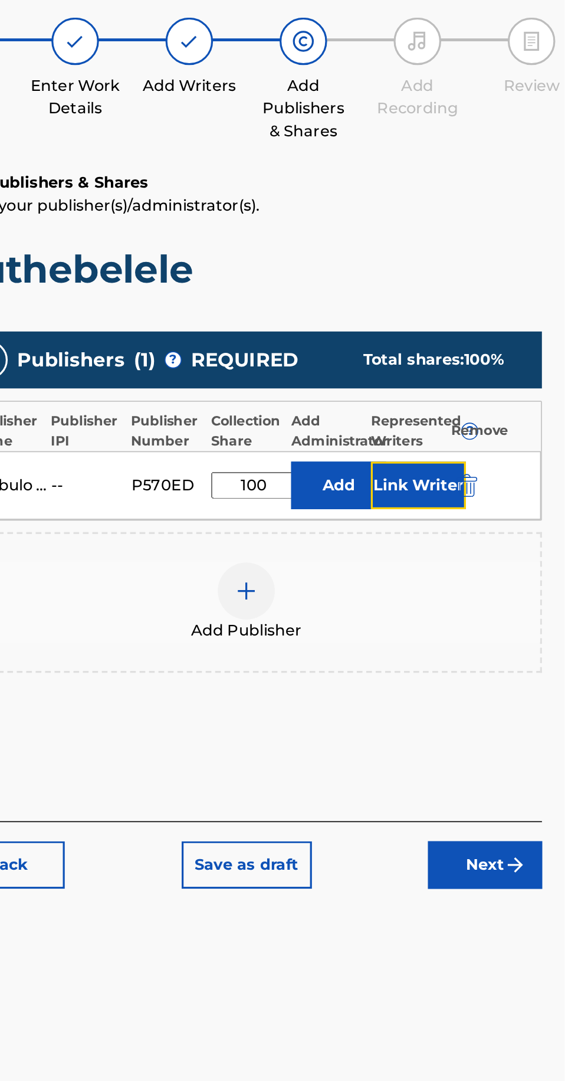
click at [468, 404] on button "Link Writer" at bounding box center [487, 397] width 59 height 30
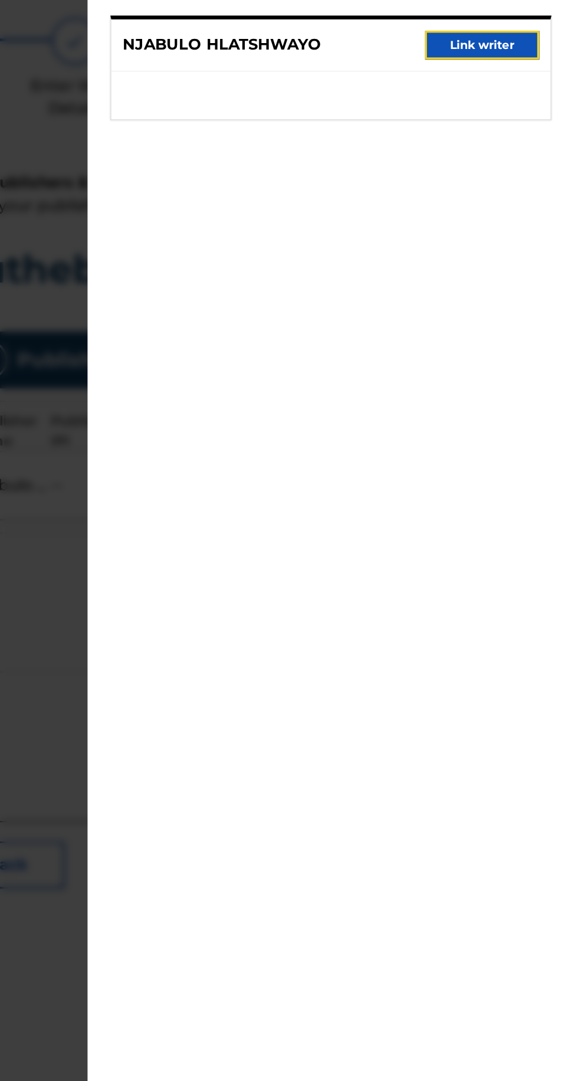
click at [541, 132] on button "Link writer" at bounding box center [527, 124] width 71 height 18
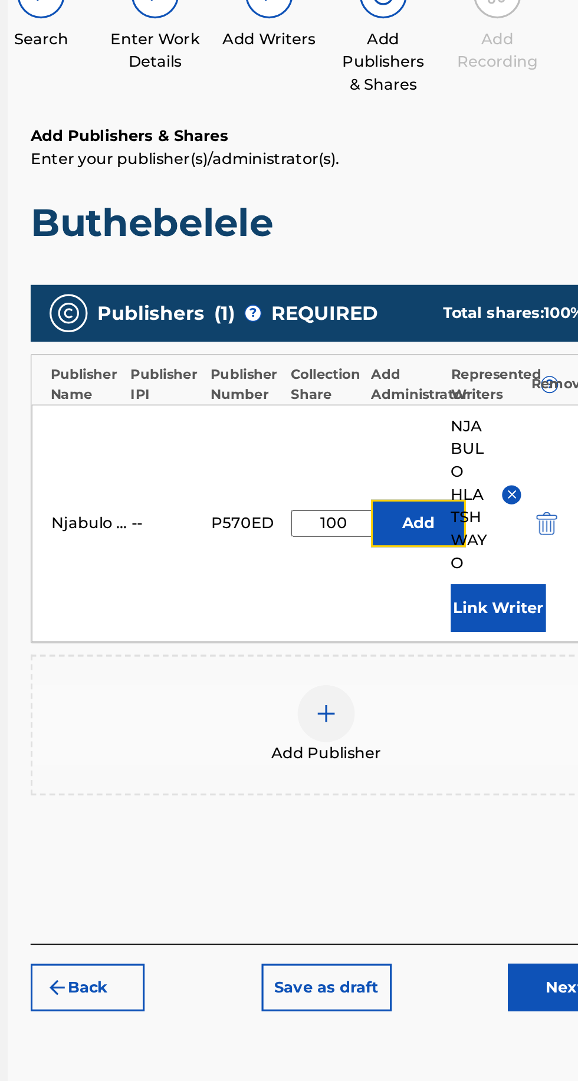
click at [437, 449] on button "Add" at bounding box center [437, 449] width 59 height 30
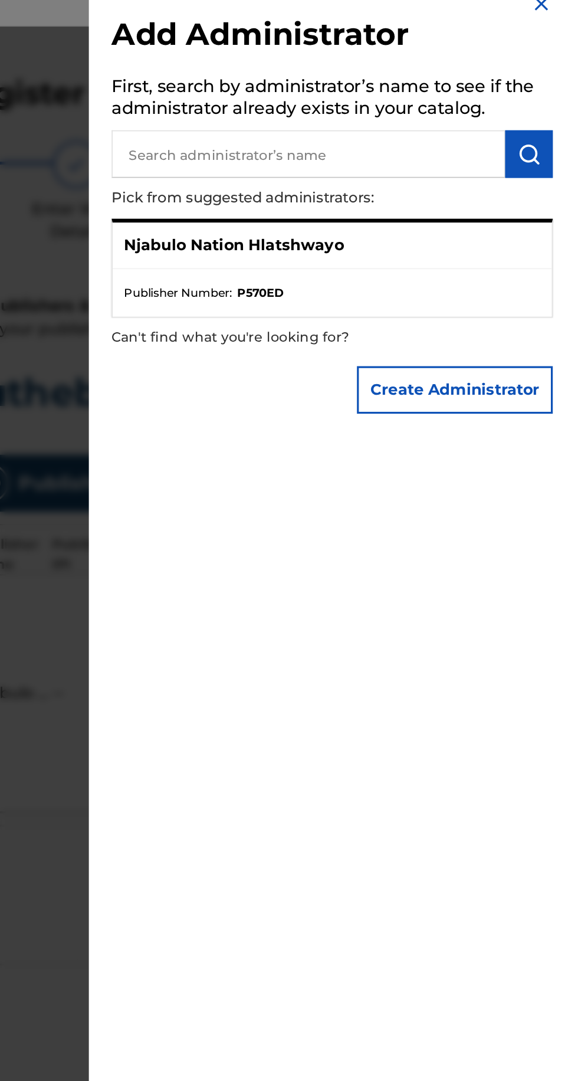
click at [456, 208] on ul "Publisher Number : P570ED" at bounding box center [433, 201] width 273 height 30
click at [436, 186] on div "Njabulo Nation Hlatshwayo" at bounding box center [433, 171] width 273 height 29
click at [417, 178] on p "Njabulo Nation Hlatshwayo" at bounding box center [372, 171] width 136 height 14
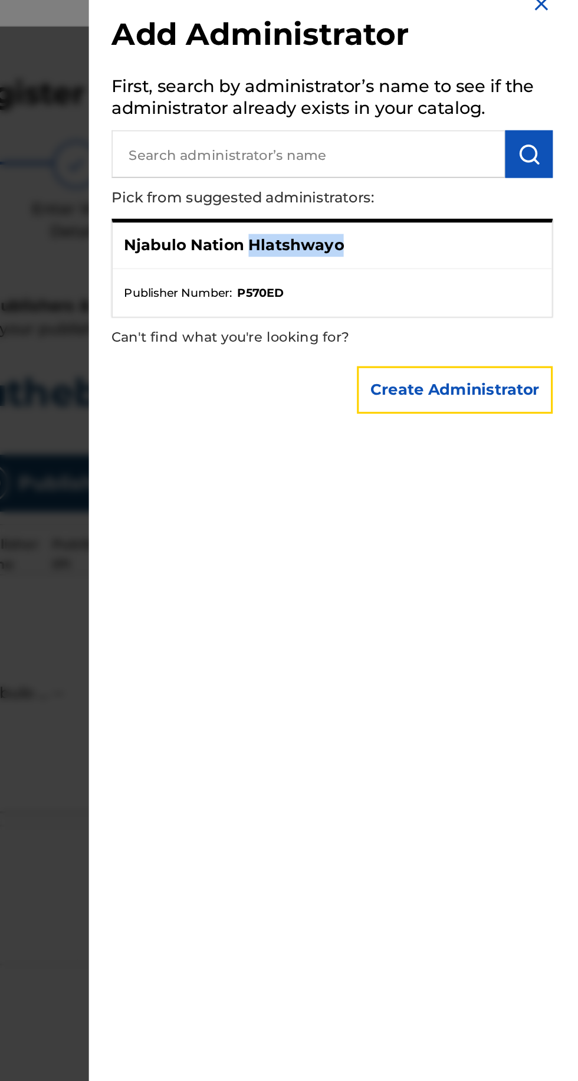
click at [525, 276] on button "Create Administrator" at bounding box center [510, 261] width 122 height 30
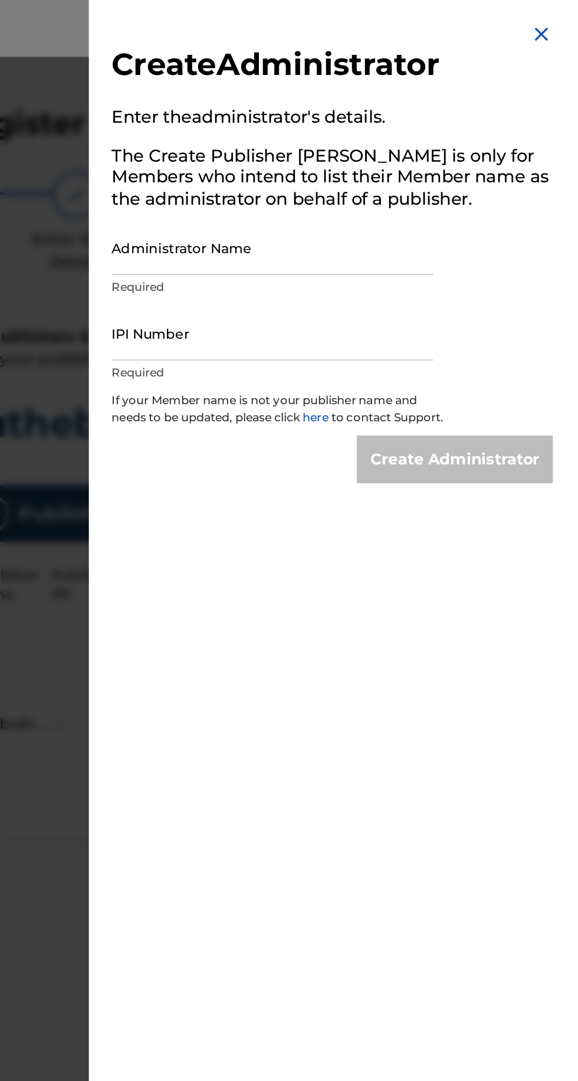
click at [570, 20] on img at bounding box center [563, 21] width 14 height 14
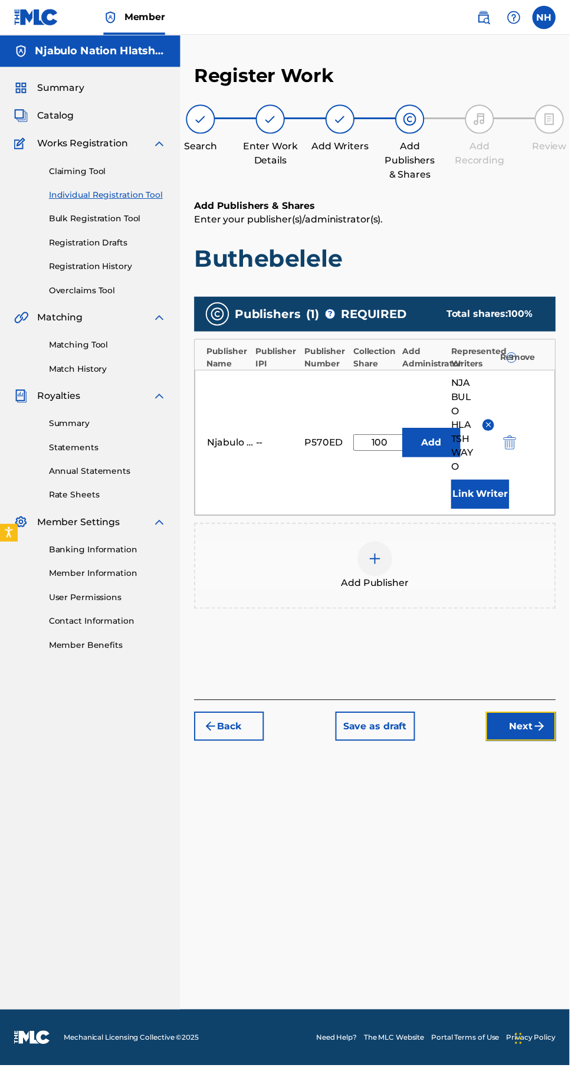
click at [528, 734] on button "Next" at bounding box center [528, 738] width 71 height 30
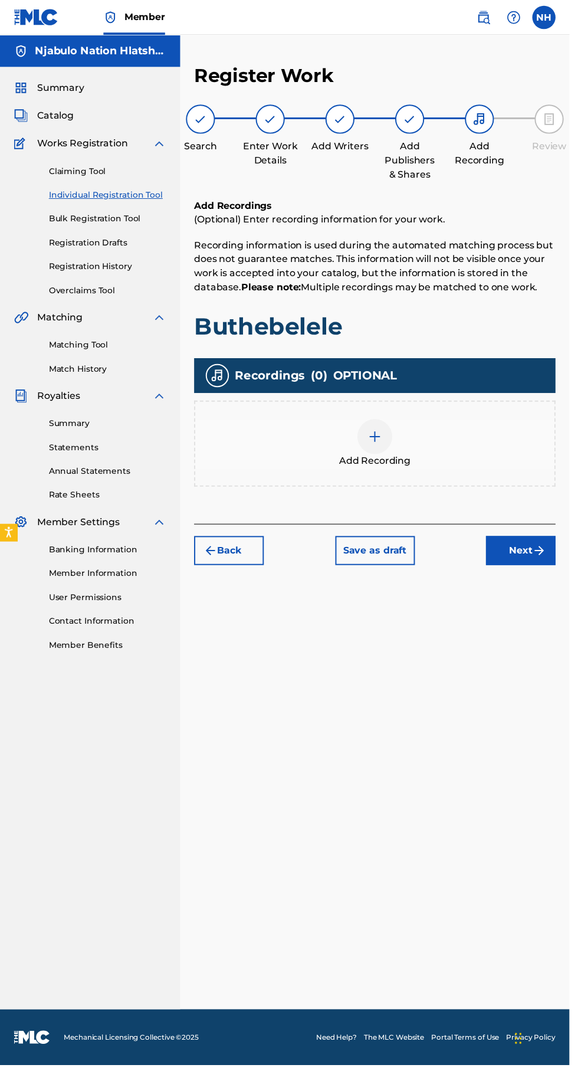
click at [383, 442] on img at bounding box center [381, 443] width 14 height 14
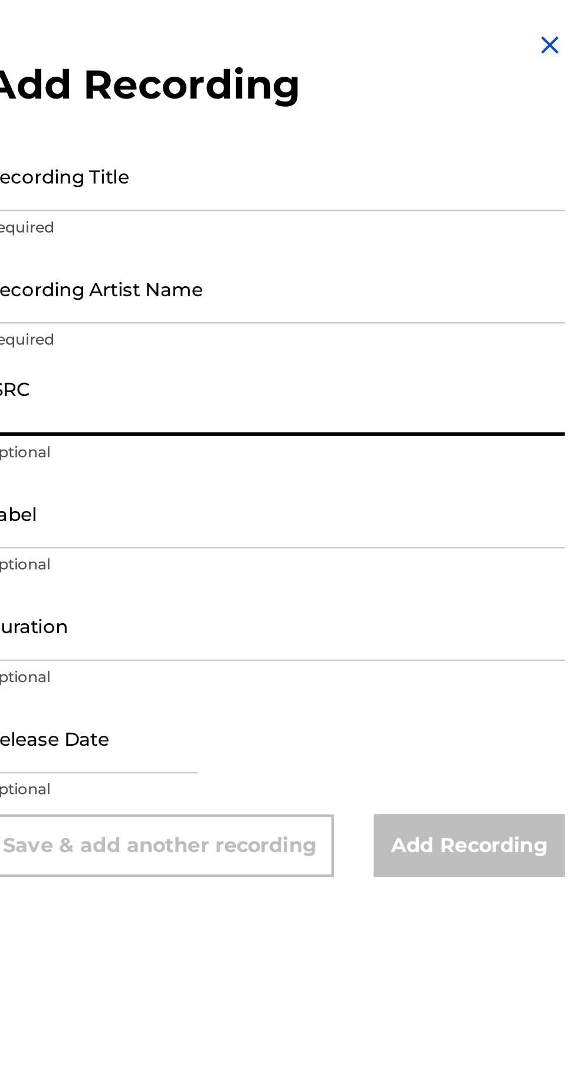
paste input "GXF972581553"
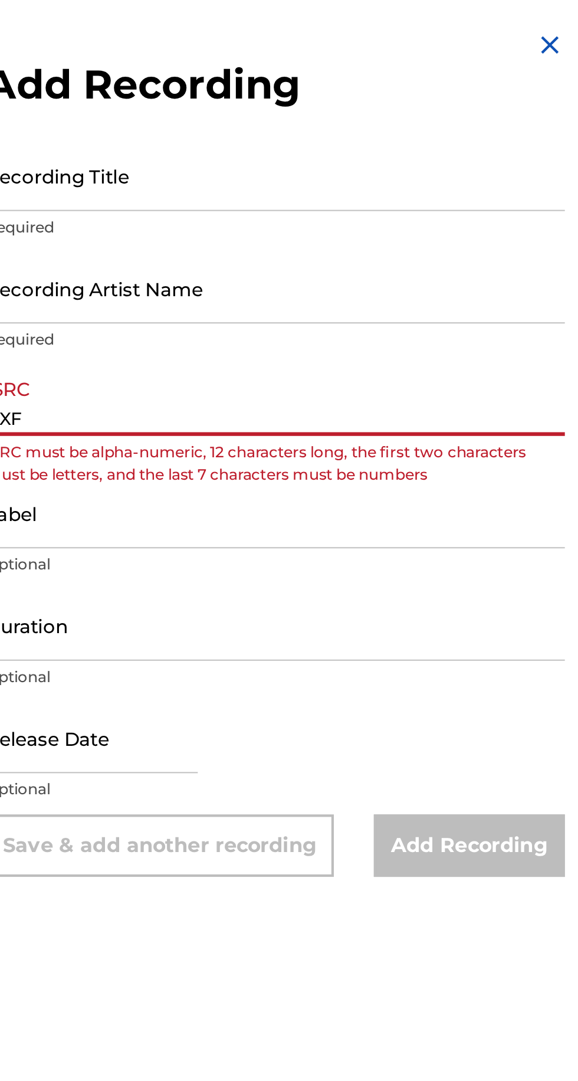
type input "GX"
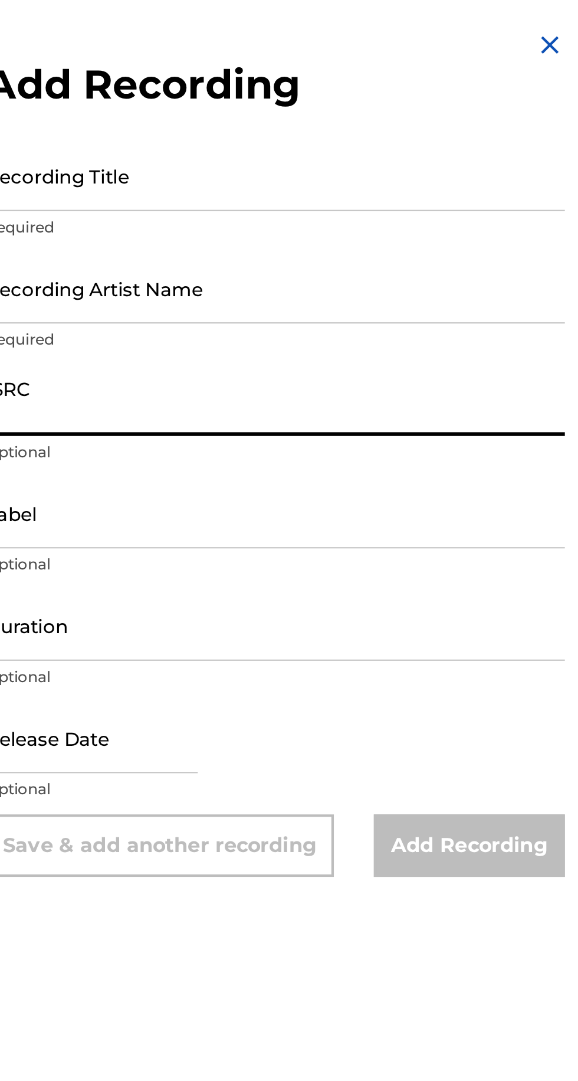
type input "GXF972581553"
click at [424, 87] on input "Recording Title" at bounding box center [433, 83] width 274 height 34
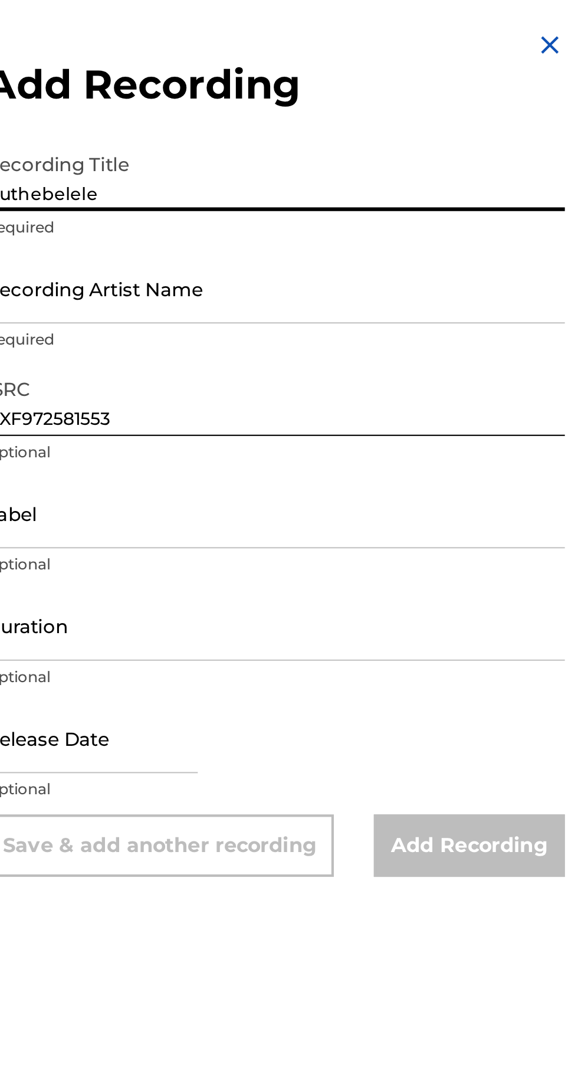
type input "Buthebelele"
click at [461, 140] on input "Recording Artist Name" at bounding box center [433, 136] width 274 height 34
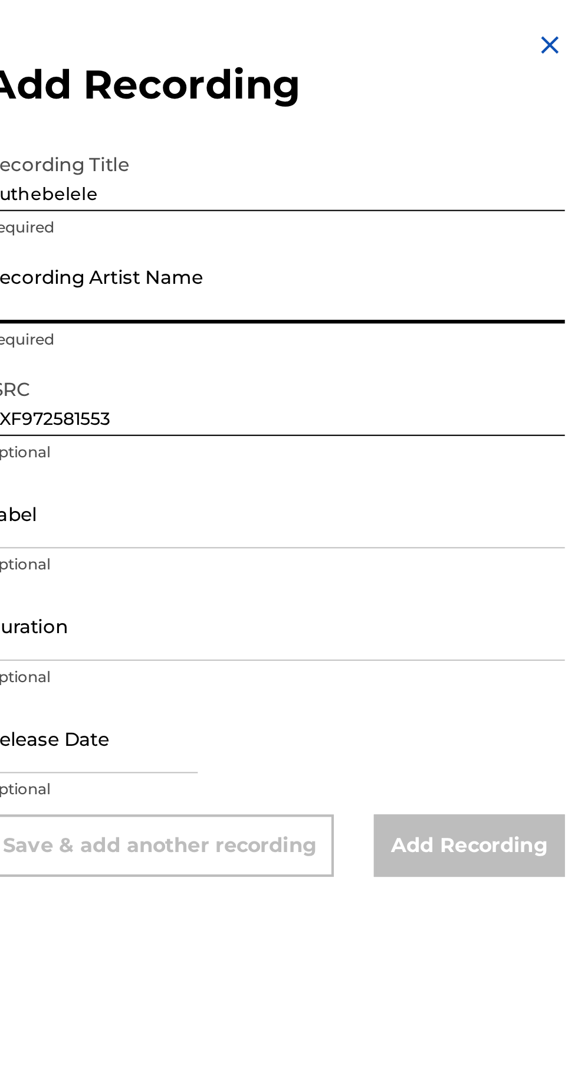
type input "[PERSON_NAME]"
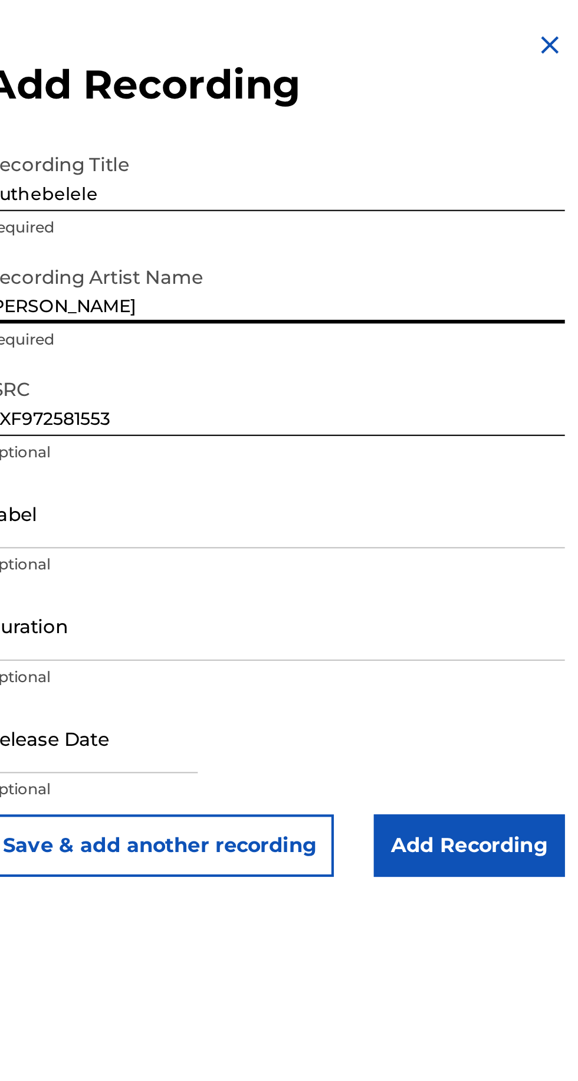
click at [444, 300] on input "Duration" at bounding box center [433, 296] width 274 height 34
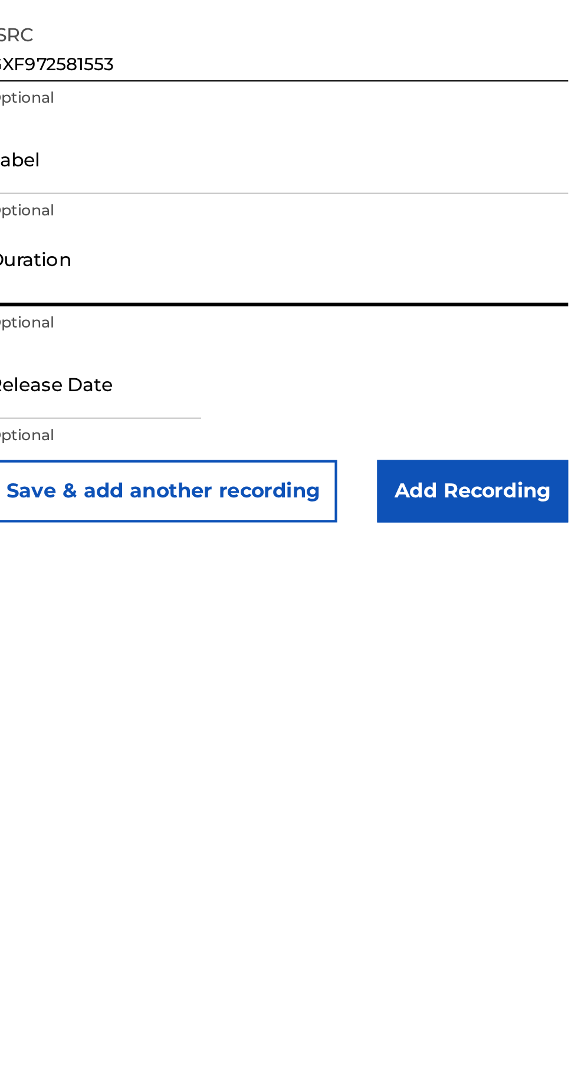
type input "03:21"
click at [394, 354] on input "text" at bounding box center [346, 349] width 100 height 34
select select "8"
select select "2025"
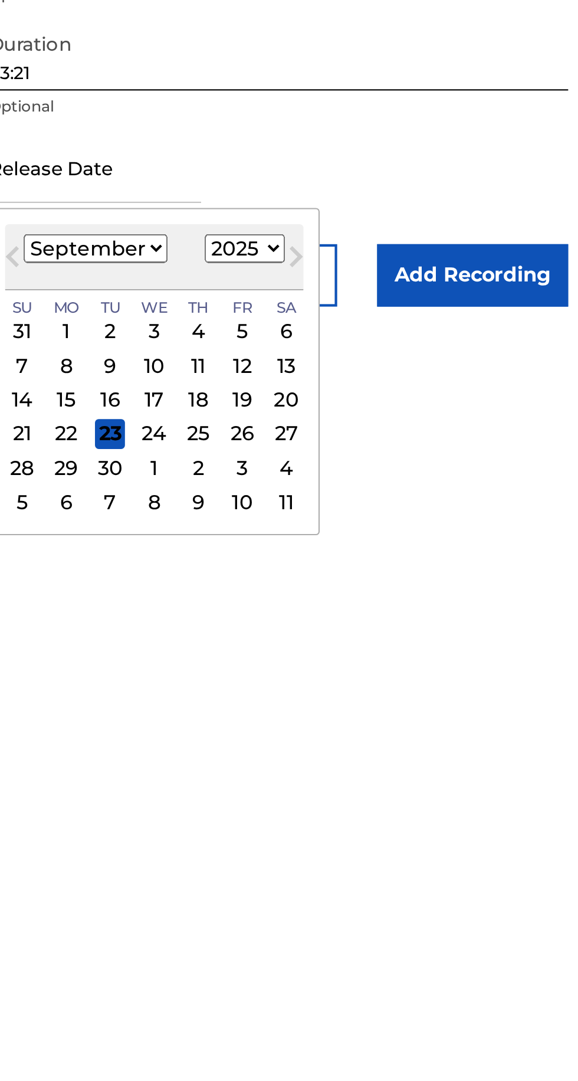
click at [423, 492] on div "3" at bounding box center [416, 490] width 14 height 14
type input "[DATE]"
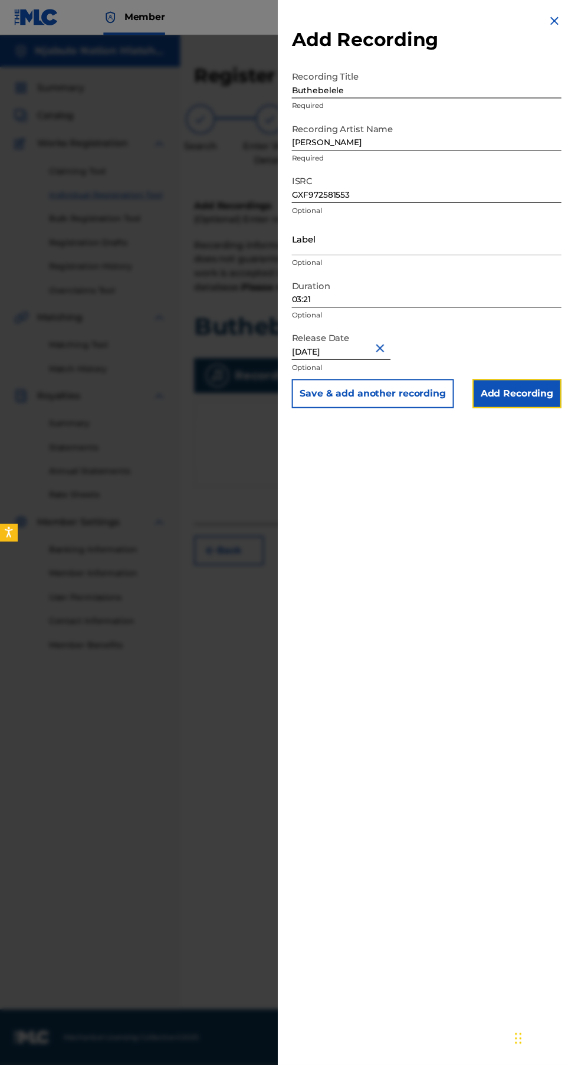
click at [535, 395] on input "Add Recording" at bounding box center [525, 400] width 90 height 30
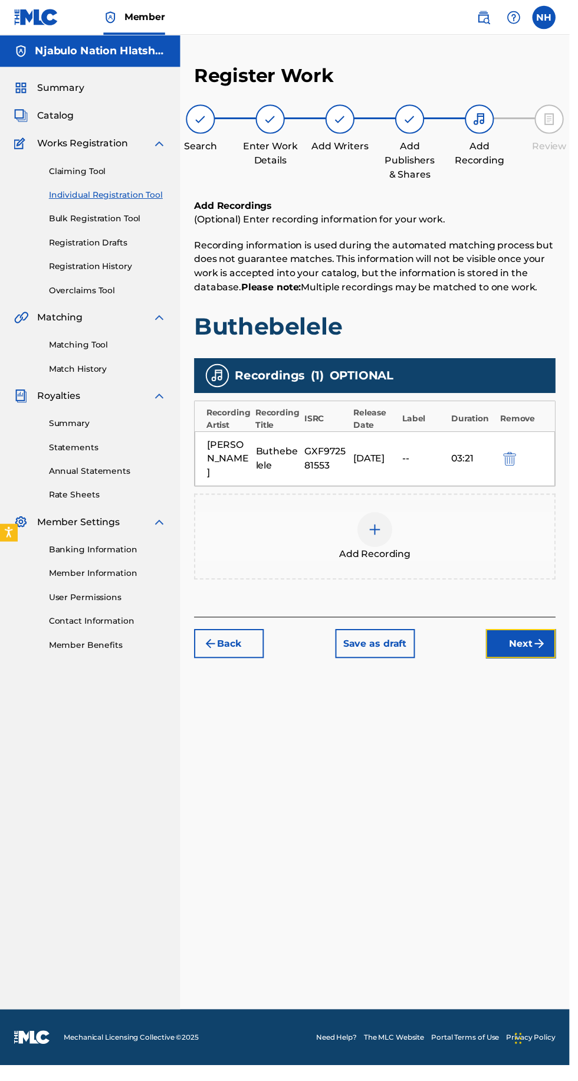
click at [518, 643] on button "Next" at bounding box center [528, 654] width 71 height 30
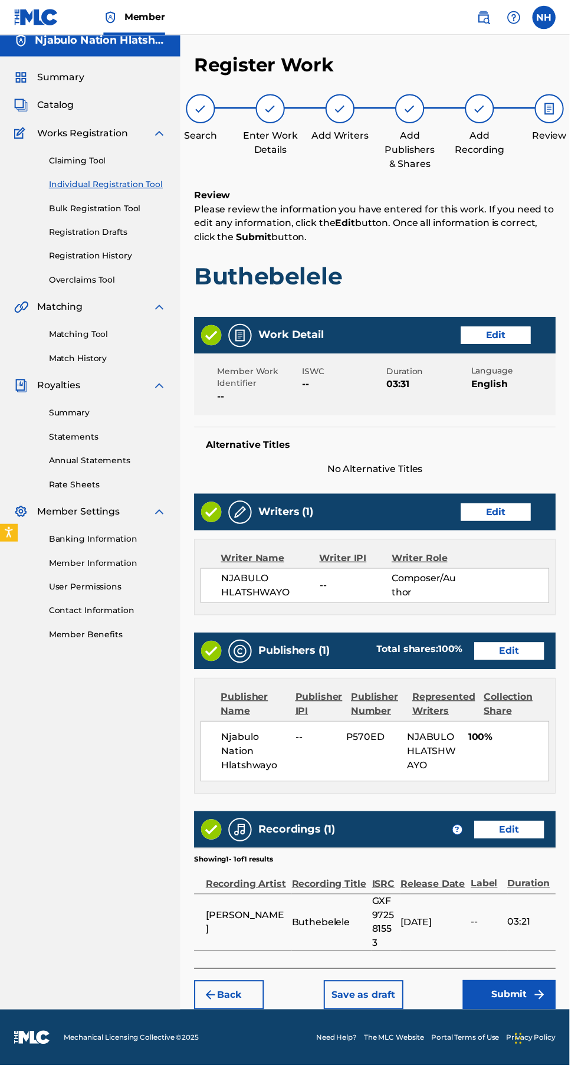
scroll to position [53, 0]
click at [522, 995] on button "Submit" at bounding box center [517, 1010] width 94 height 30
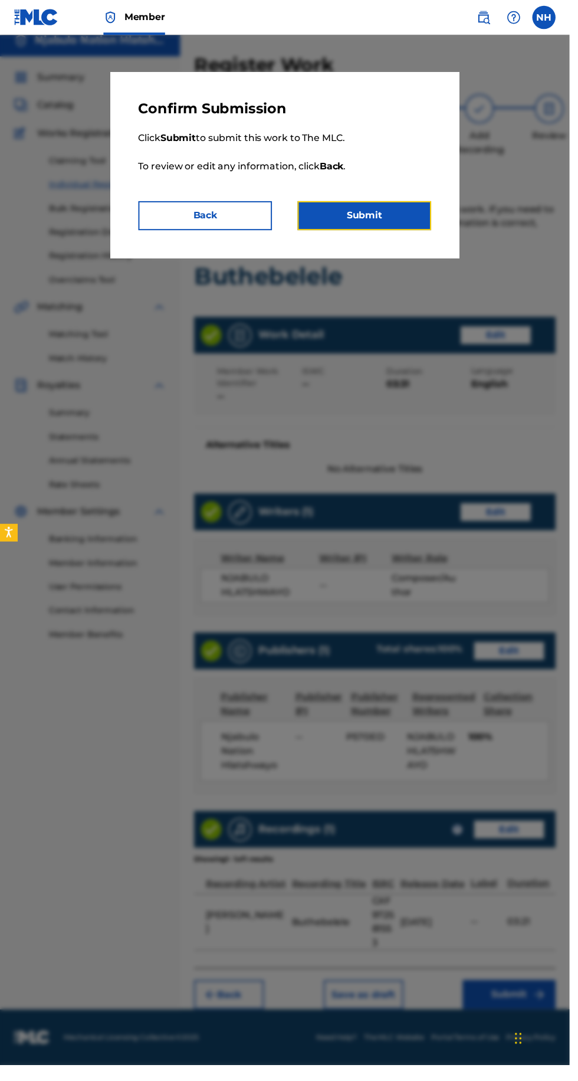
click at [402, 216] on button "Submit" at bounding box center [370, 219] width 136 height 30
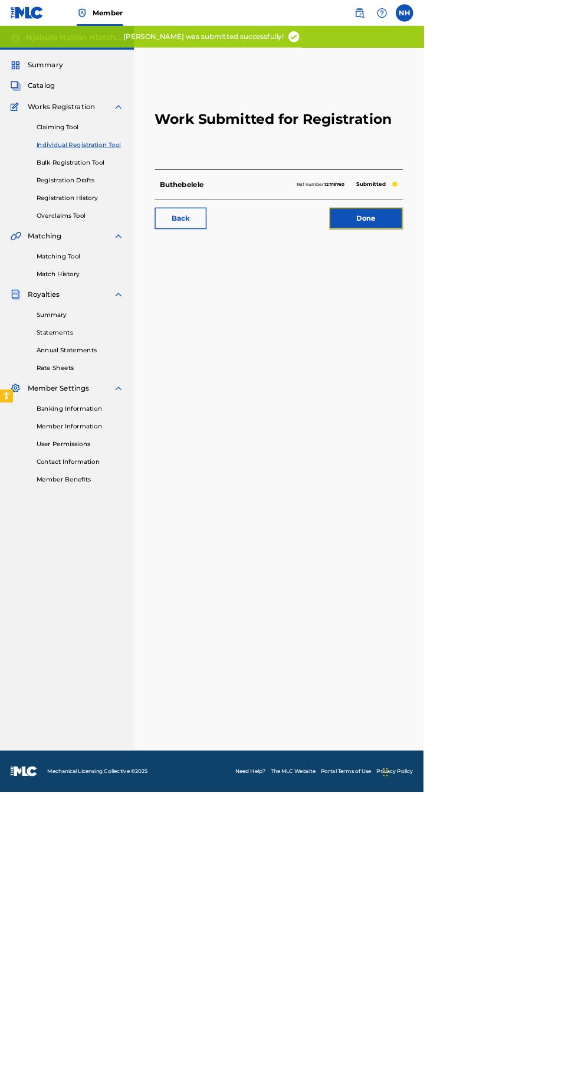
click at [522, 302] on link "Done" at bounding box center [500, 298] width 100 height 30
